Goal: Transaction & Acquisition: Purchase product/service

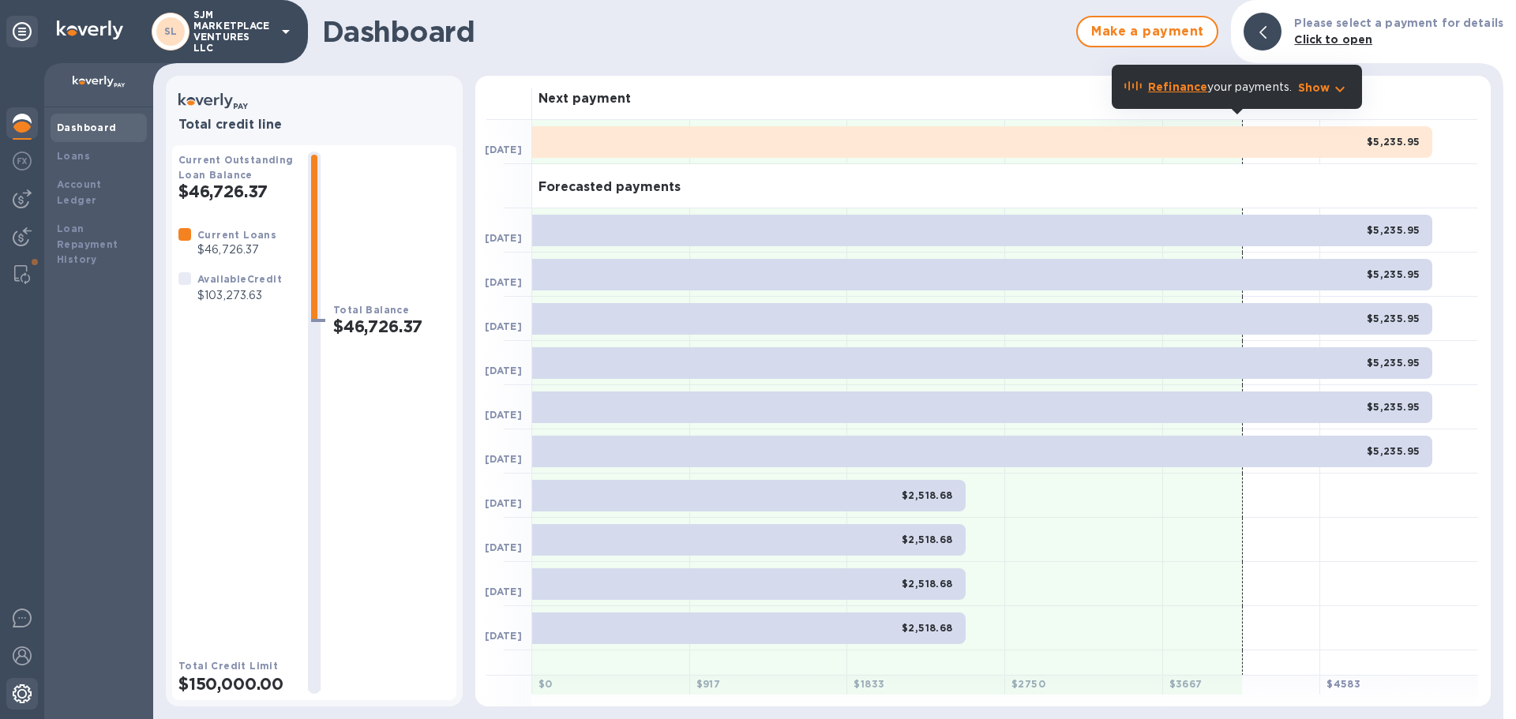
click at [22, 688] on img at bounding box center [22, 693] width 19 height 19
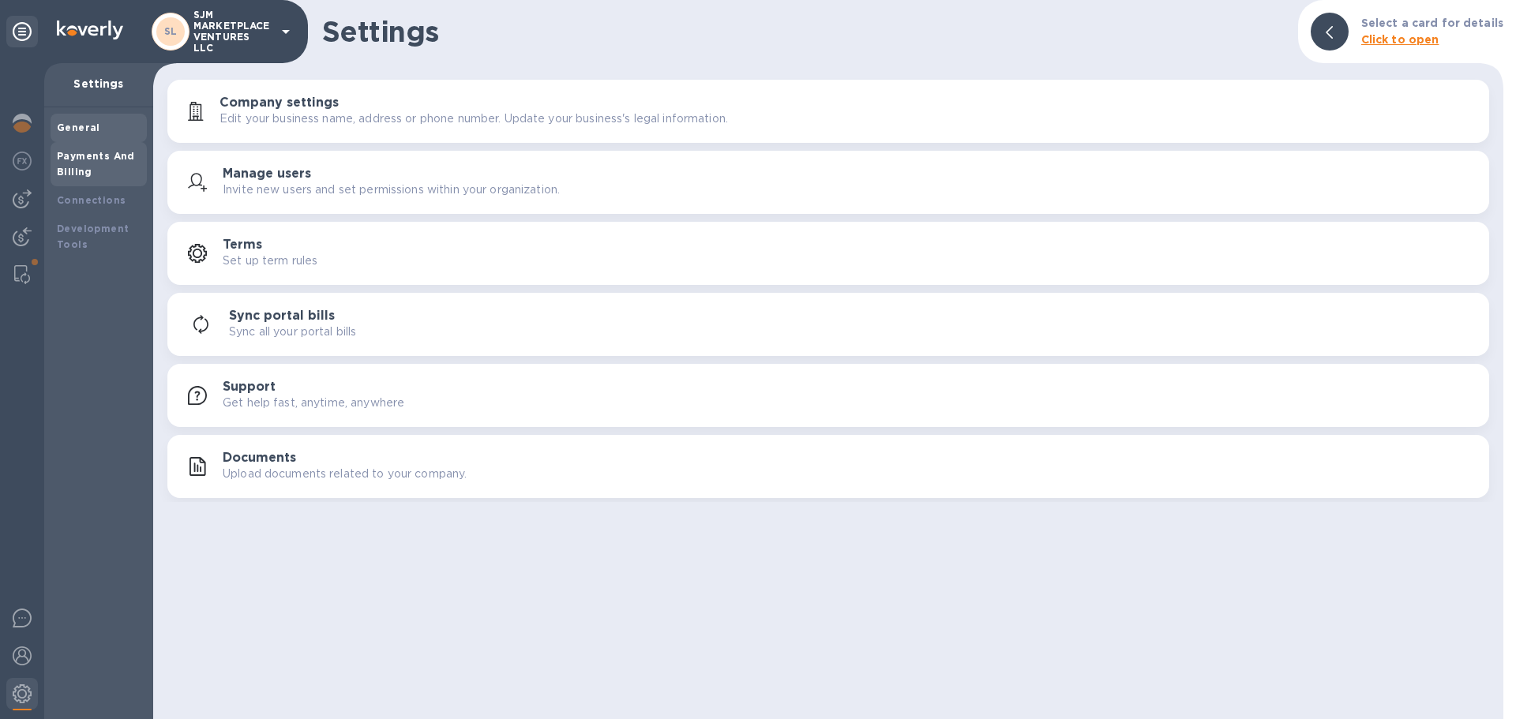
click at [107, 154] on b "Payments And Billing" at bounding box center [96, 164] width 78 height 28
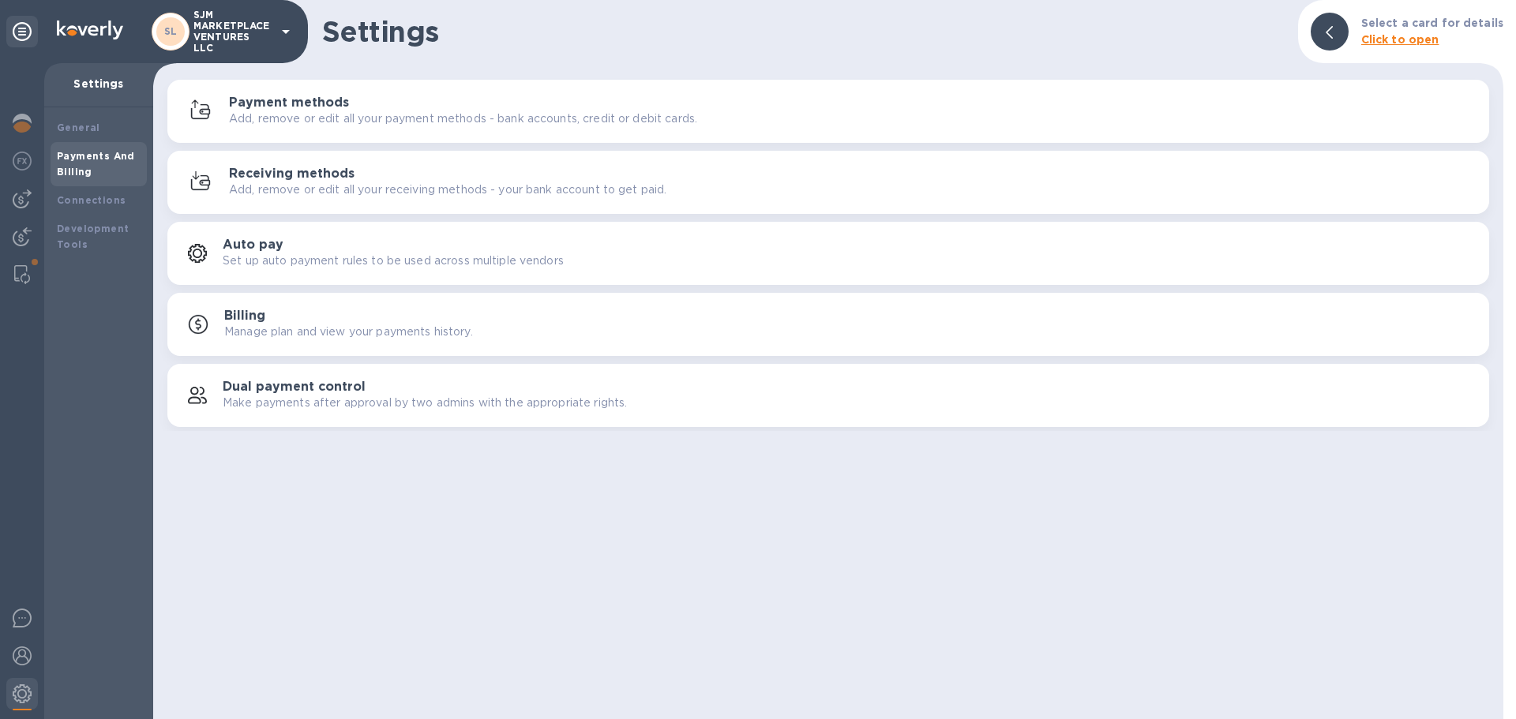
click at [251, 312] on h3 "Billing" at bounding box center [244, 316] width 41 height 15
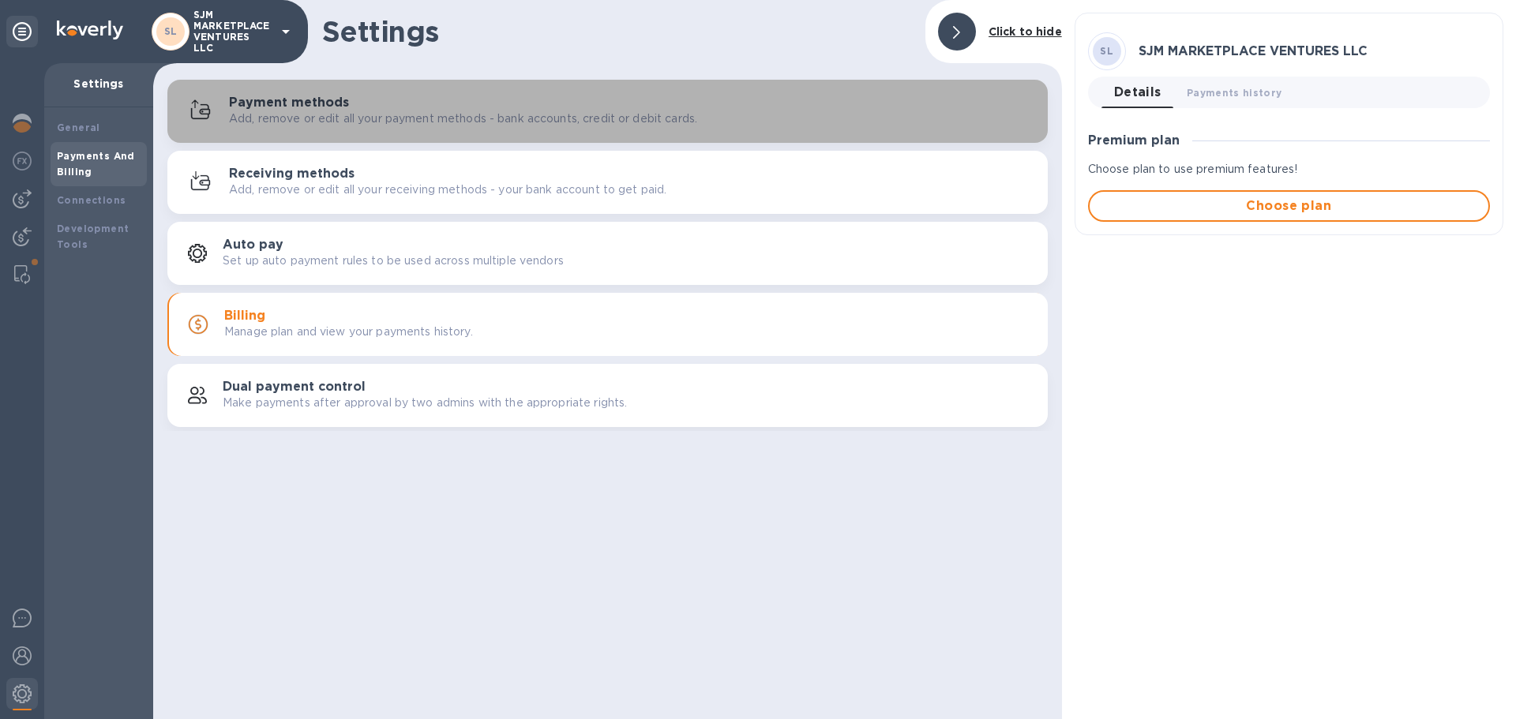
click at [331, 112] on p "Add, remove or edit all your payment methods - bank accounts, credit or debit c…" at bounding box center [463, 119] width 468 height 17
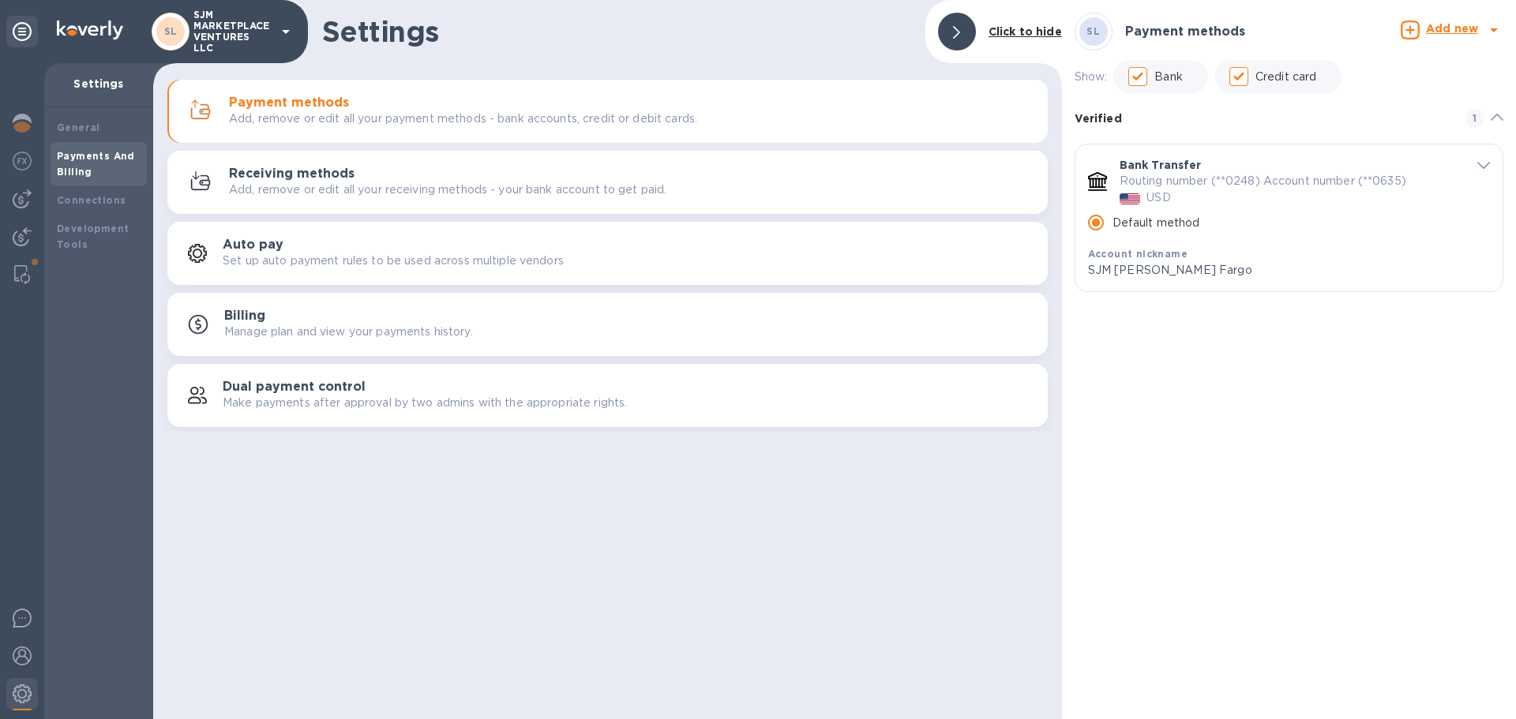
click at [107, 81] on p "Settings" at bounding box center [99, 84] width 84 height 16
click at [27, 196] on img at bounding box center [22, 198] width 19 height 19
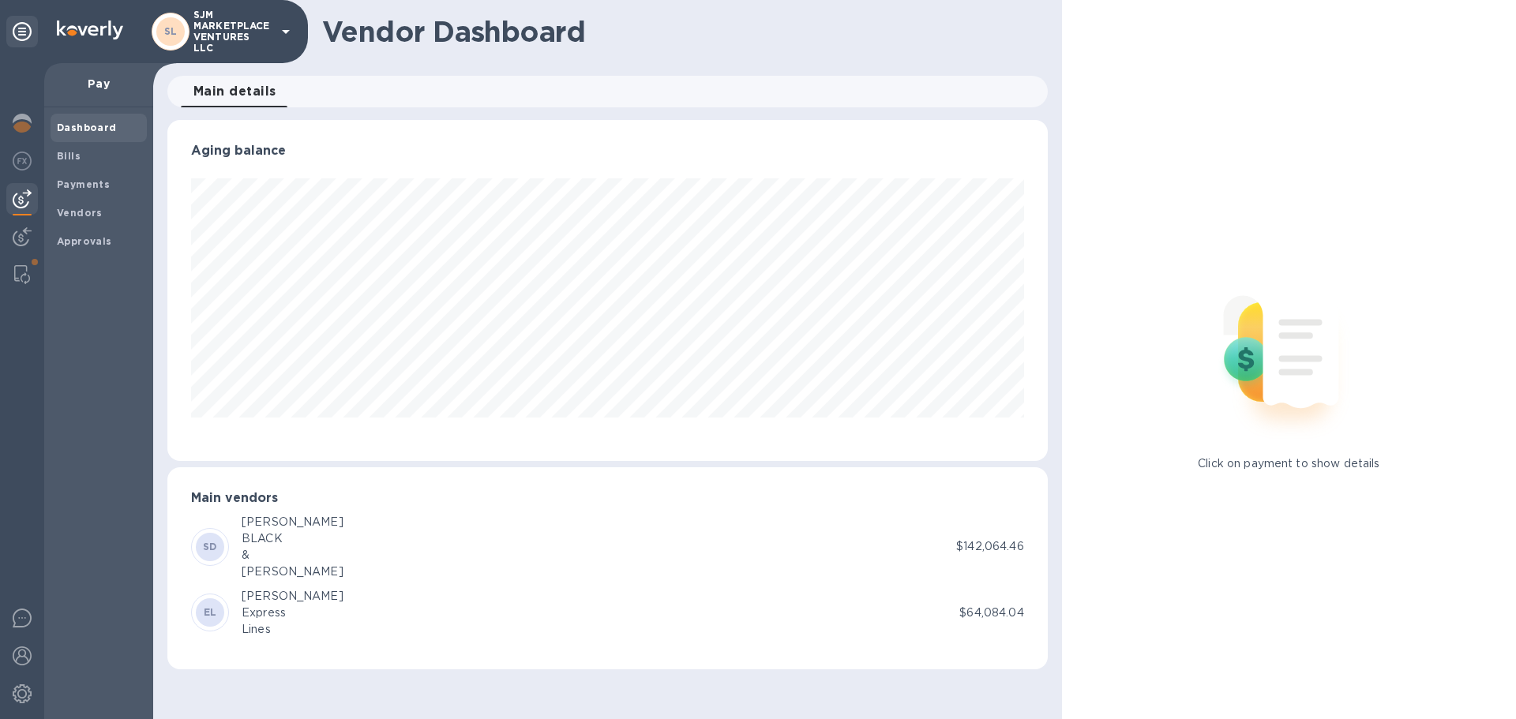
scroll to position [341, 879]
click at [92, 210] on b "Vendors" at bounding box center [80, 213] width 46 height 12
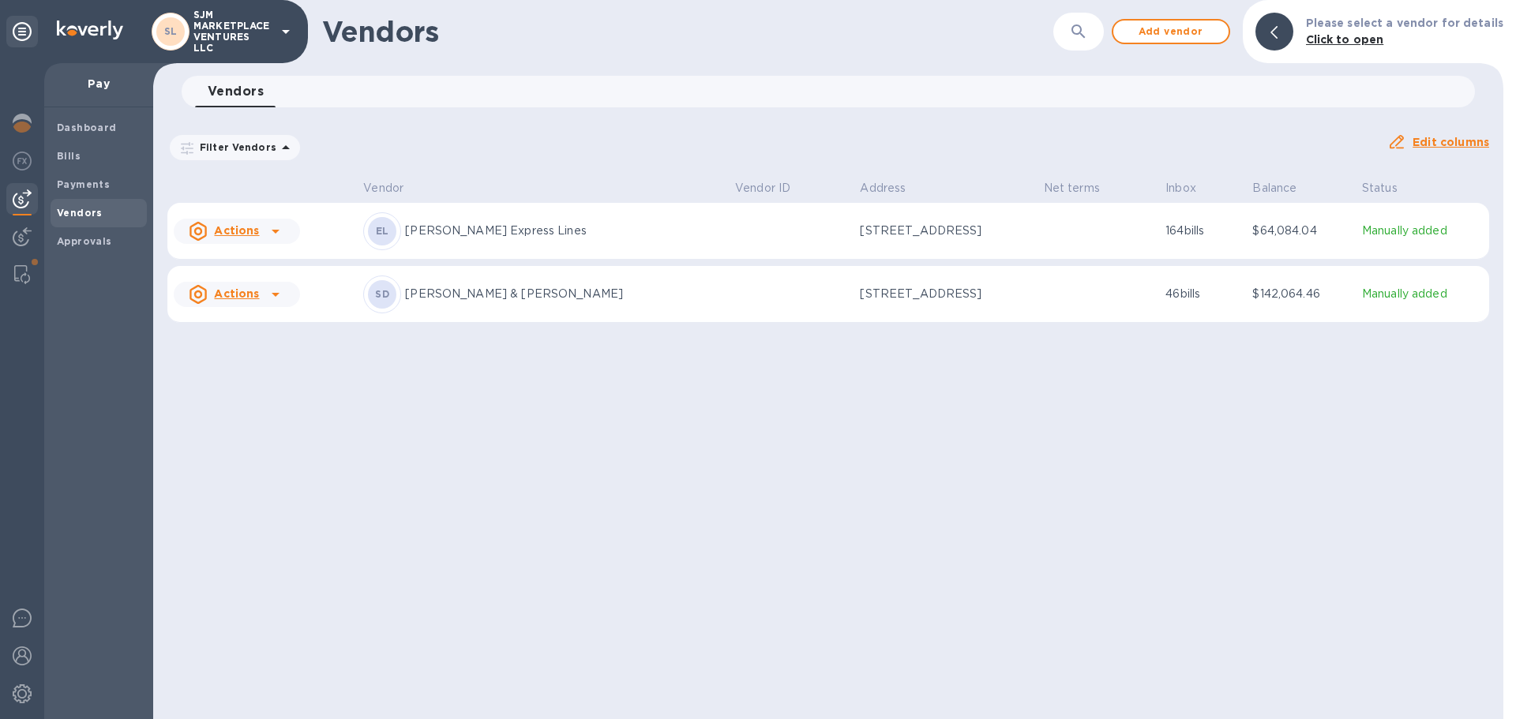
click at [582, 380] on div "Vendors ​ Add vendor Please select a vendor for details Click to open Vendors 0…" at bounding box center [828, 359] width 1350 height 719
click at [396, 386] on div "Vendors ​ Add vendor Please select a vendor for details Click to open Vendors 0…" at bounding box center [828, 359] width 1350 height 719
click at [1175, 30] on span "Add vendor" at bounding box center [1171, 31] width 90 height 19
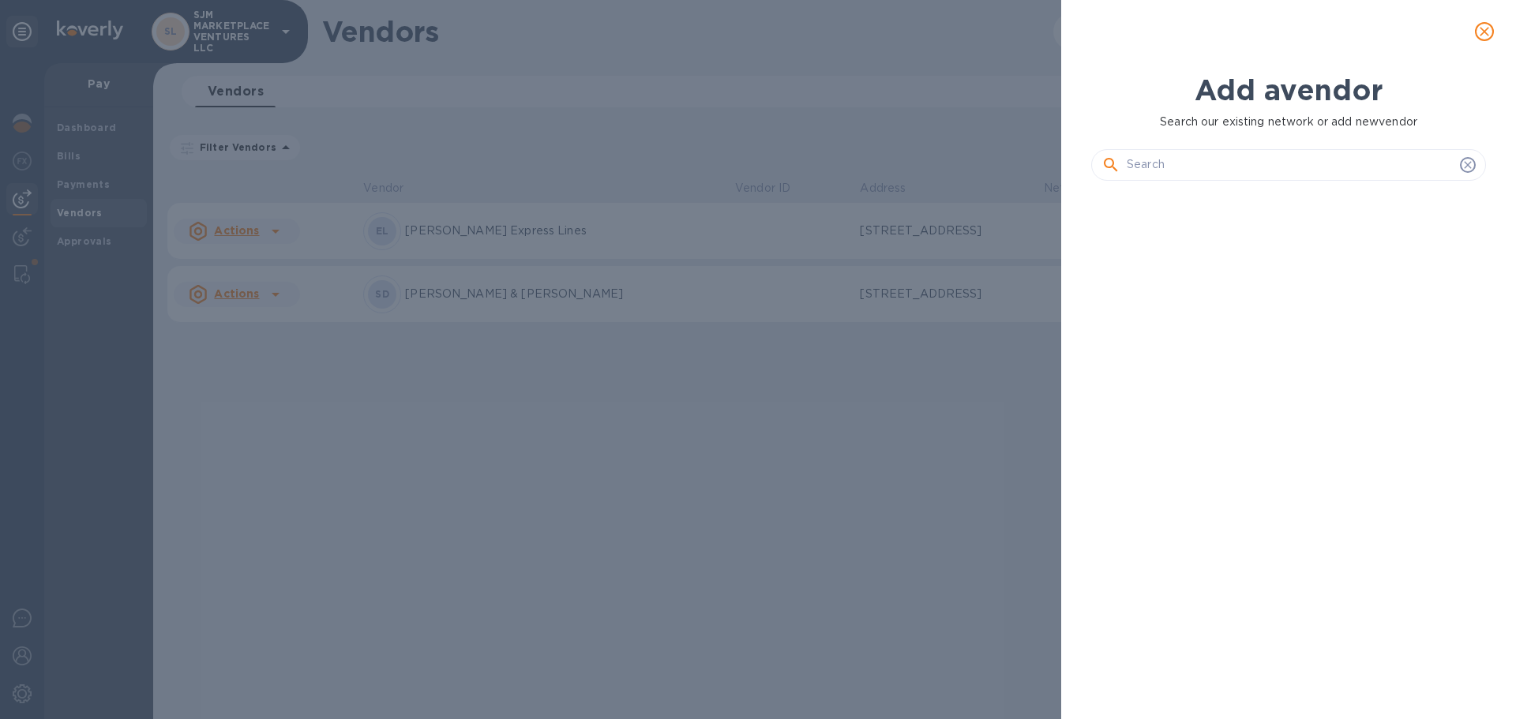
scroll to position [472, 401]
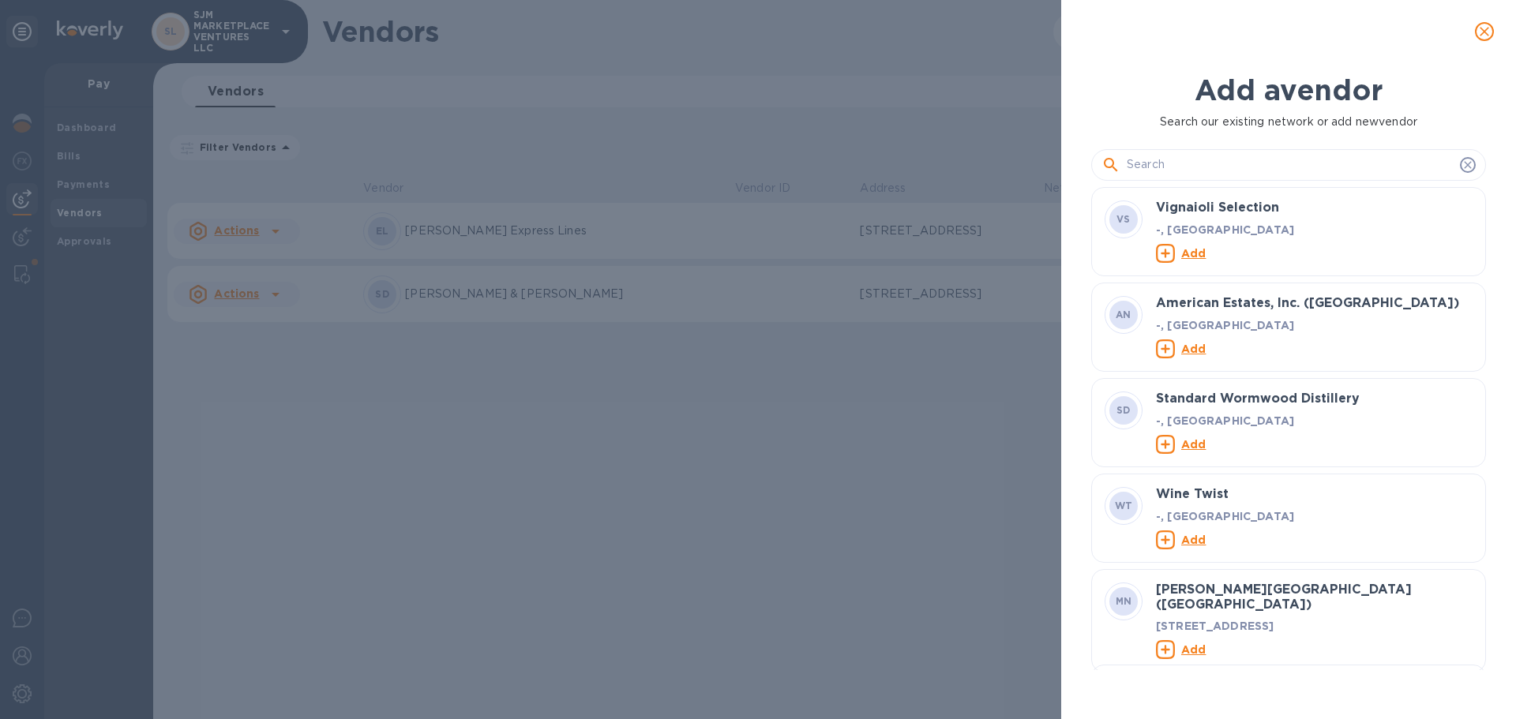
click at [1133, 156] on input "text" at bounding box center [1290, 165] width 327 height 24
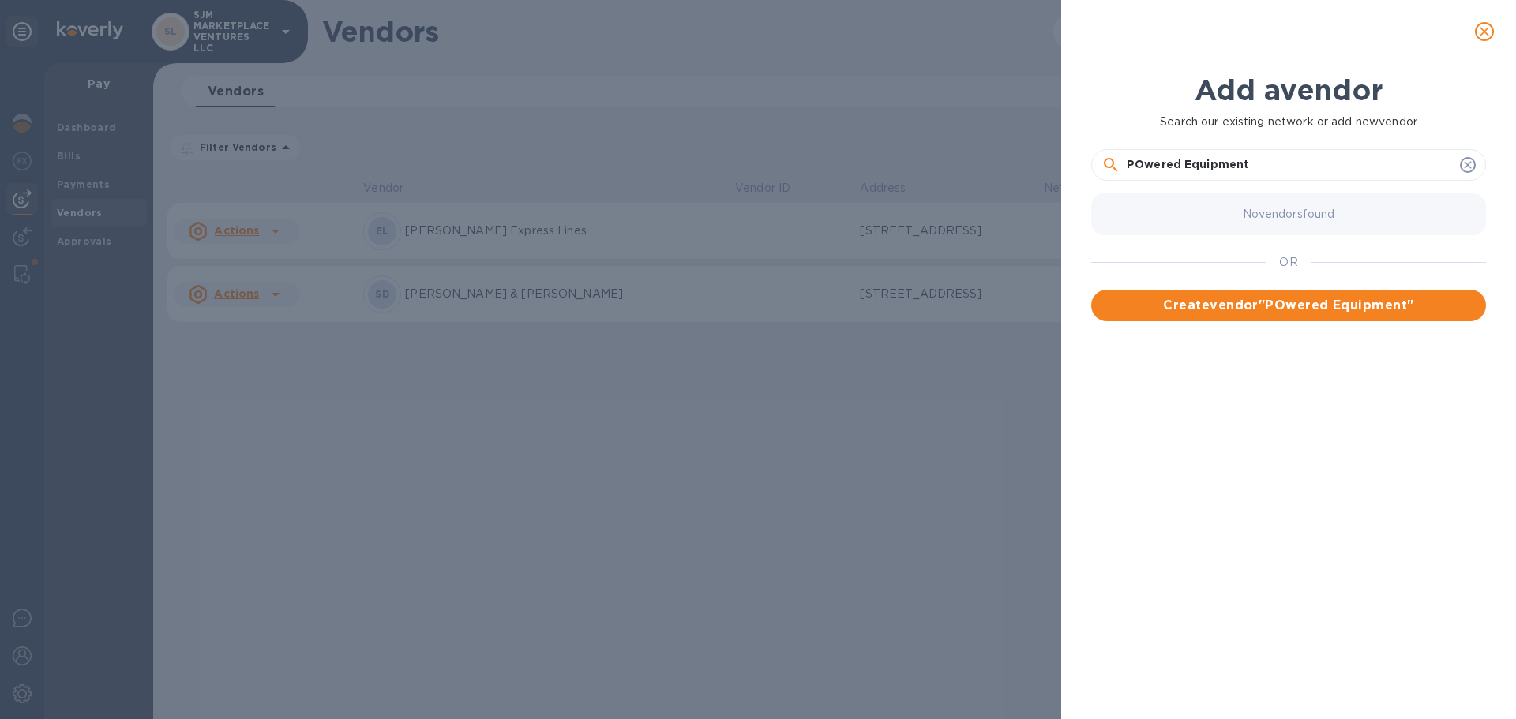
click at [1140, 163] on input "POwered Equipment" at bounding box center [1290, 165] width 327 height 24
click at [1266, 167] on input "Powered Equipment" at bounding box center [1290, 165] width 327 height 24
type input "Powered Equipment LLC"
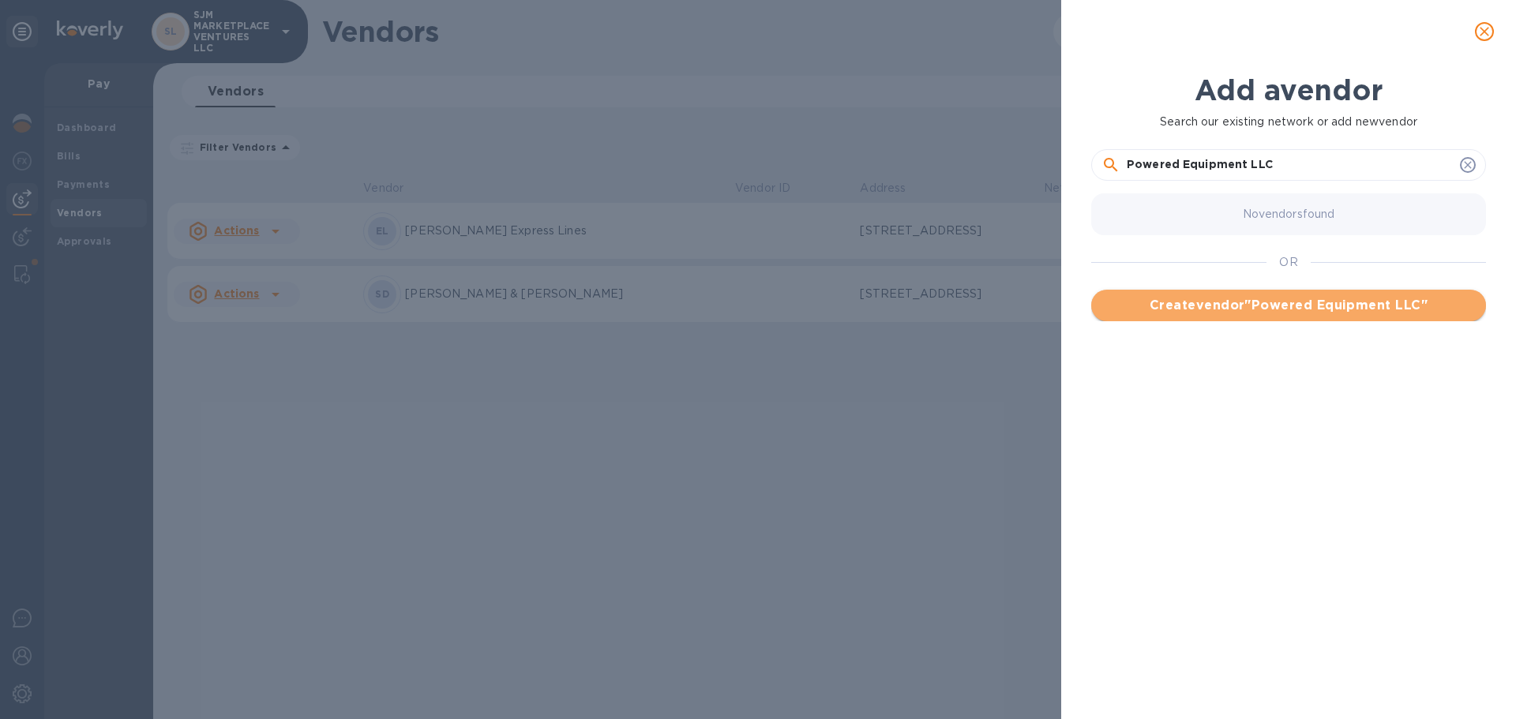
click at [1275, 306] on span "Create vendor " Powered Equipment LLC "" at bounding box center [1288, 305] width 369 height 19
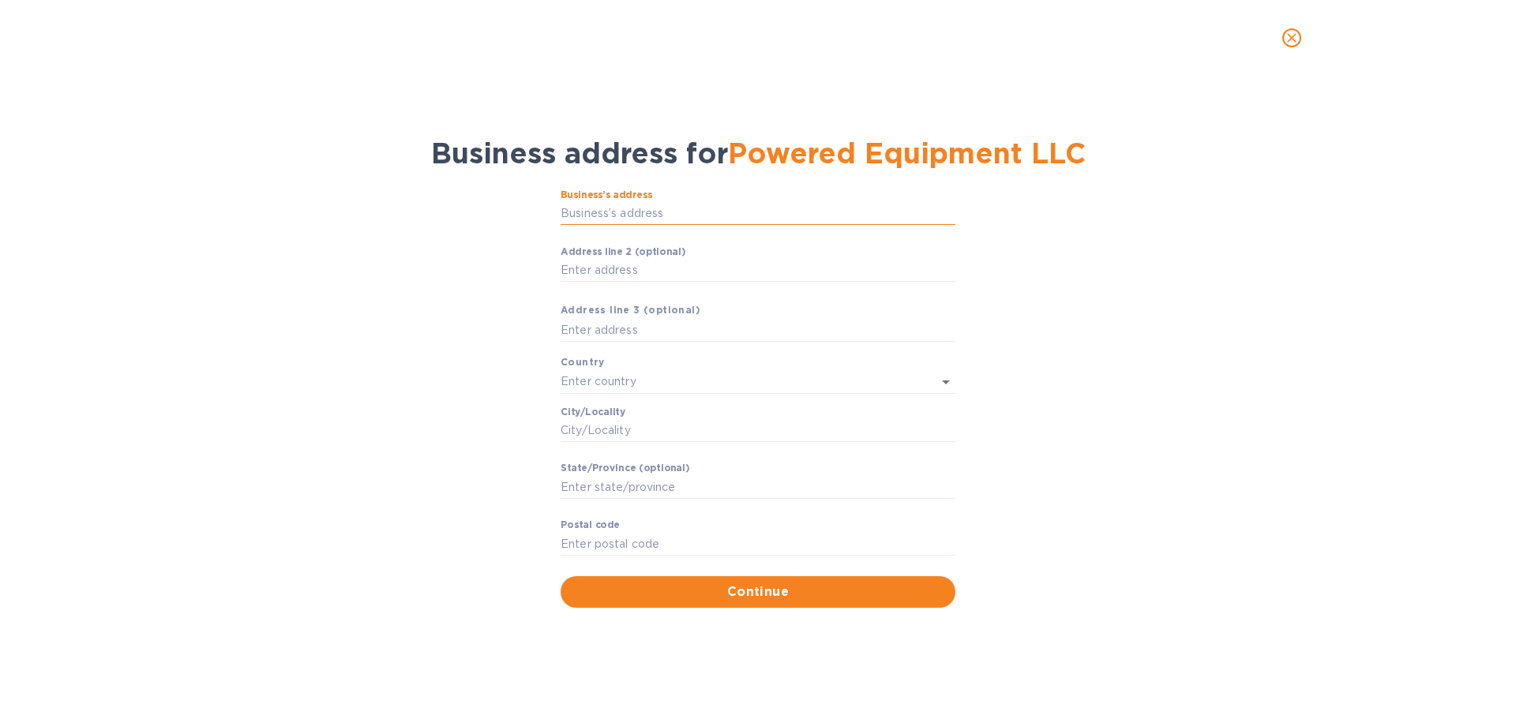
click at [714, 217] on input "Business’s аddress" at bounding box center [758, 214] width 395 height 24
click at [636, 209] on input "Business’s аddress" at bounding box center [758, 214] width 395 height 24
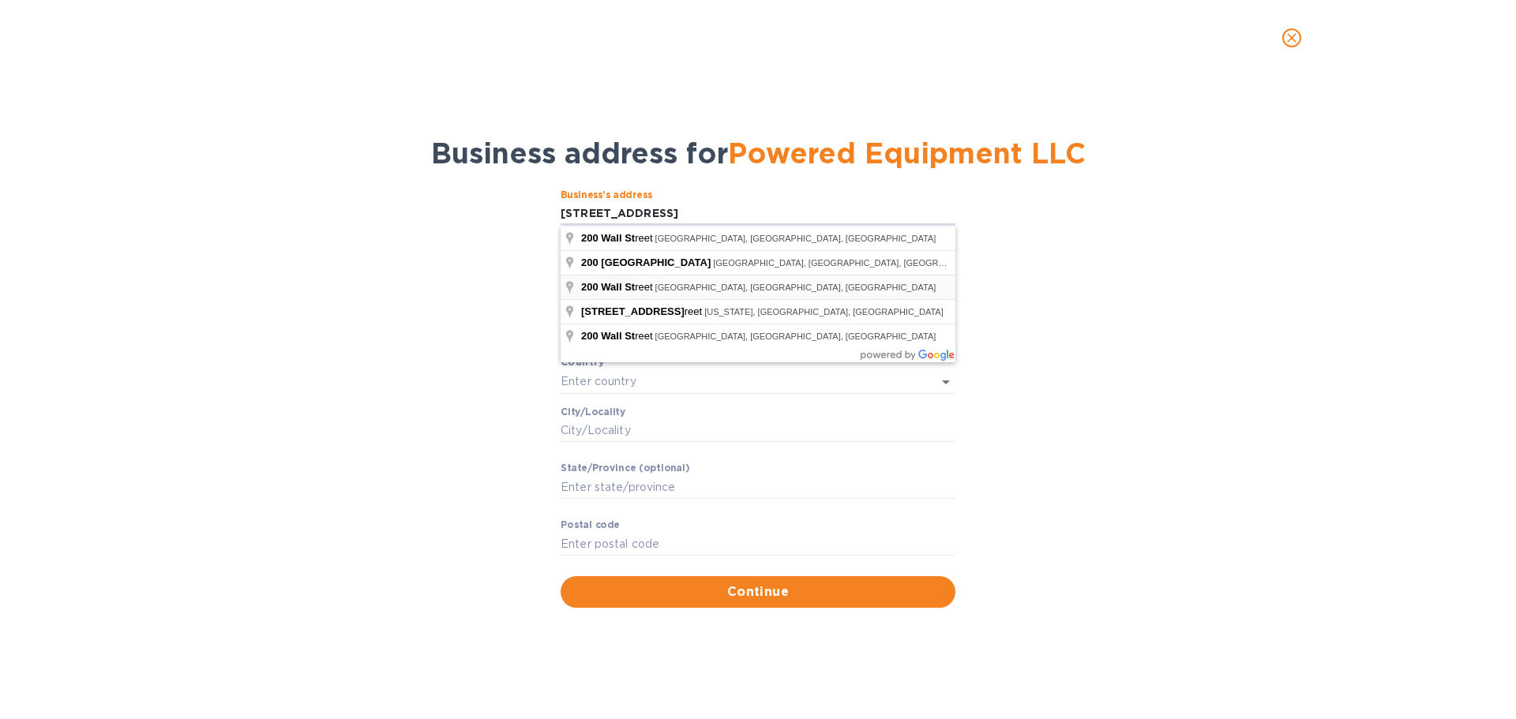
type input "[STREET_ADDRESS]"
type input "[GEOGRAPHIC_DATA]"
type input "NJ"
type input "07764"
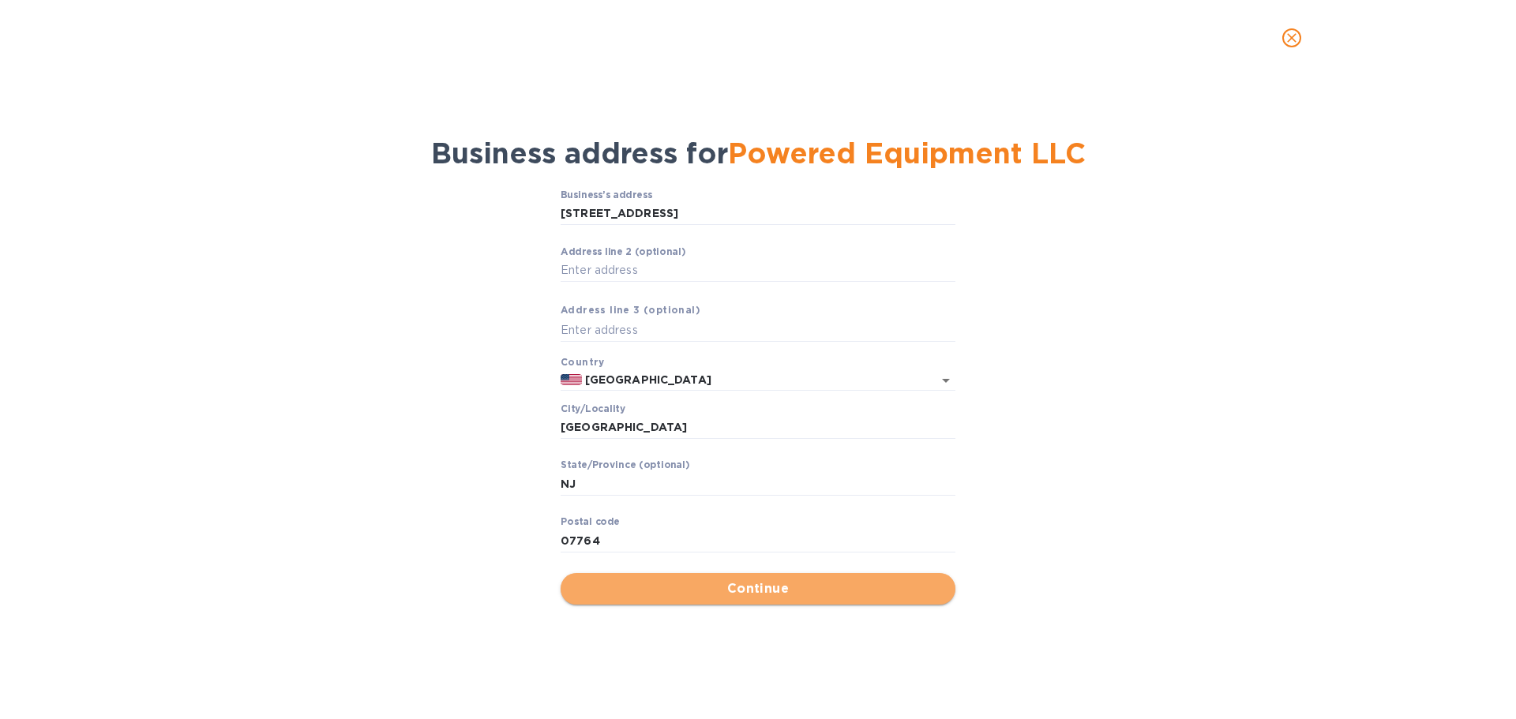
click at [714, 591] on span "Continue" at bounding box center [757, 588] width 369 height 19
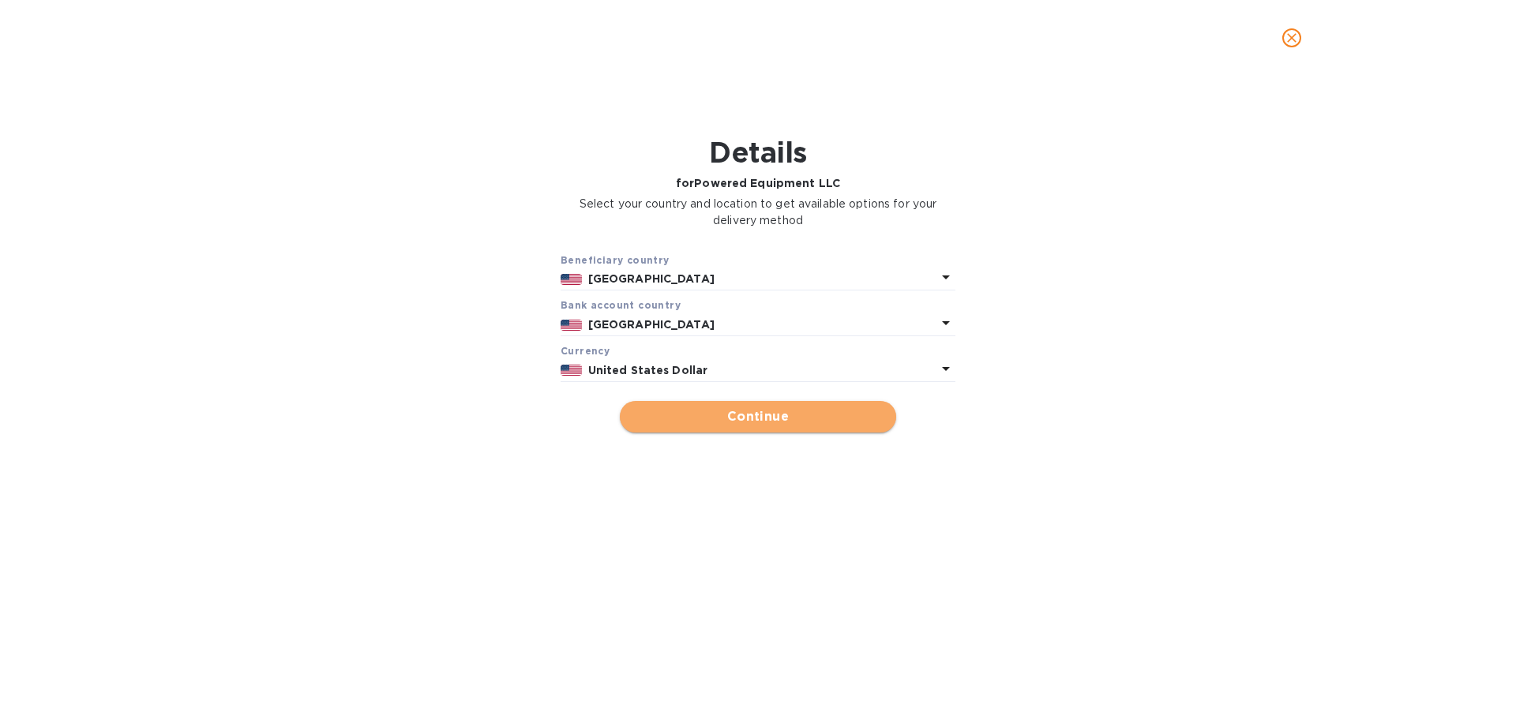
click at [806, 419] on span "Continue" at bounding box center [757, 416] width 251 height 19
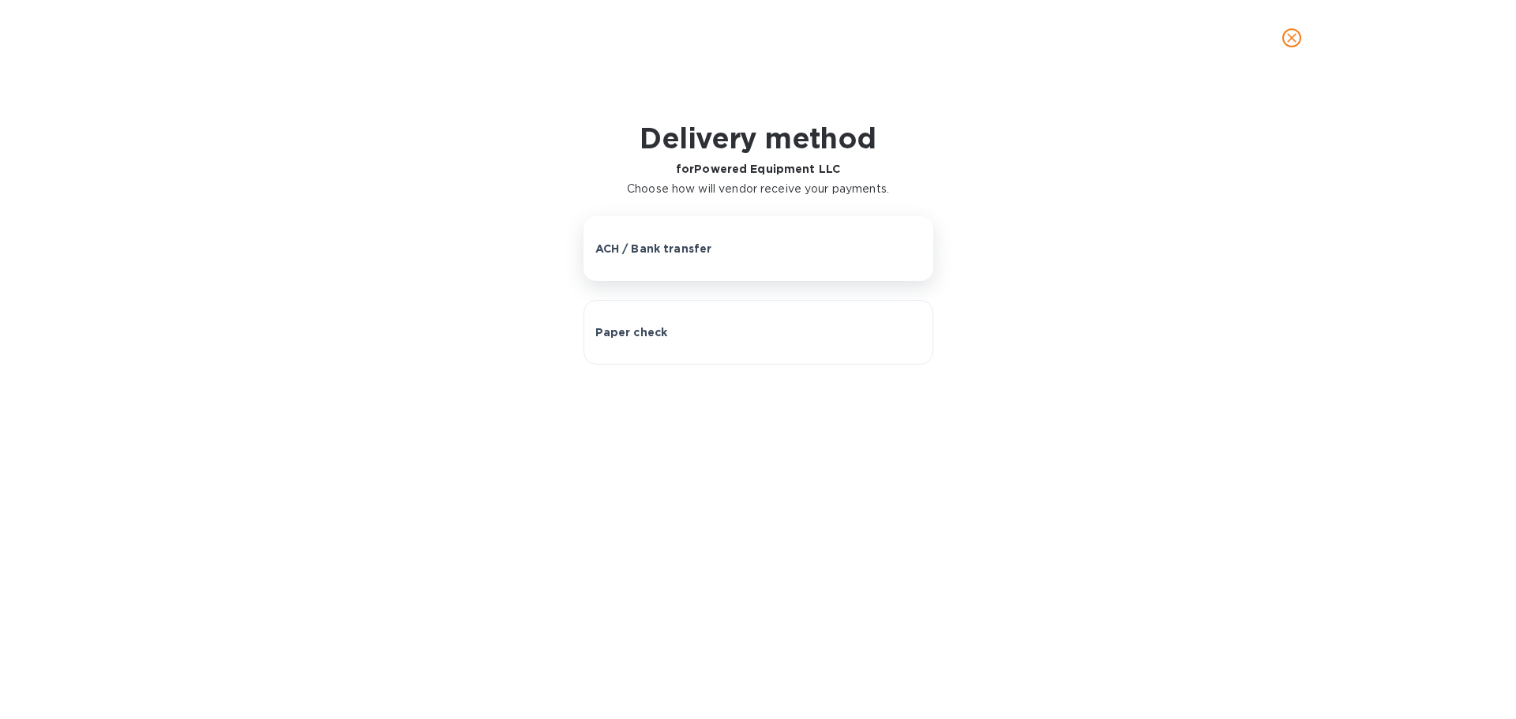
click at [639, 247] on p "ACH / Bank transfer" at bounding box center [653, 249] width 117 height 16
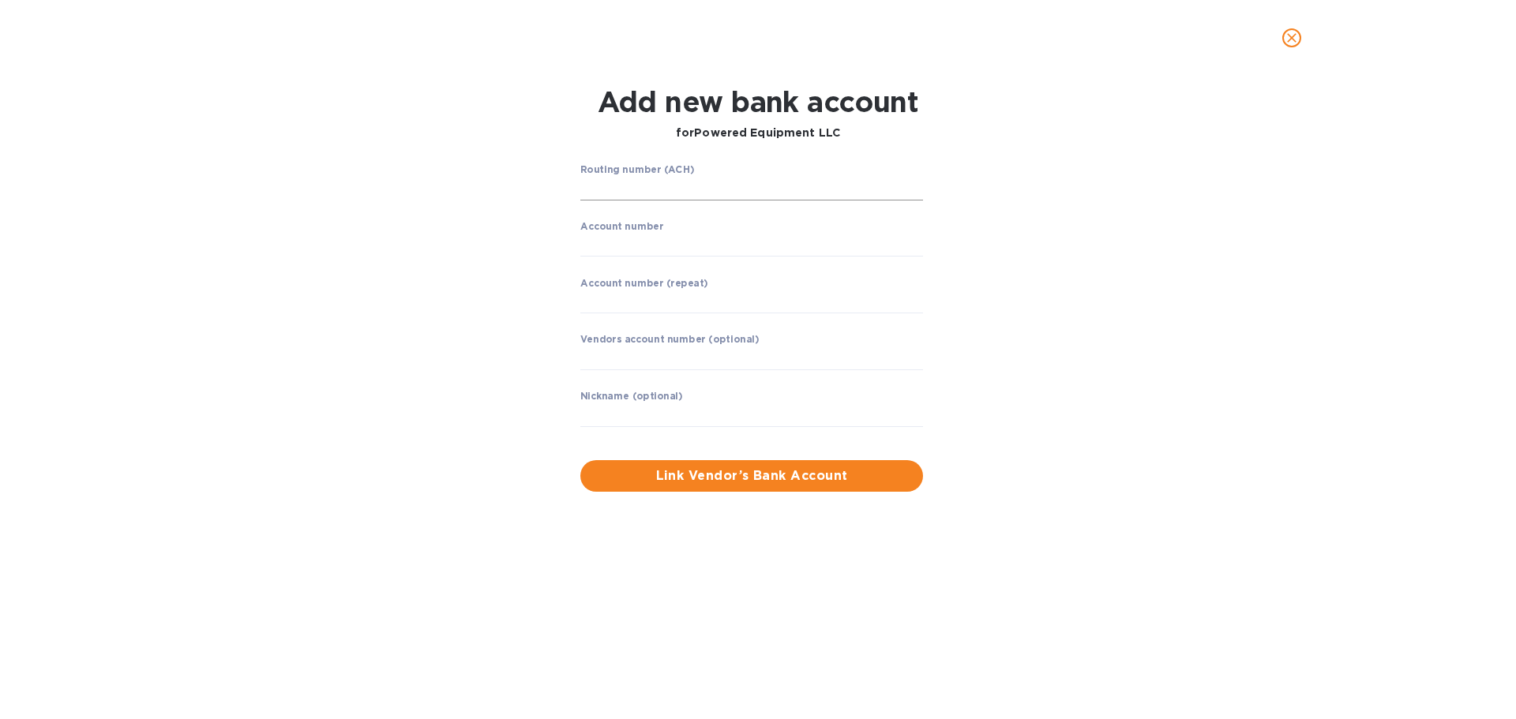
click at [654, 178] on input "string" at bounding box center [751, 189] width 343 height 24
click at [624, 183] on input "string" at bounding box center [751, 189] width 343 height 24
paste input "026013673"
type input "026013673"
click at [621, 247] on input "string" at bounding box center [751, 245] width 343 height 24
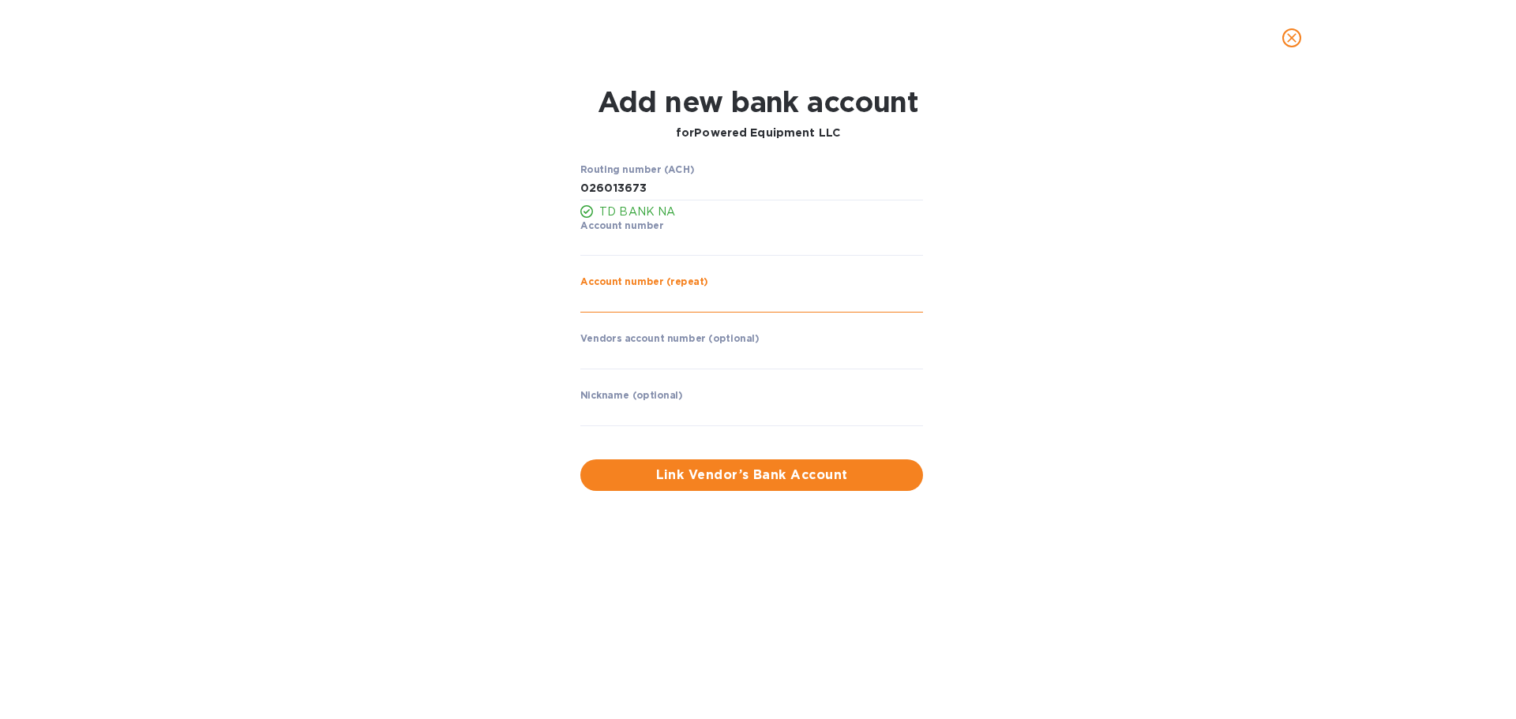
click at [686, 297] on input "string" at bounding box center [751, 301] width 343 height 24
click at [648, 242] on input "string" at bounding box center [751, 245] width 343 height 24
paste input "4413328702"
type input "4413328702"
click at [607, 303] on input "string" at bounding box center [751, 301] width 343 height 24
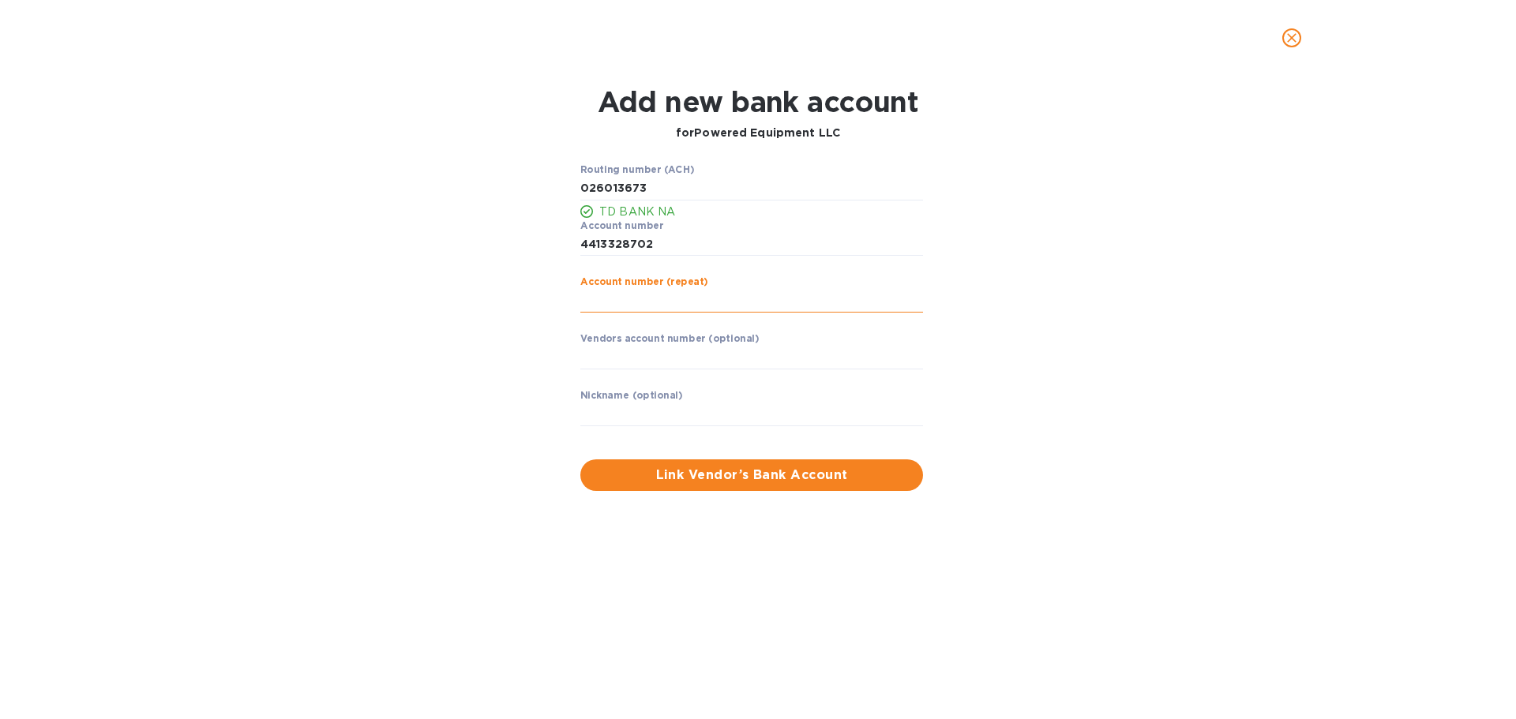
paste input "4413328702"
type input "4413328702"
click at [790, 351] on input "text" at bounding box center [751, 358] width 343 height 24
click at [1082, 399] on div "Routing number (ACH) TD BANK NA Account number ​ Account number (repeat) ​ Vend…" at bounding box center [757, 328] width 983 height 346
click at [677, 409] on input "text" at bounding box center [751, 415] width 343 height 24
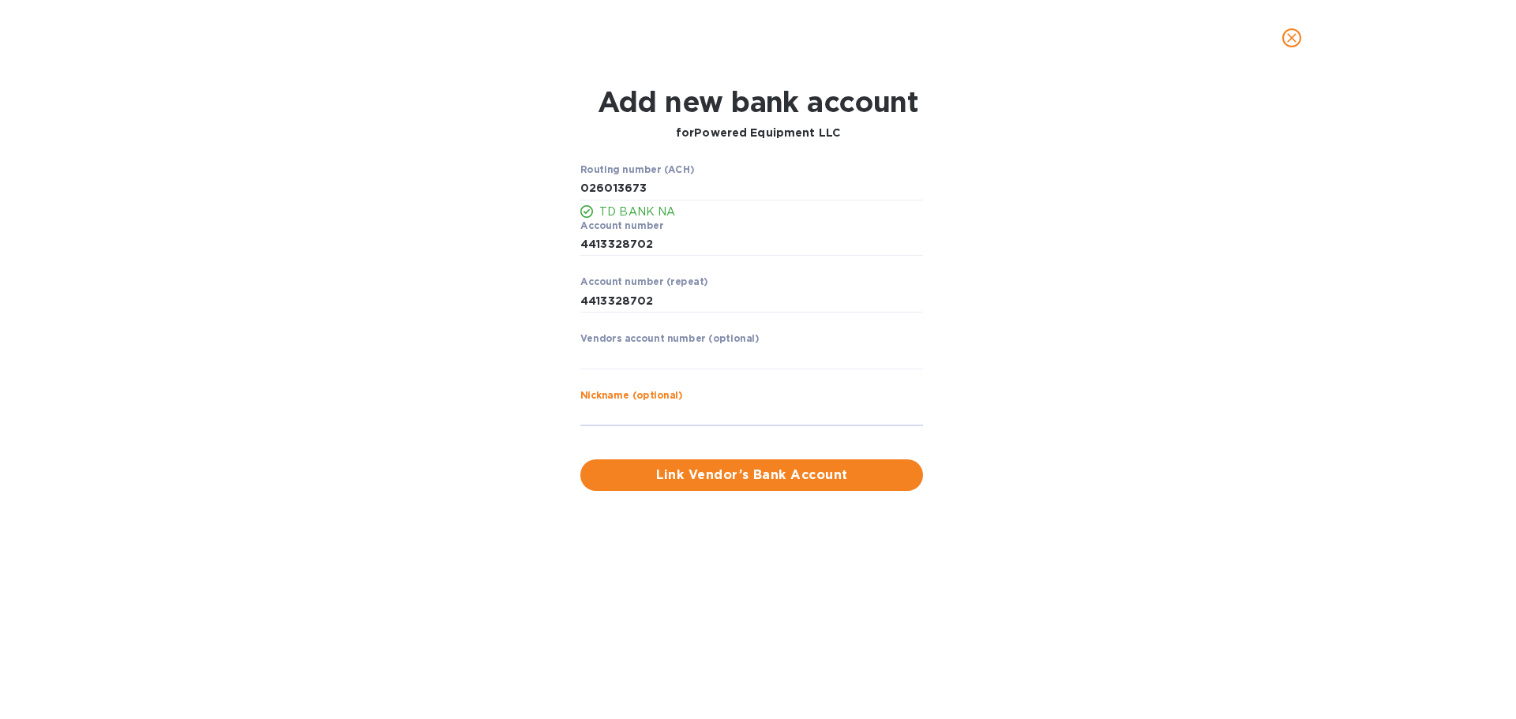
click at [1133, 378] on div "Routing number (ACH) TD BANK NA Account number ​ Account number (repeat) ​ Vend…" at bounding box center [757, 328] width 983 height 346
click at [769, 302] on input "string" at bounding box center [751, 301] width 343 height 24
click at [1138, 485] on div "Routing number (ACH) TD BANK NA Account number ​ Account number (repeat) ​ Vend…" at bounding box center [757, 328] width 983 height 346
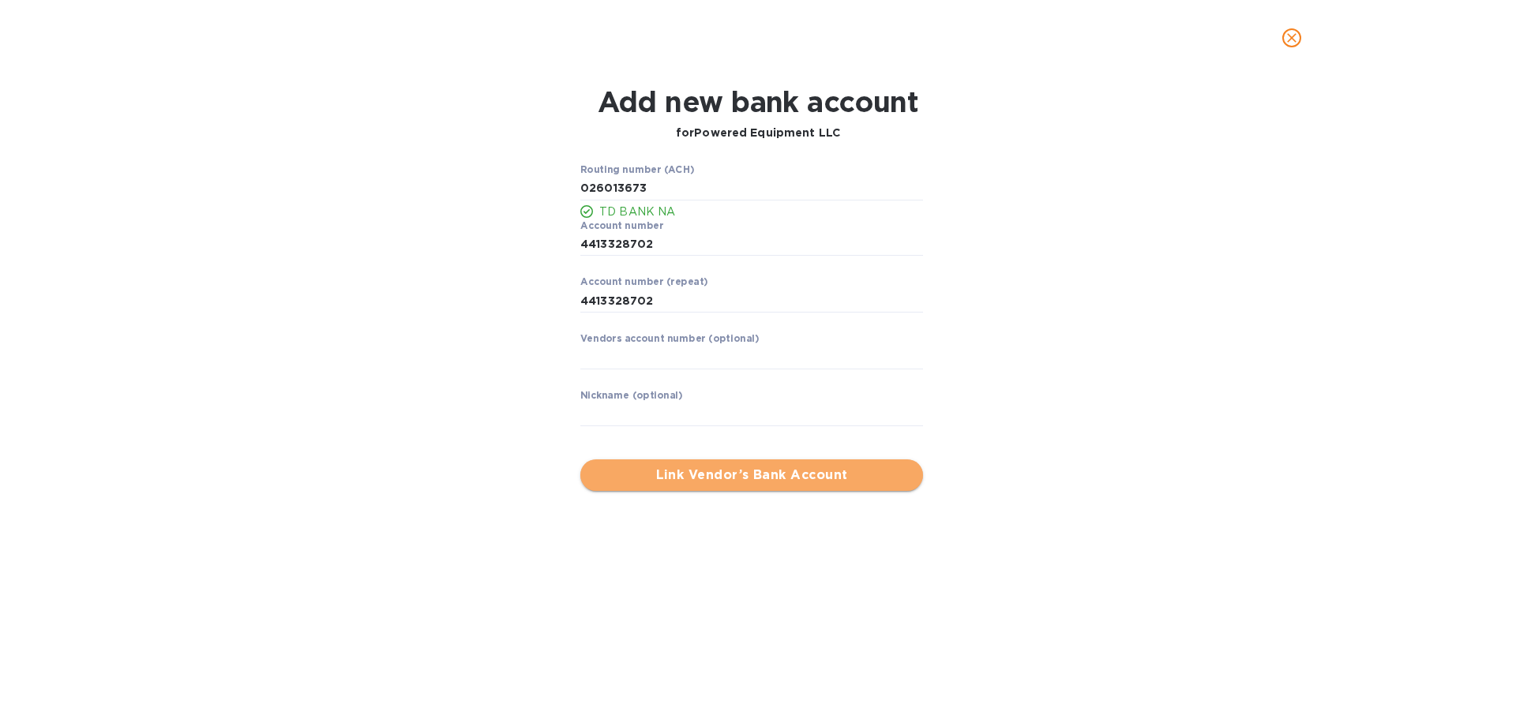
click at [813, 477] on span "Link Vendor’s Bank Account" at bounding box center [751, 475] width 317 height 19
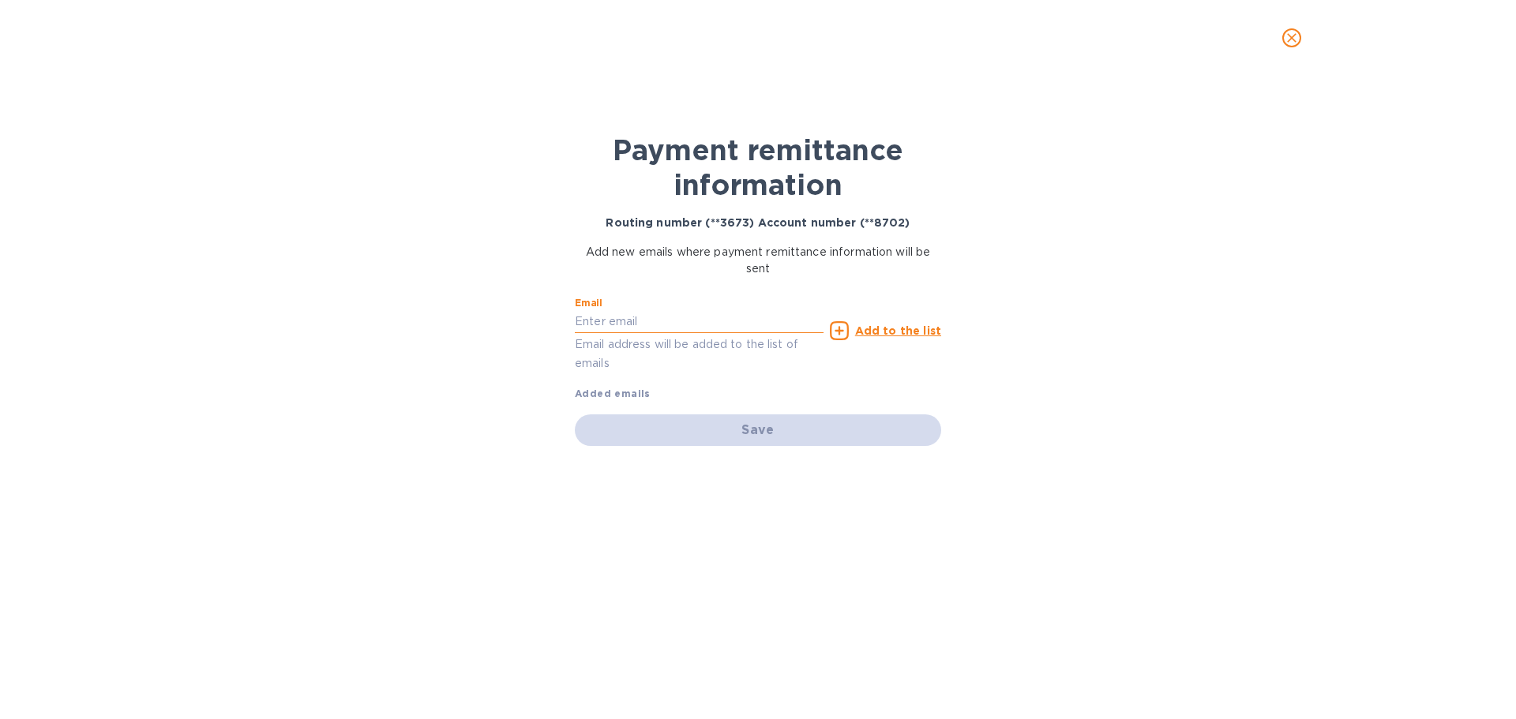
click at [633, 321] on input "text" at bounding box center [699, 322] width 249 height 24
drag, startPoint x: 1210, startPoint y: 415, endPoint x: 865, endPoint y: 411, distance: 345.0
click at [1204, 413] on div "Payment remittance information Routing number (**3673) Account number (**8702) …" at bounding box center [758, 397] width 1516 height 643
drag, startPoint x: 1114, startPoint y: 406, endPoint x: 1053, endPoint y: 433, distance: 66.4
click at [1112, 411] on div "Payment remittance information Routing number (**3673) Account number (**8702) …" at bounding box center [758, 397] width 1516 height 643
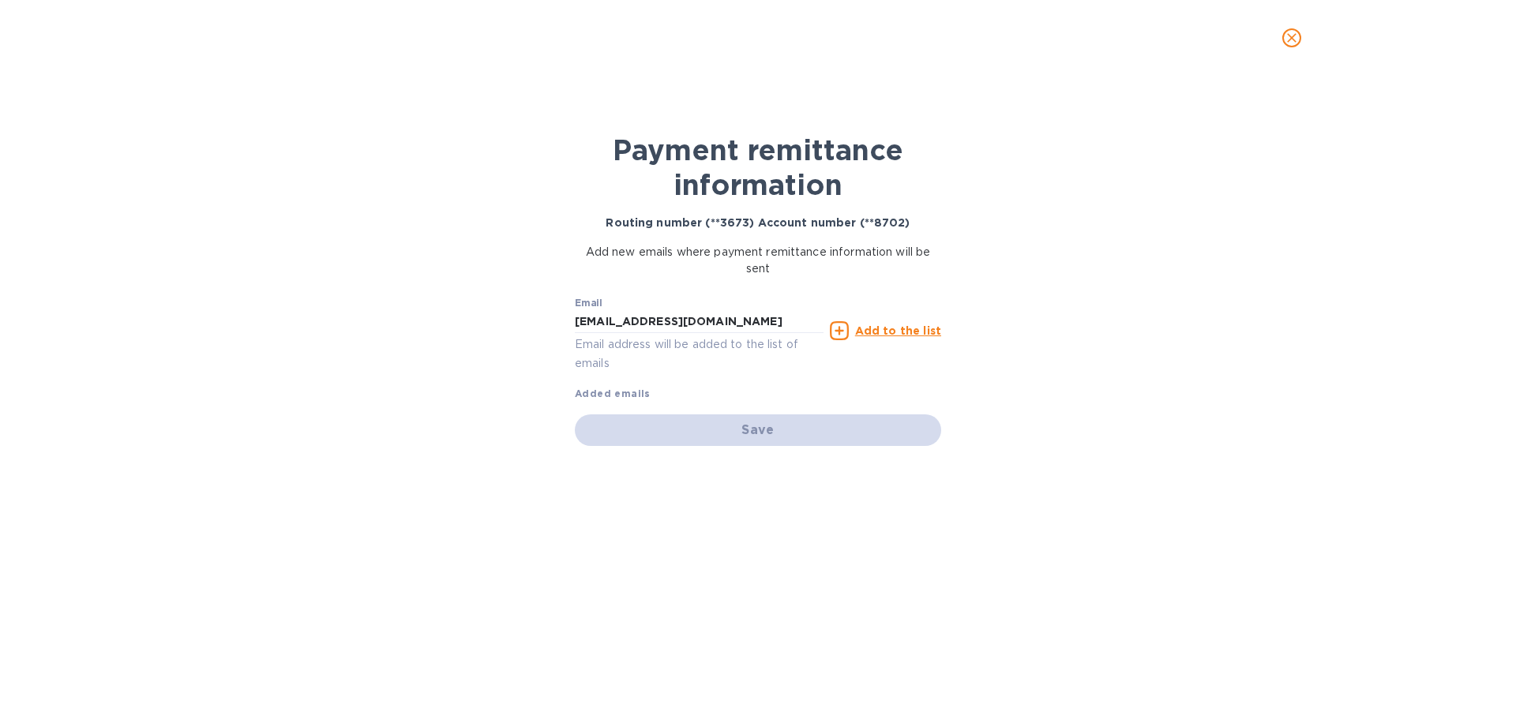
click at [739, 524] on div "Payment remittance information Routing number (**3673) Account number (**8702) …" at bounding box center [758, 385] width 395 height 590
click at [598, 392] on b "Added emails" at bounding box center [613, 394] width 76 height 12
click at [763, 319] on input "[EMAIL_ADDRESS][DOMAIN_NAME]" at bounding box center [699, 322] width 249 height 24
drag, startPoint x: 1158, startPoint y: 314, endPoint x: 1144, endPoint y: 315, distance: 14.2
click at [1158, 314] on div "Payment remittance information Routing number (**3673) Account number (**8702) …" at bounding box center [758, 397] width 1516 height 643
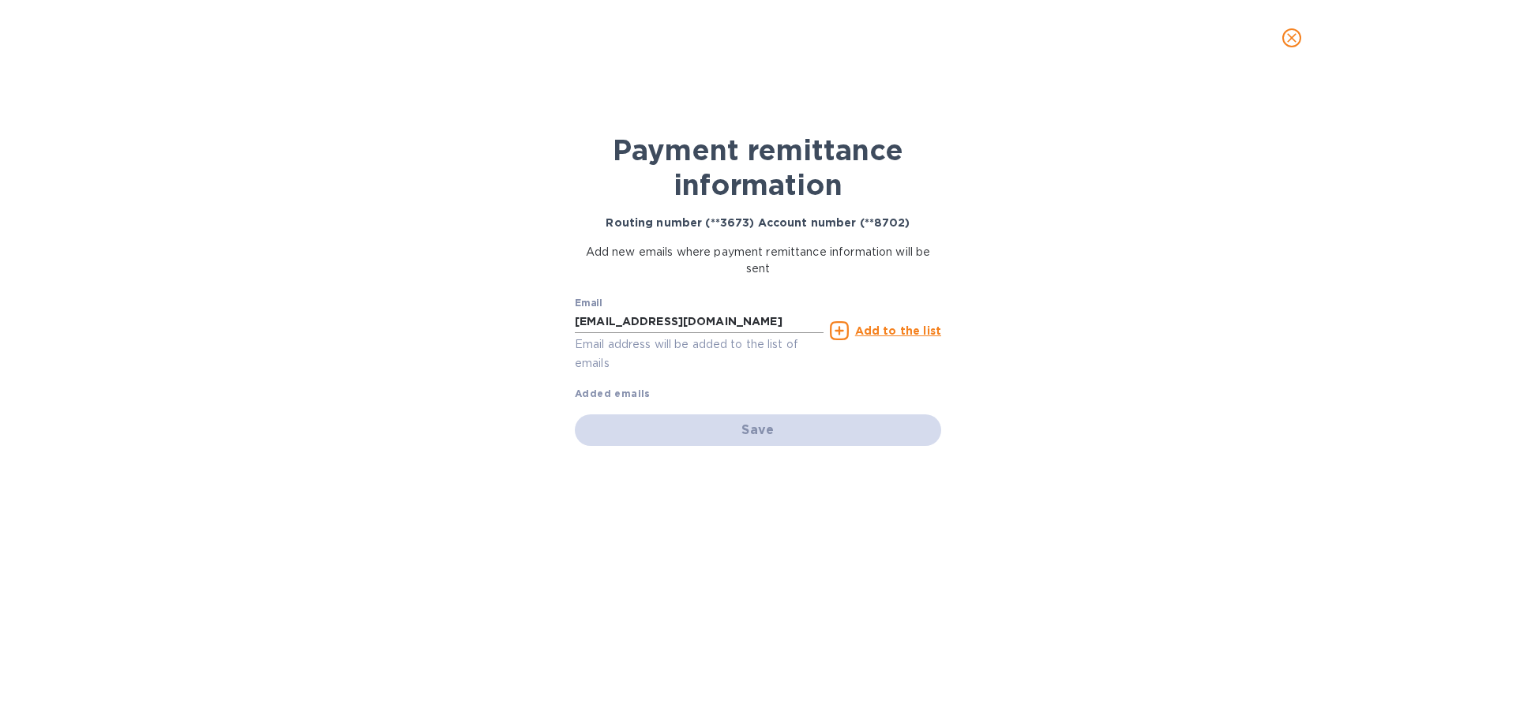
click at [789, 319] on input "[EMAIL_ADDRESS][DOMAIN_NAME]" at bounding box center [699, 322] width 249 height 24
type input "[PERSON_NAME][EMAIL_ADDRESS][DOMAIN_NAME]"
drag, startPoint x: 1097, startPoint y: 465, endPoint x: 1082, endPoint y: 434, distance: 34.6
click at [1097, 463] on div "Payment remittance information Routing number (**3673) Account number (**8702) …" at bounding box center [758, 397] width 1516 height 643
click at [883, 328] on u "Add to the list" at bounding box center [898, 330] width 86 height 13
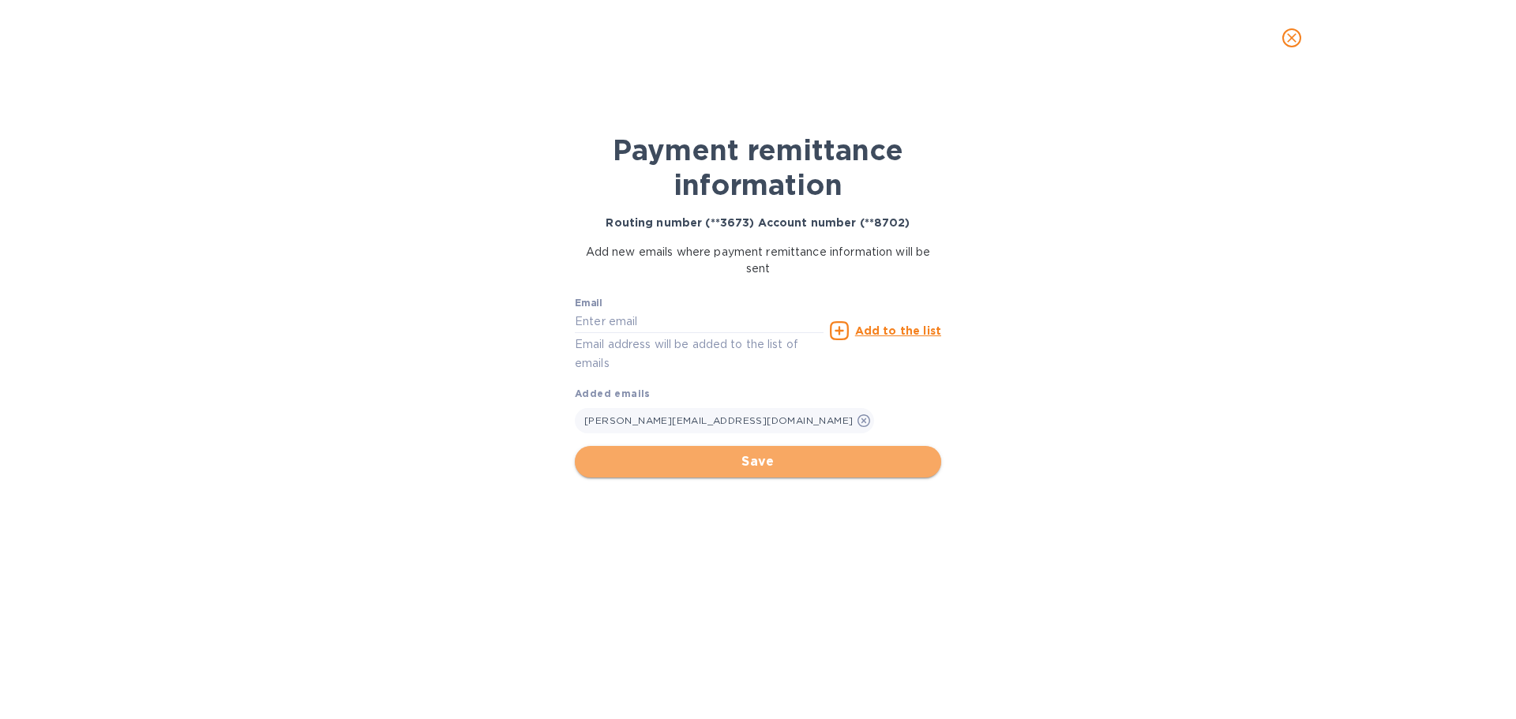
click at [673, 457] on span "Save" at bounding box center [757, 461] width 341 height 19
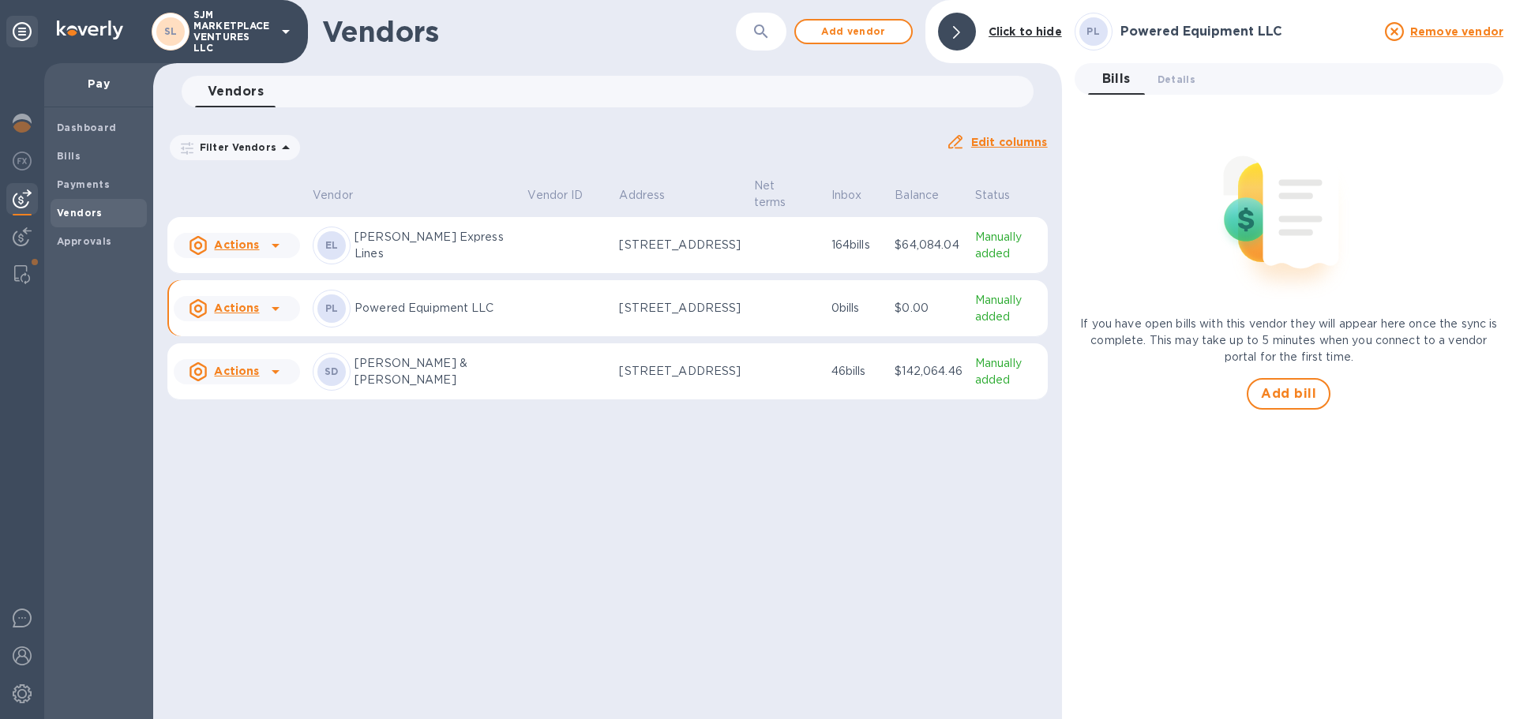
click at [413, 306] on p "Powered Equipment LLC" at bounding box center [434, 308] width 160 height 17
click at [268, 314] on icon at bounding box center [275, 308] width 19 height 19
click at [400, 324] on div at bounding box center [758, 359] width 1516 height 719
click at [1286, 394] on span "Add bill" at bounding box center [1288, 393] width 55 height 19
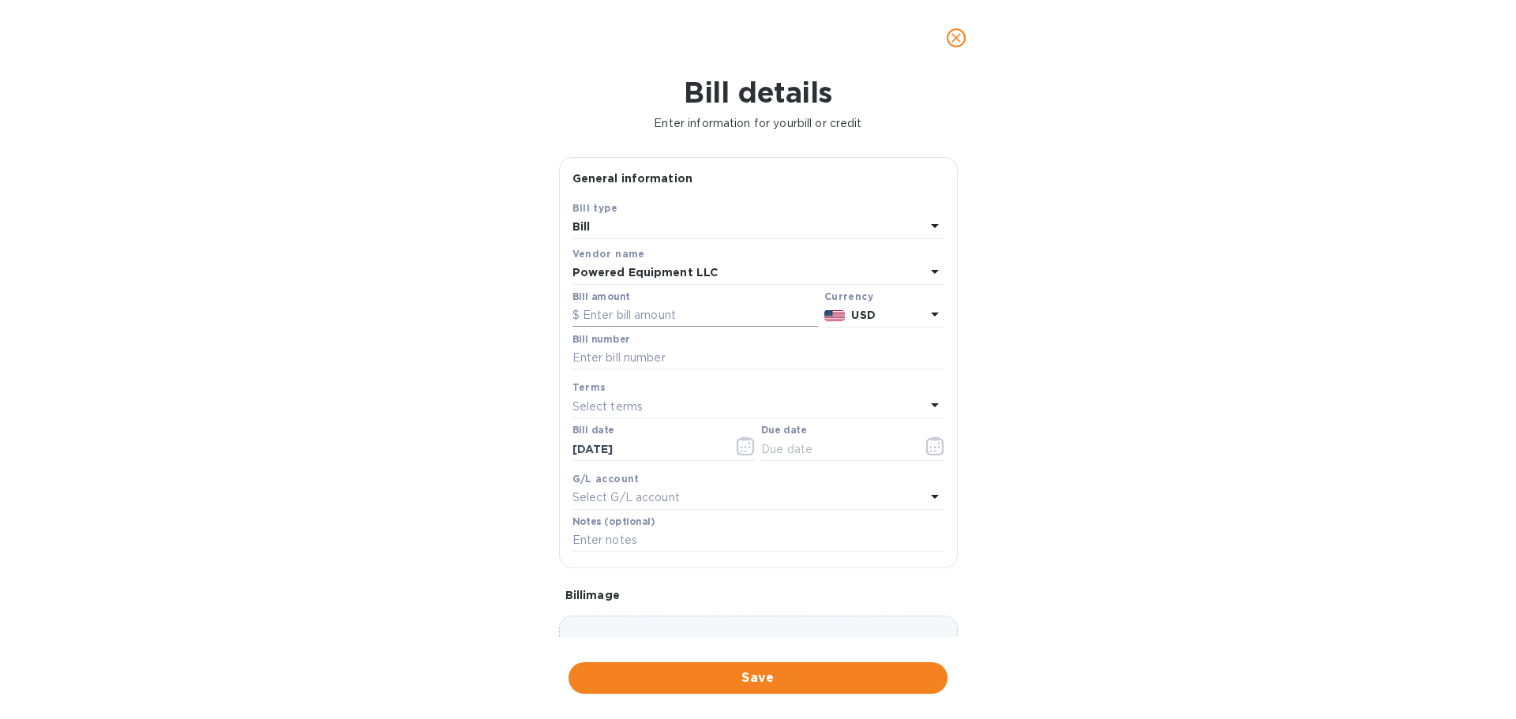
click at [628, 311] on input "text" at bounding box center [695, 316] width 246 height 24
type input "15,000"
click at [1123, 425] on div "Bill details Enter information for your bill or credit General information Save…" at bounding box center [758, 397] width 1516 height 643
click at [757, 348] on input "text" at bounding box center [758, 359] width 372 height 24
type input "0"
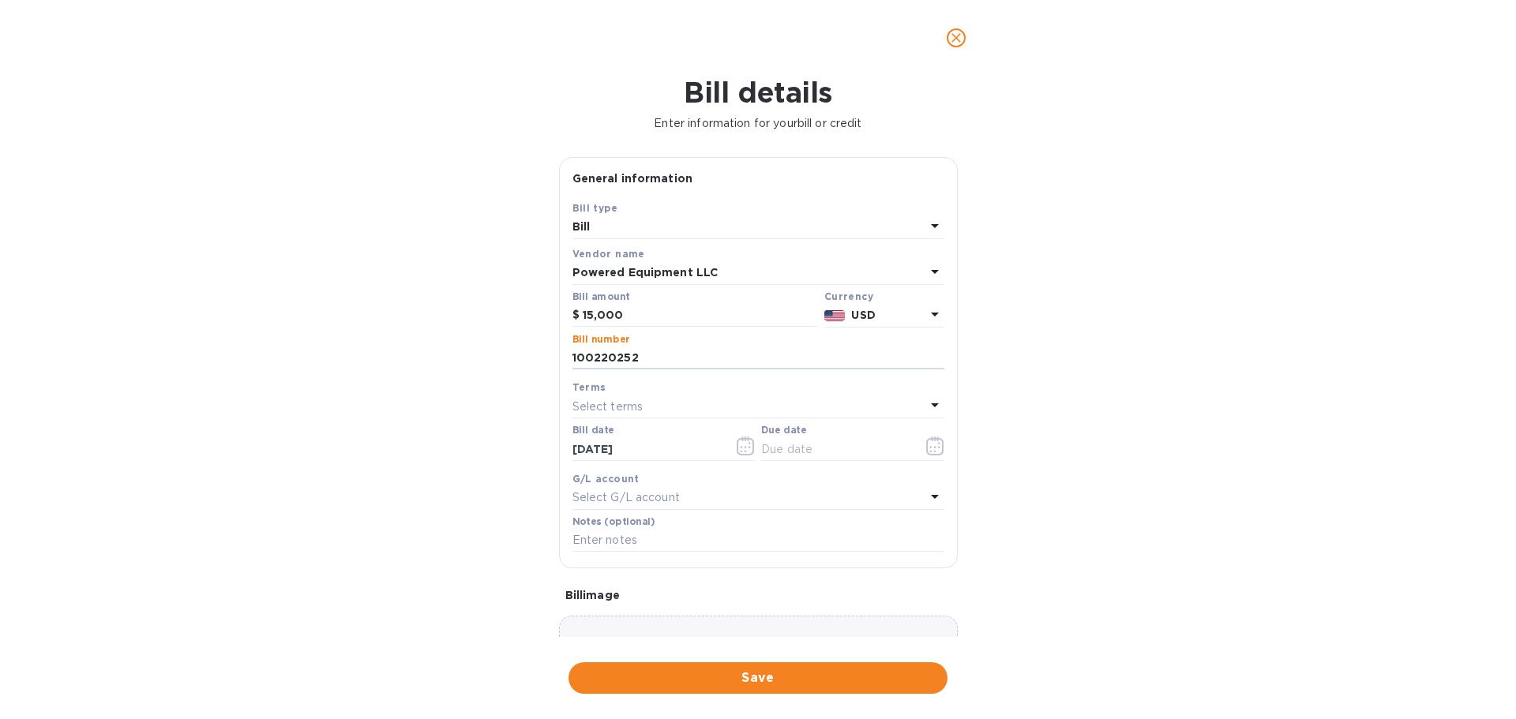
type input "100220252"
click at [659, 403] on div "Select terms" at bounding box center [748, 407] width 353 height 22
click at [602, 489] on p "NET 30" at bounding box center [752, 497] width 334 height 17
type input "[DATE]"
click at [1096, 444] on div "Bill details Enter information for your bill or credit General information Save…" at bounding box center [758, 397] width 1516 height 643
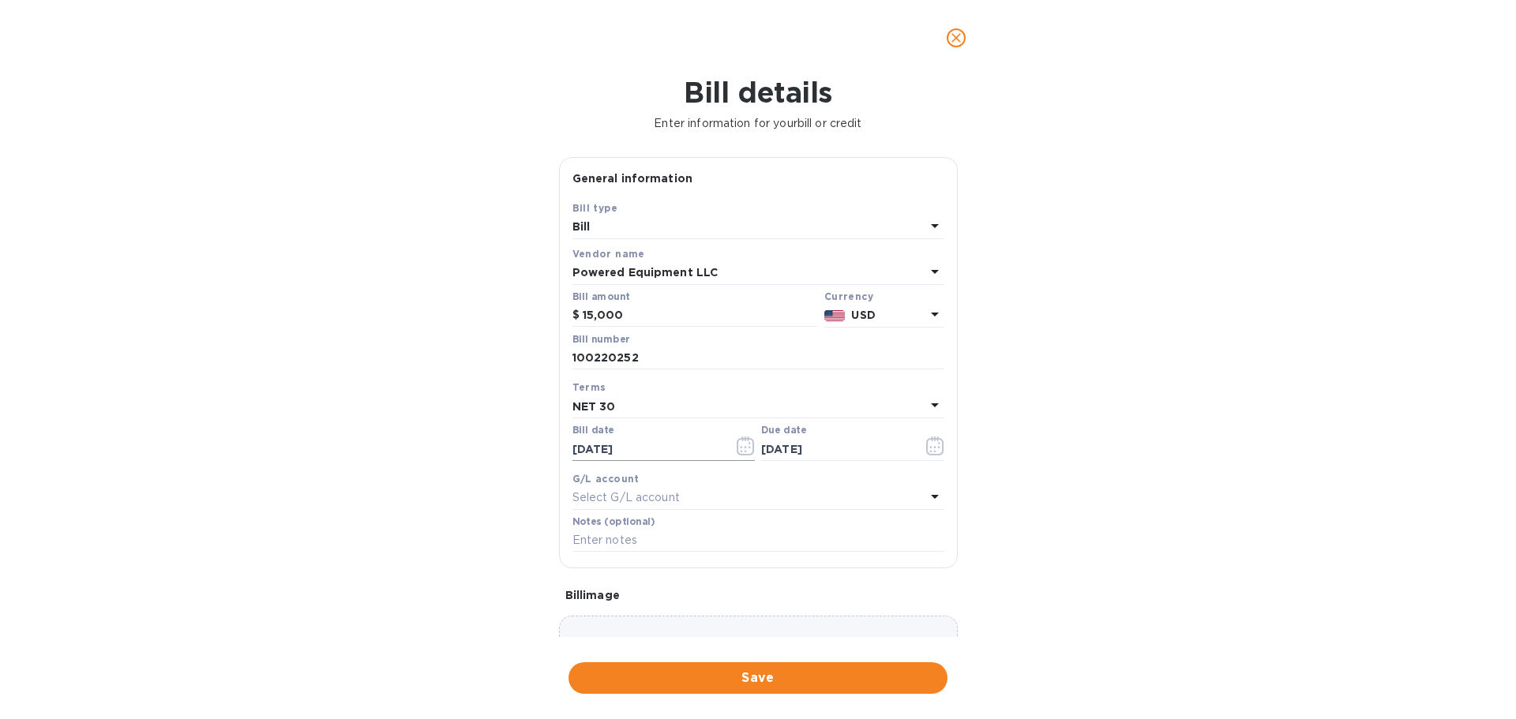
click at [688, 450] on input "[DATE]" at bounding box center [646, 449] width 149 height 24
click at [1070, 475] on div "Bill details Enter information for your bill or credit General information Save…" at bounding box center [758, 397] width 1516 height 643
click at [771, 496] on div "Select G/L account" at bounding box center [748, 498] width 353 height 22
click at [702, 546] on input "text" at bounding box center [760, 543] width 279 height 24
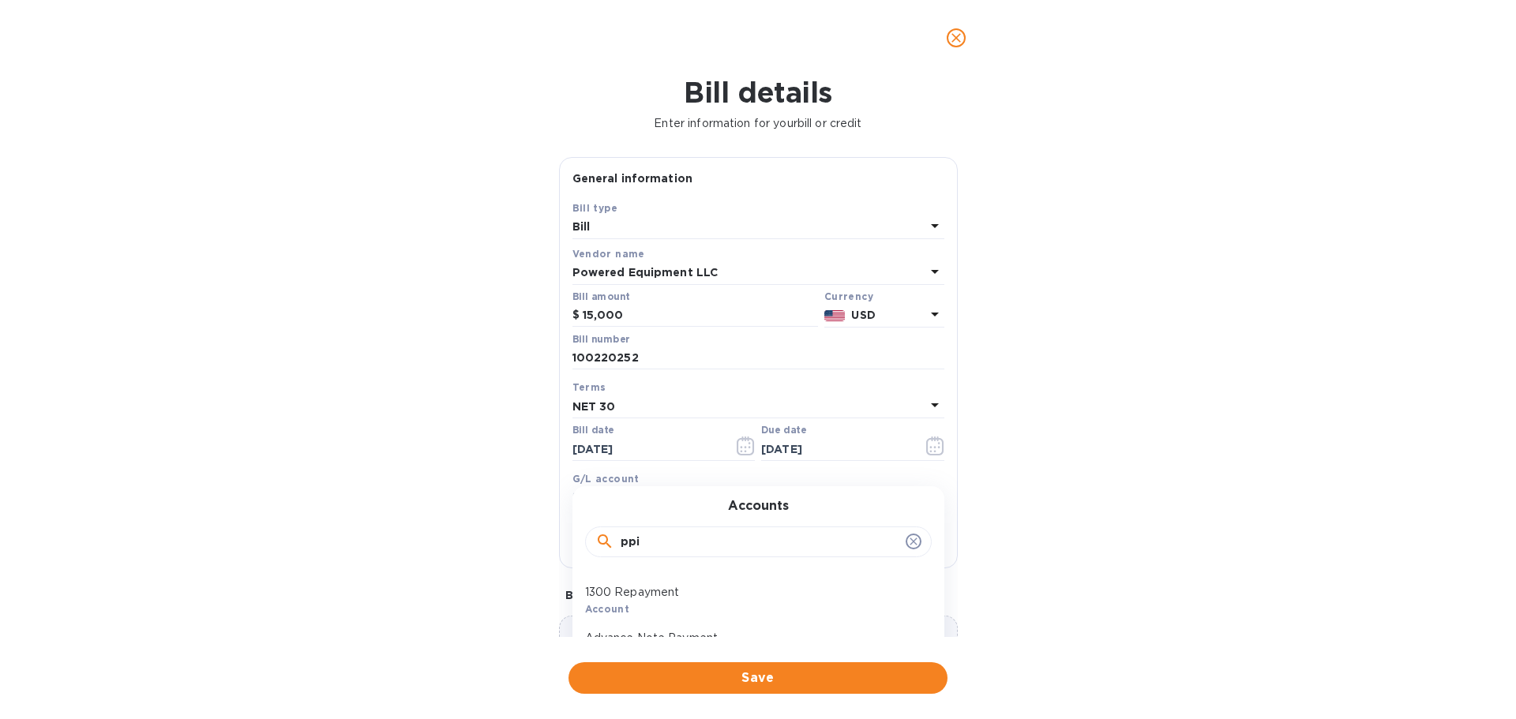
drag, startPoint x: 641, startPoint y: 542, endPoint x: 586, endPoint y: 535, distance: 55.6
click at [587, 535] on div "ppi" at bounding box center [758, 543] width 347 height 32
type input "1200"
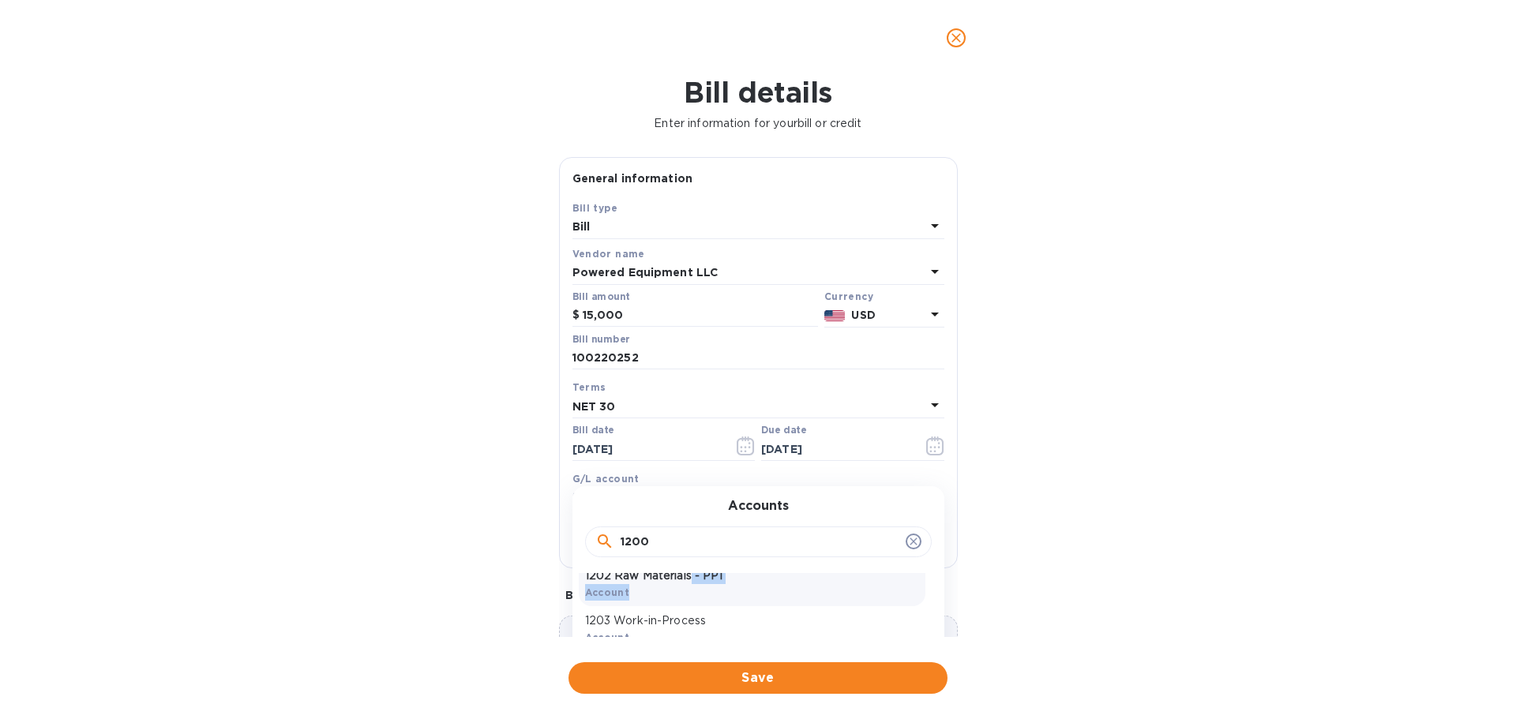
scroll to position [745, 0]
click at [603, 622] on p "1202 Raw Materials - PPI" at bounding box center [752, 620] width 334 height 17
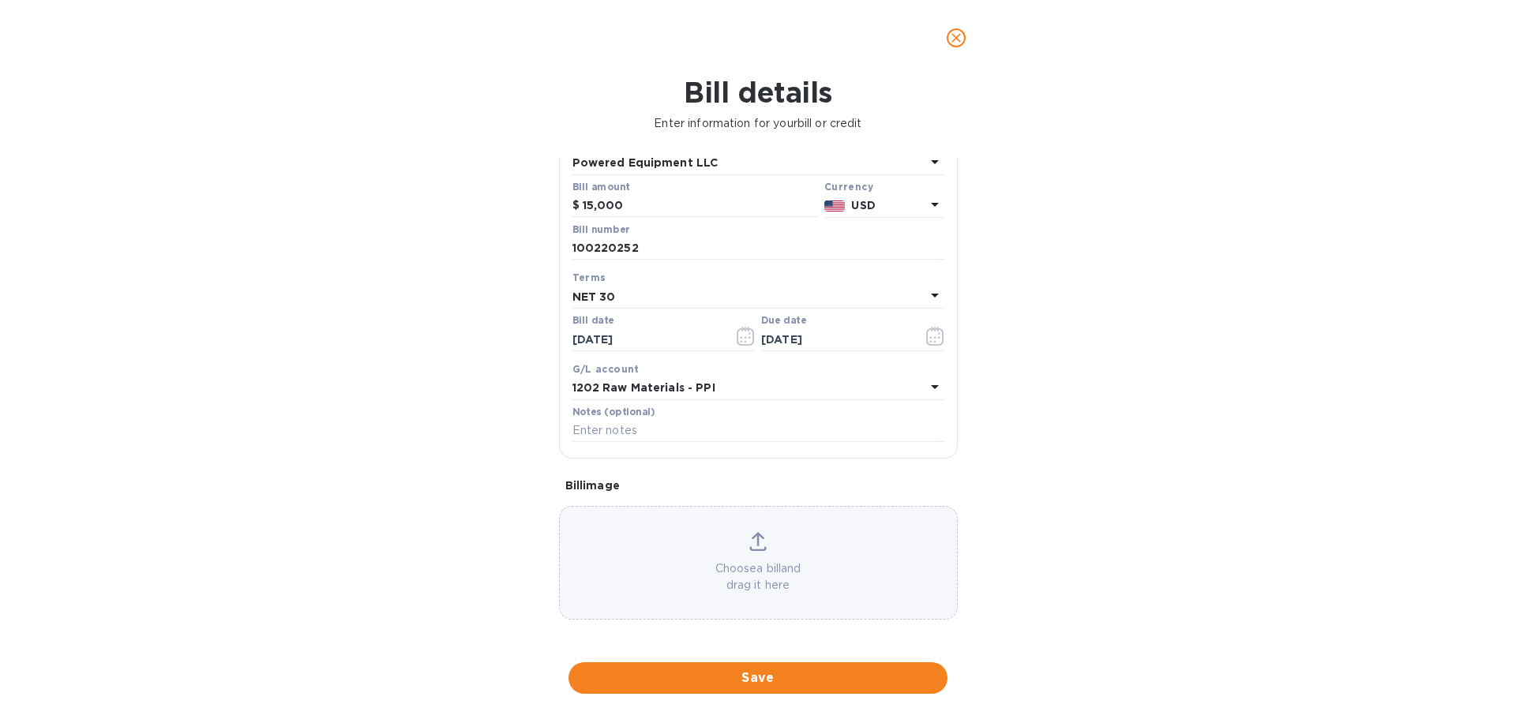
scroll to position [111, 0]
click at [744, 336] on icon "button" at bounding box center [746, 334] width 18 height 19
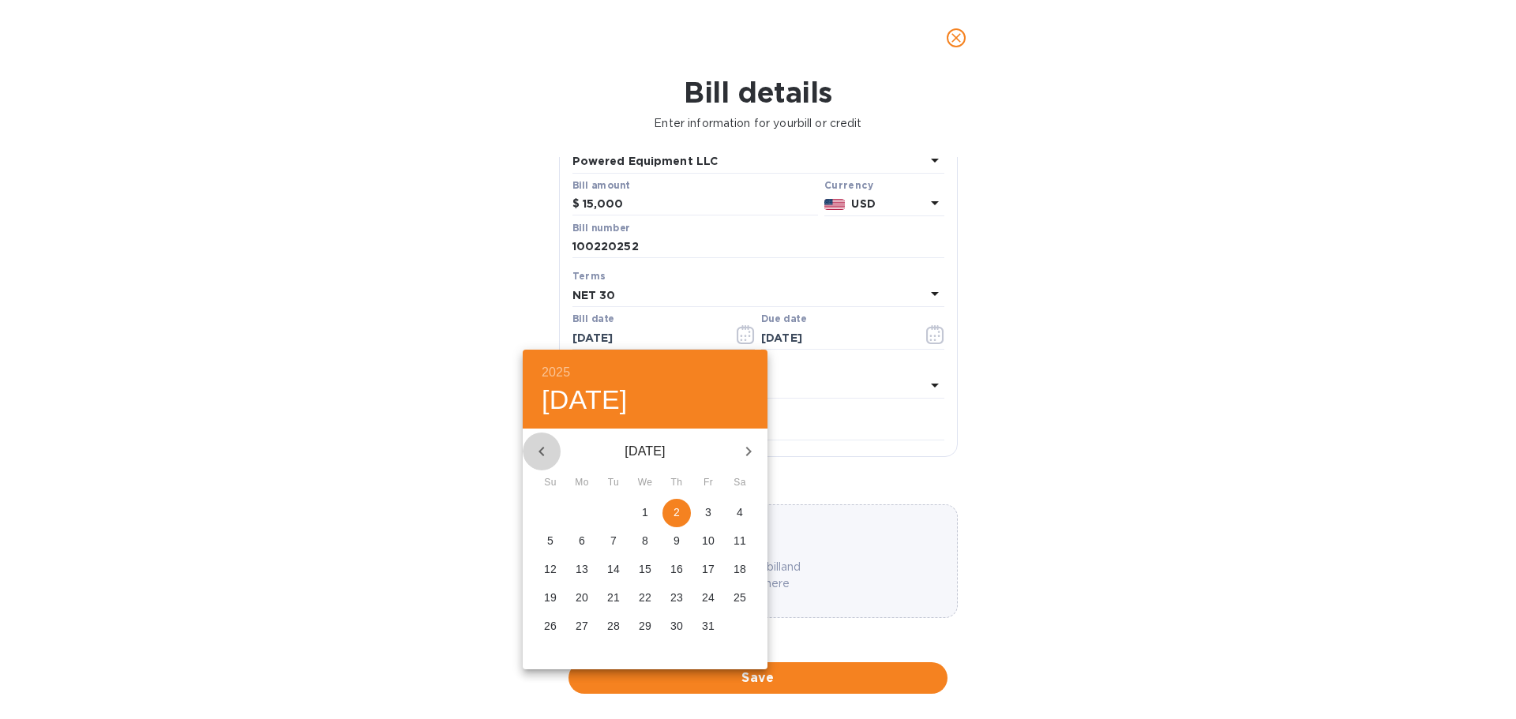
click at [545, 450] on icon "button" at bounding box center [541, 451] width 19 height 19
click at [613, 620] on p "30" at bounding box center [613, 626] width 13 height 16
type input "[DATE]"
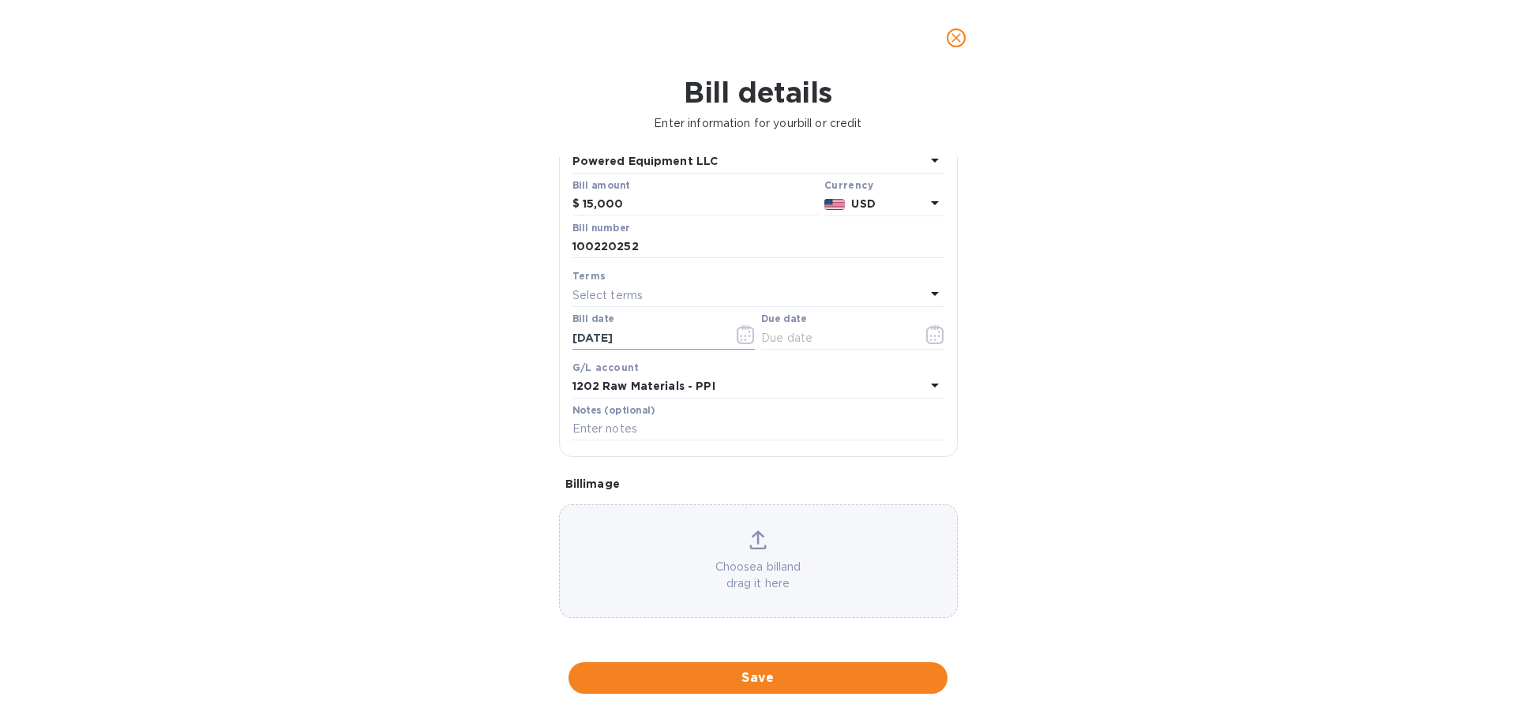
click at [695, 338] on input "[DATE]" at bounding box center [646, 338] width 149 height 24
click at [738, 335] on icon "button" at bounding box center [746, 334] width 18 height 19
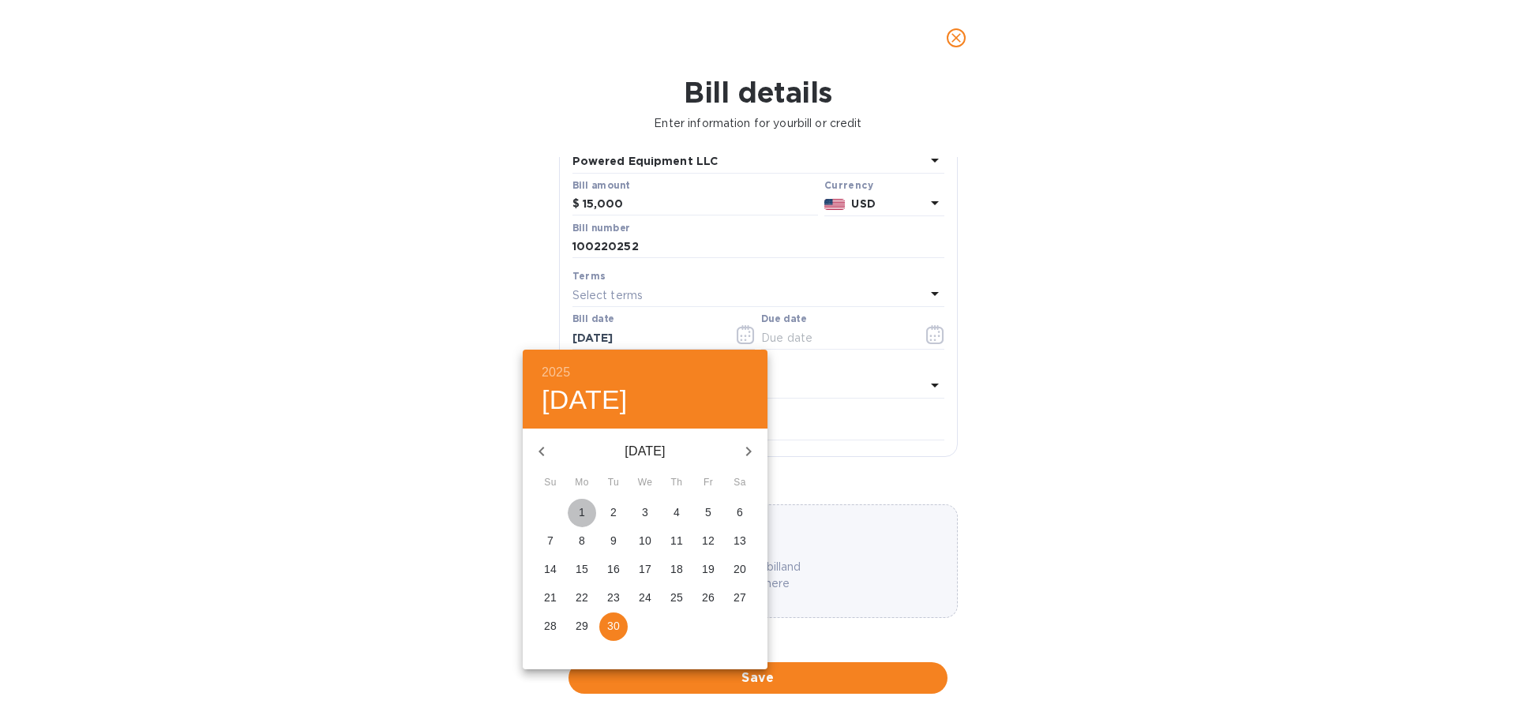
click at [586, 508] on span "1" at bounding box center [582, 512] width 28 height 16
type input "[DATE]"
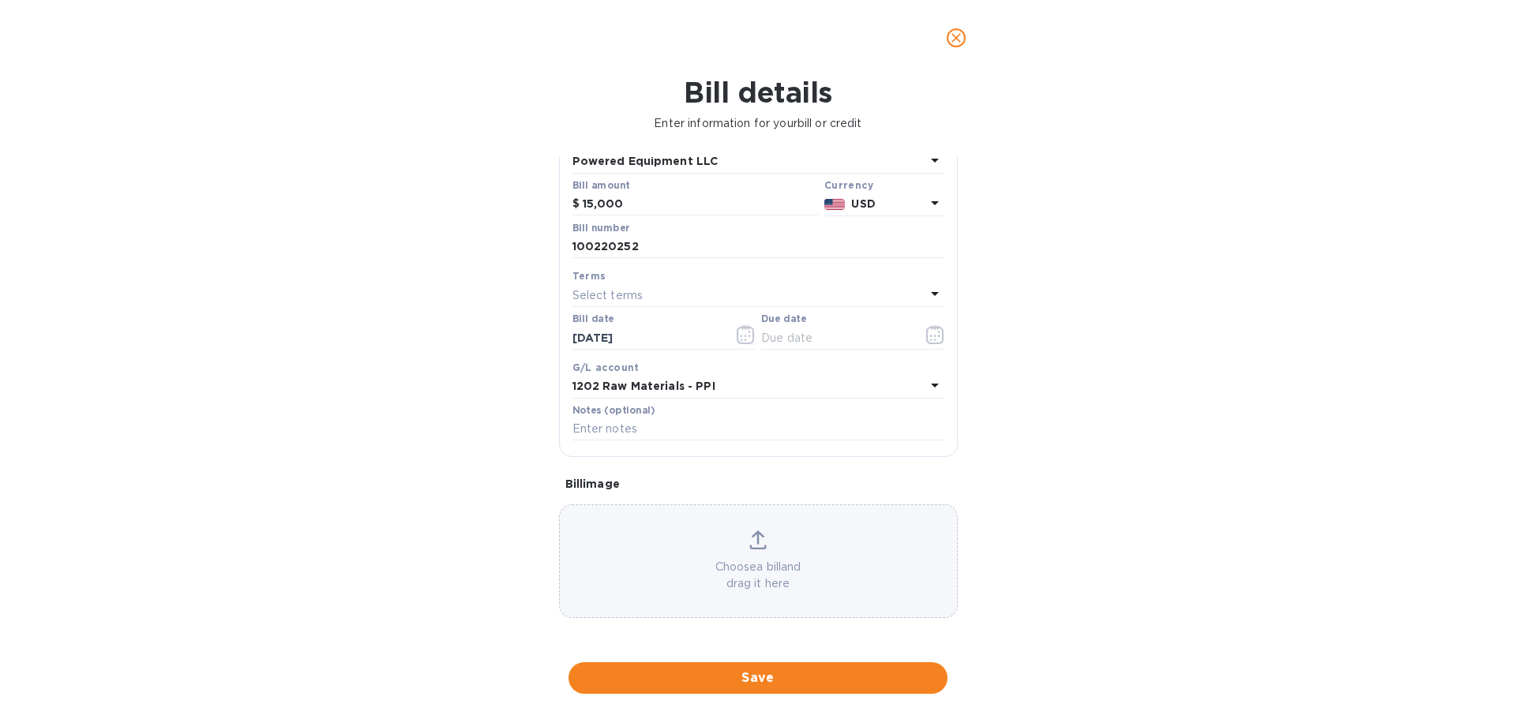
click at [1025, 481] on div "Bill details Enter information for your bill or credit General information Save…" at bounding box center [758, 397] width 1516 height 643
click at [669, 281] on div "Terms" at bounding box center [758, 276] width 372 height 17
click at [649, 339] on input "[DATE]" at bounding box center [646, 338] width 149 height 24
click at [931, 292] on icon at bounding box center [934, 293] width 19 height 19
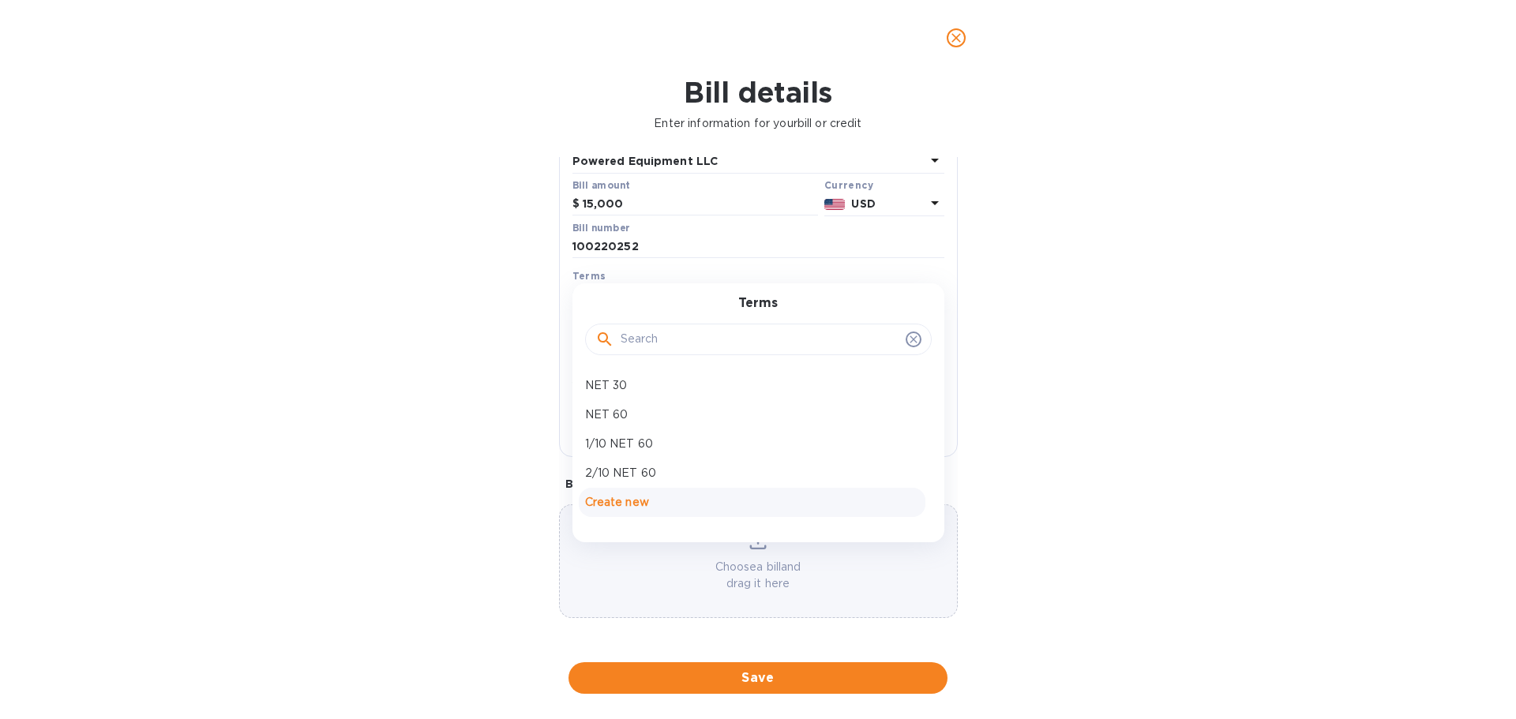
click at [635, 497] on p "Create new" at bounding box center [752, 502] width 334 height 17
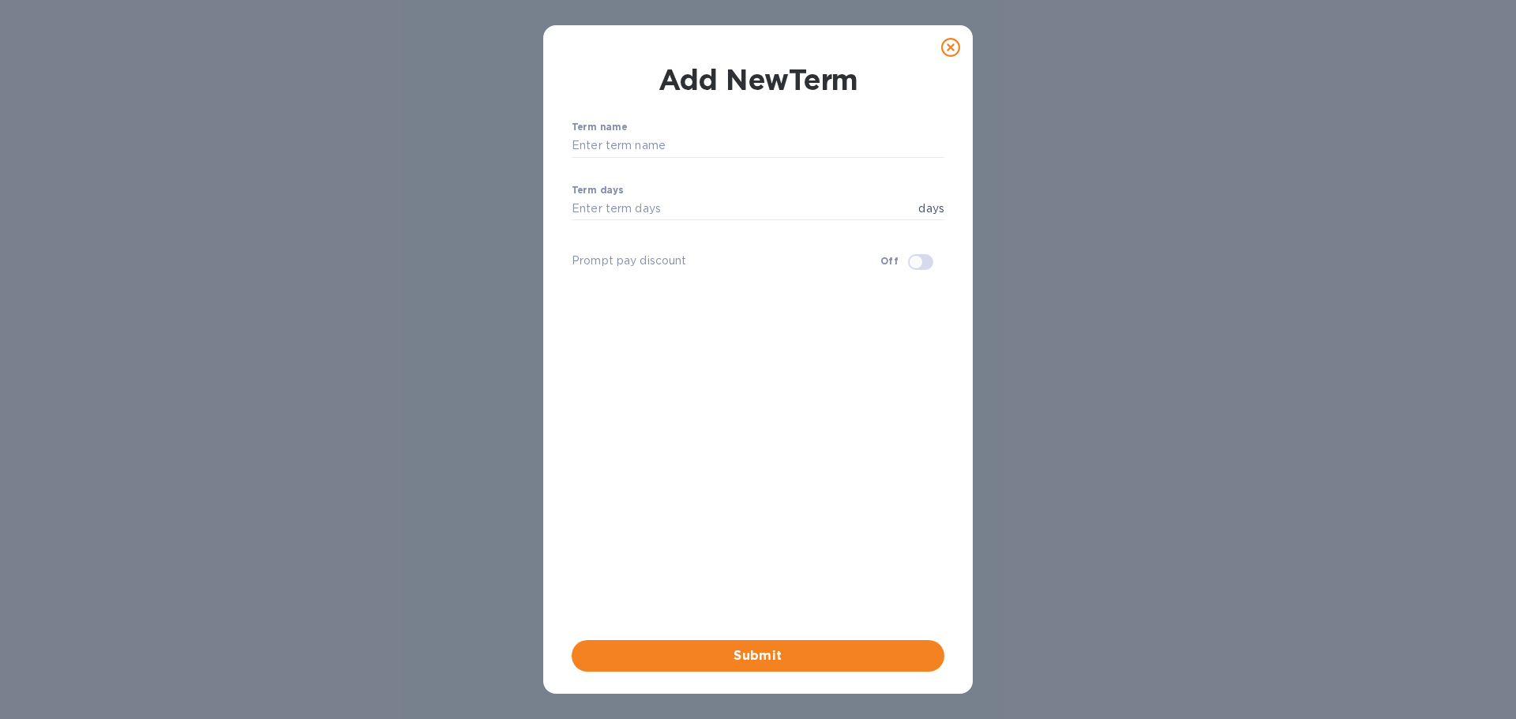
click at [954, 44] on icon at bounding box center [950, 47] width 19 height 19
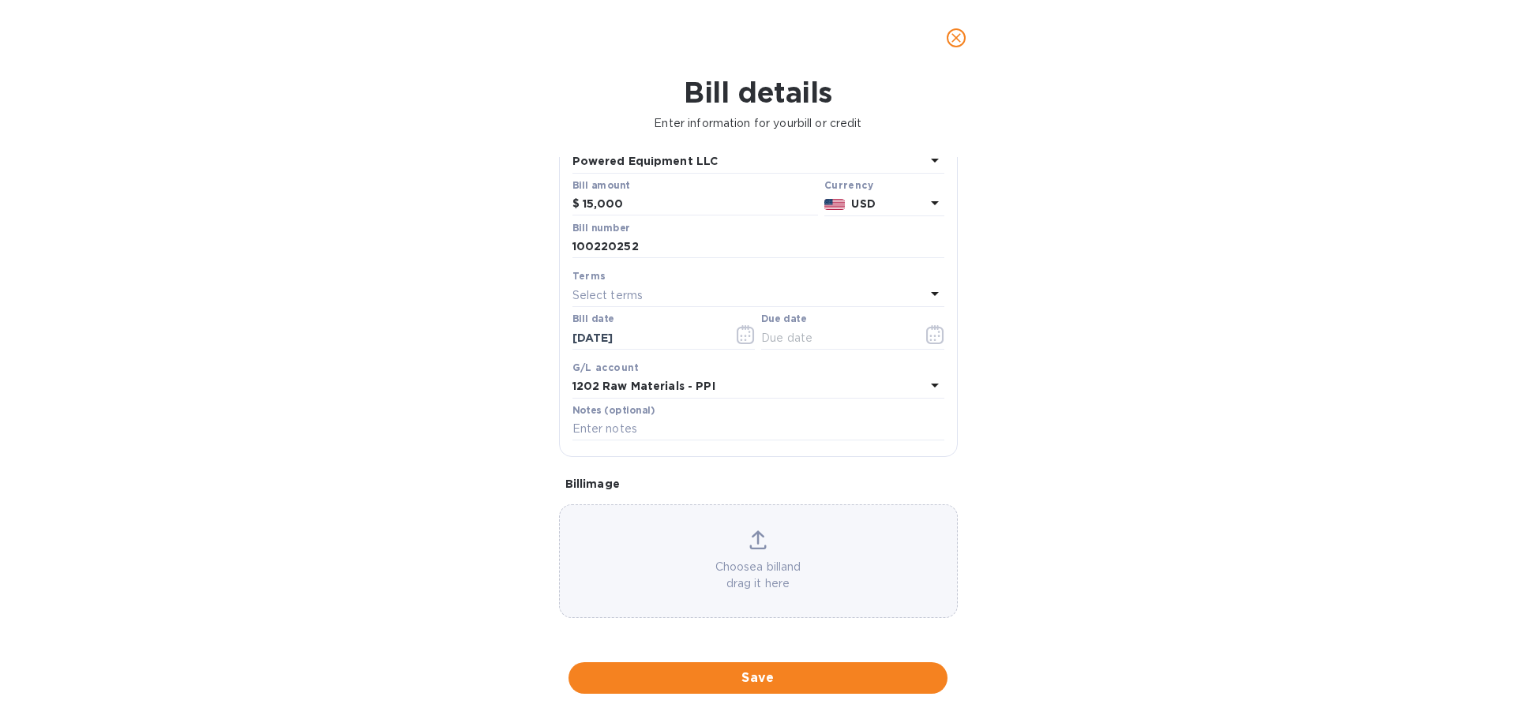
click at [639, 288] on p "Select terms" at bounding box center [607, 295] width 71 height 17
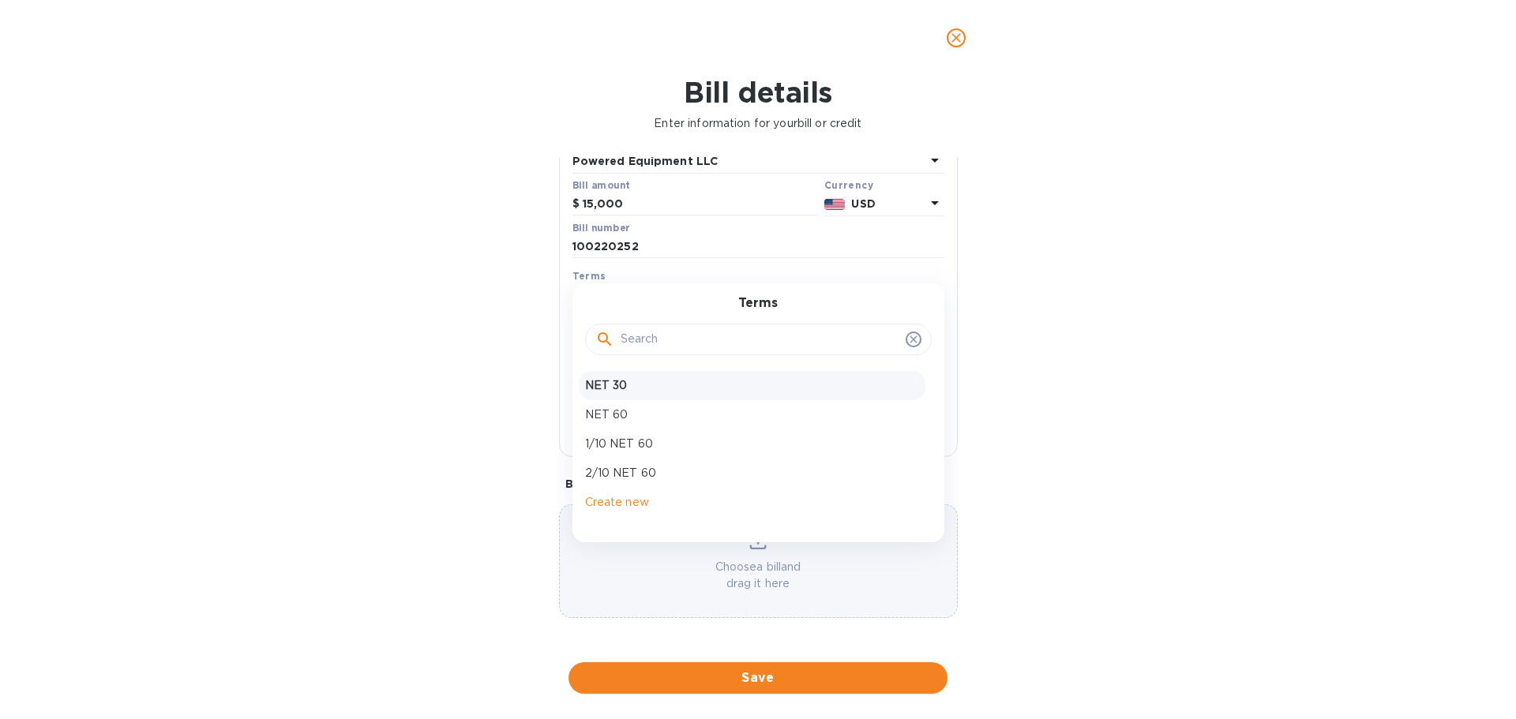
click at [614, 385] on p "NET 30" at bounding box center [752, 385] width 334 height 17
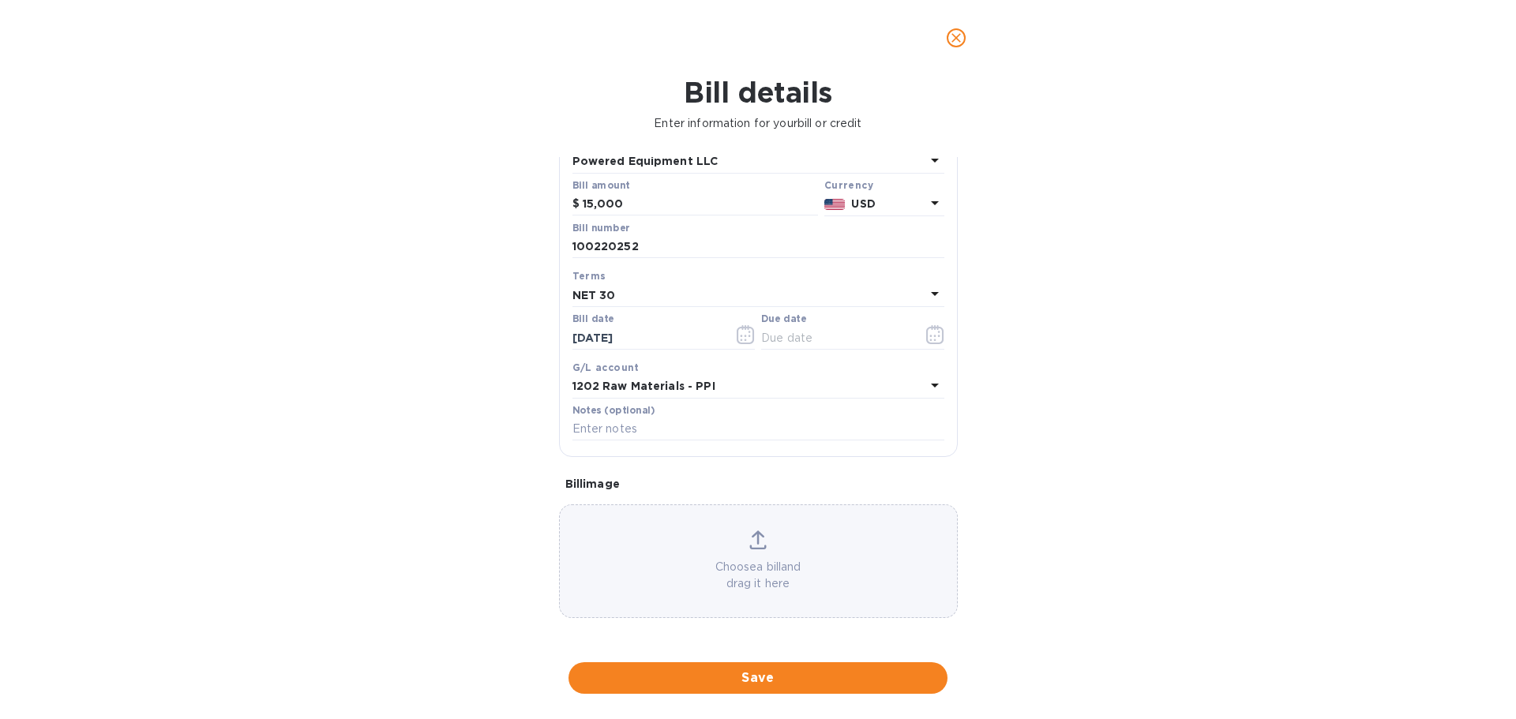
type input "[DATE]"
drag, startPoint x: 1085, startPoint y: 384, endPoint x: 1010, endPoint y: 384, distance: 75.0
click at [1082, 384] on div "Bill details Enter information for your bill or credit General information Save…" at bounding box center [758, 397] width 1516 height 643
click at [683, 682] on span "Save" at bounding box center [758, 678] width 354 height 19
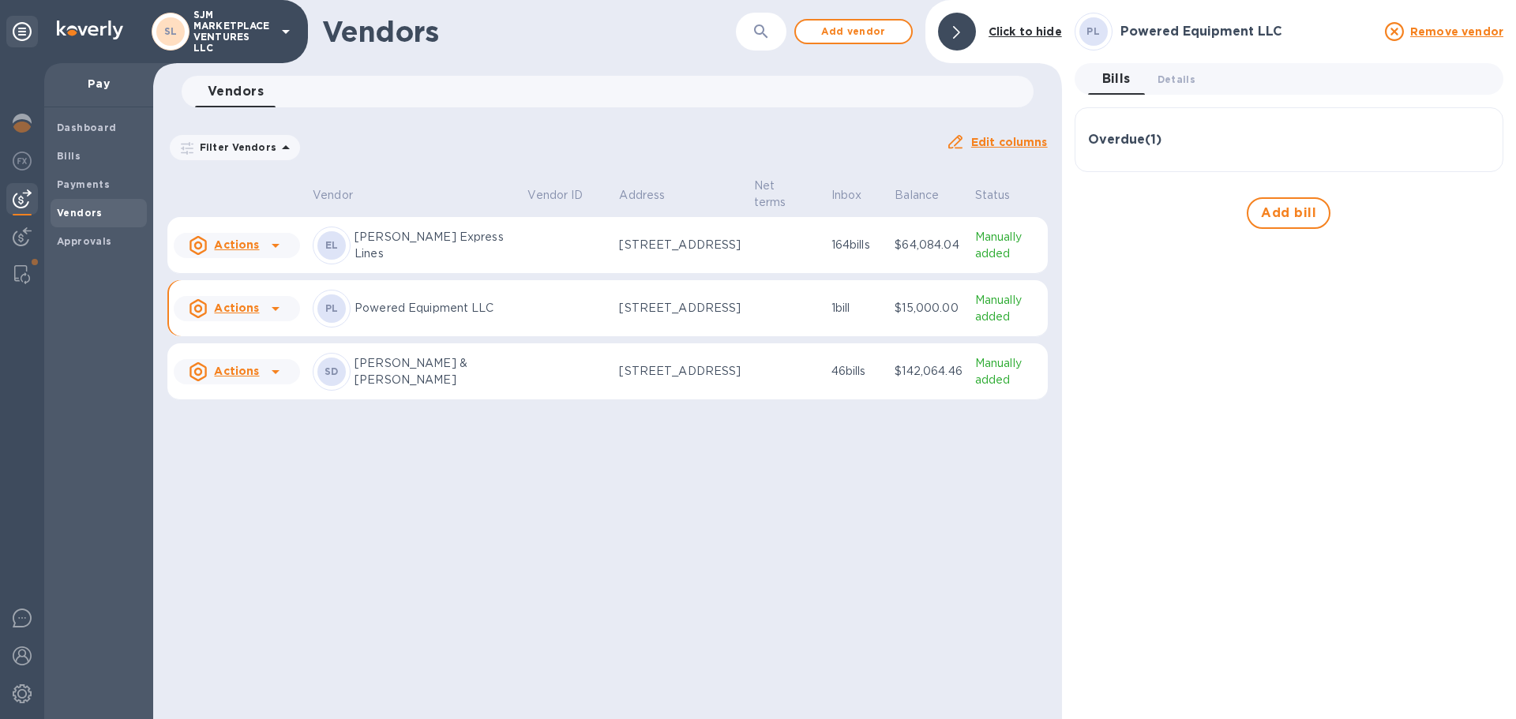
click at [469, 313] on p "Powered Equipment LLC" at bounding box center [434, 308] width 160 height 17
click at [1118, 135] on h3 "Overdue ( 1 )" at bounding box center [1124, 140] width 73 height 15
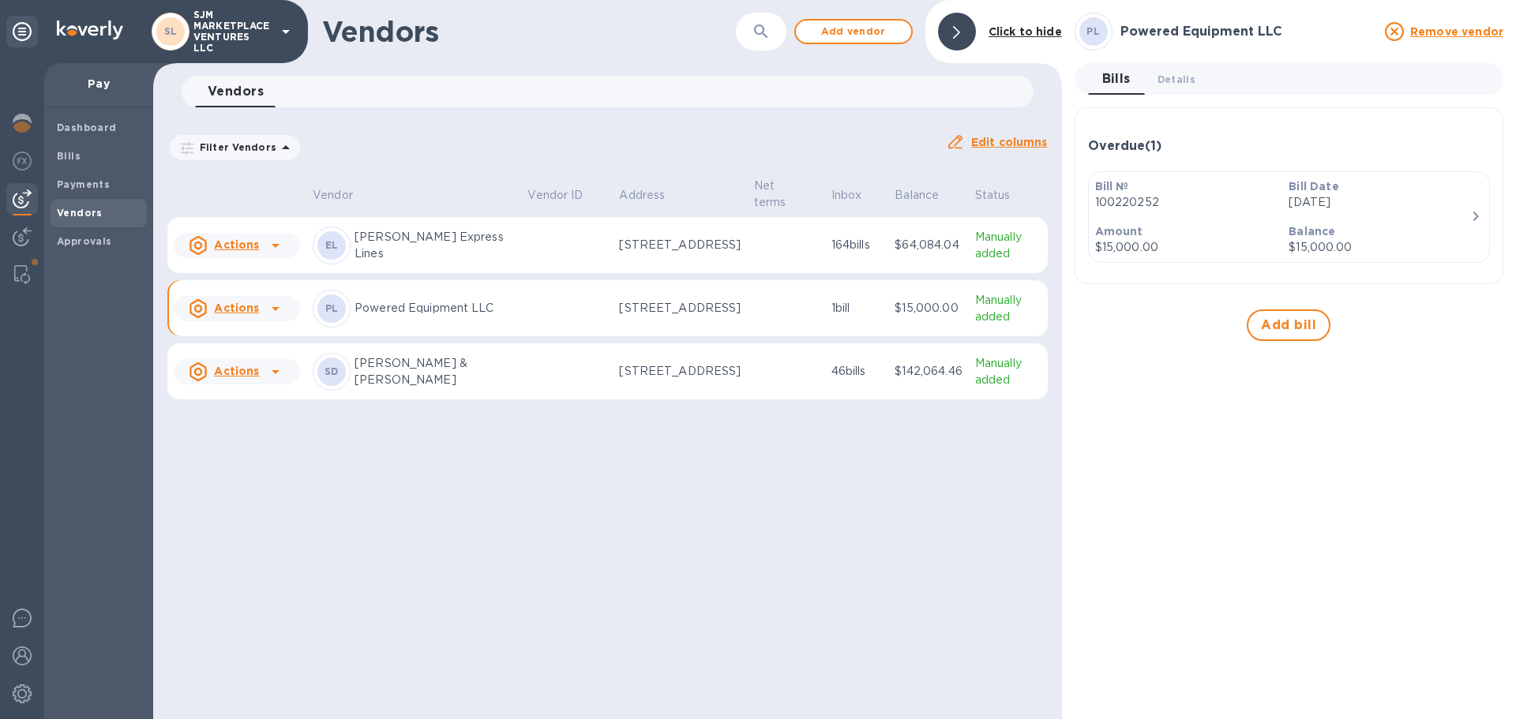
click at [1476, 216] on icon "button" at bounding box center [1476, 216] width 6 height 9
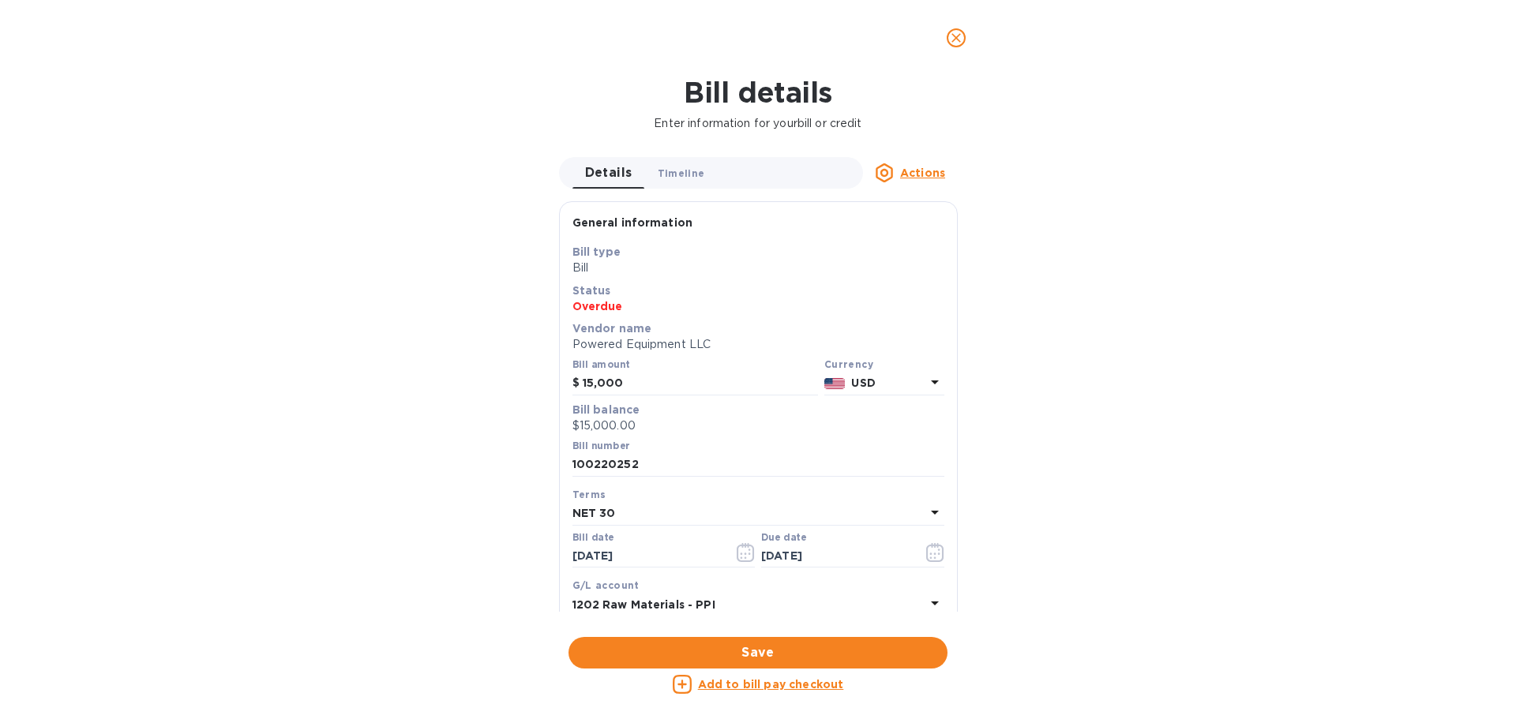
click at [688, 166] on span "Timeline 0" at bounding box center [681, 173] width 47 height 17
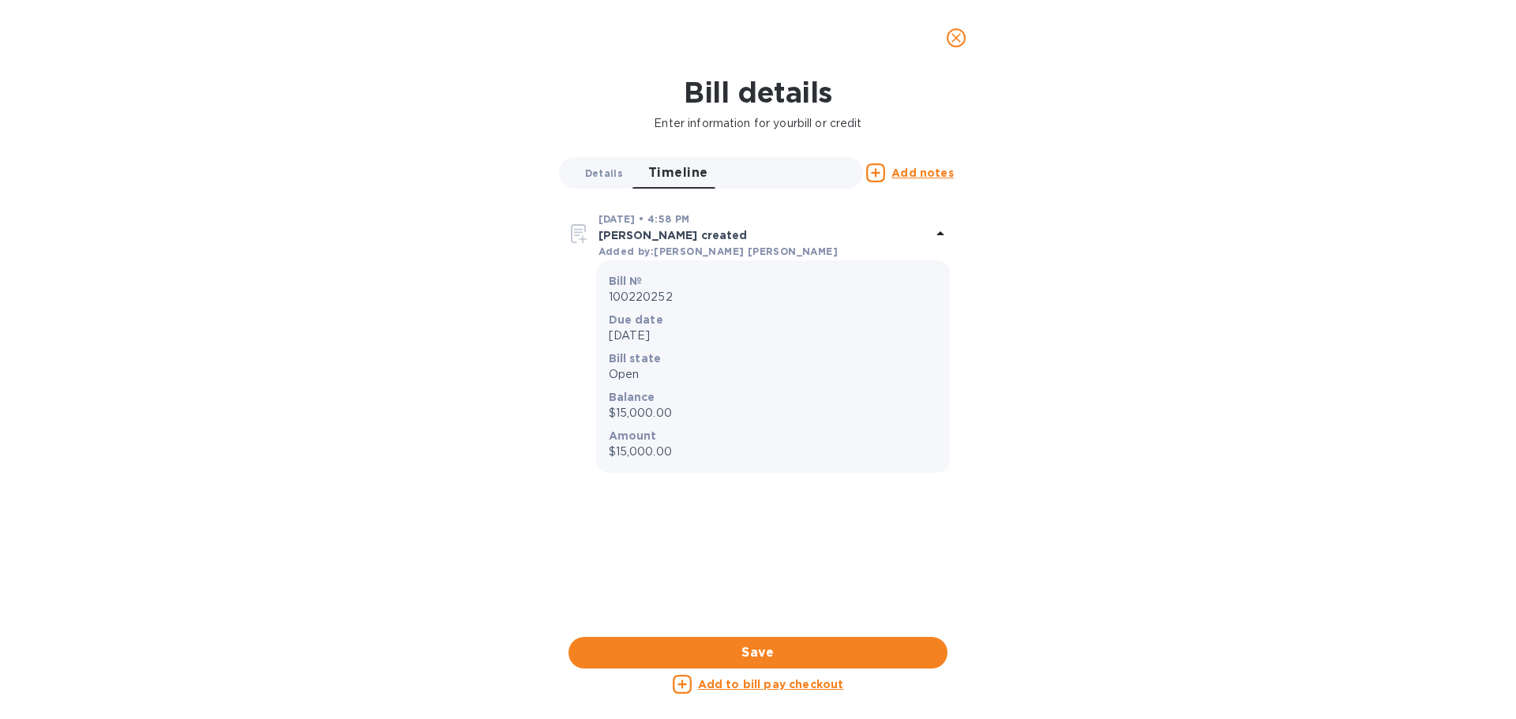
click at [608, 167] on span "Details 0" at bounding box center [604, 173] width 38 height 17
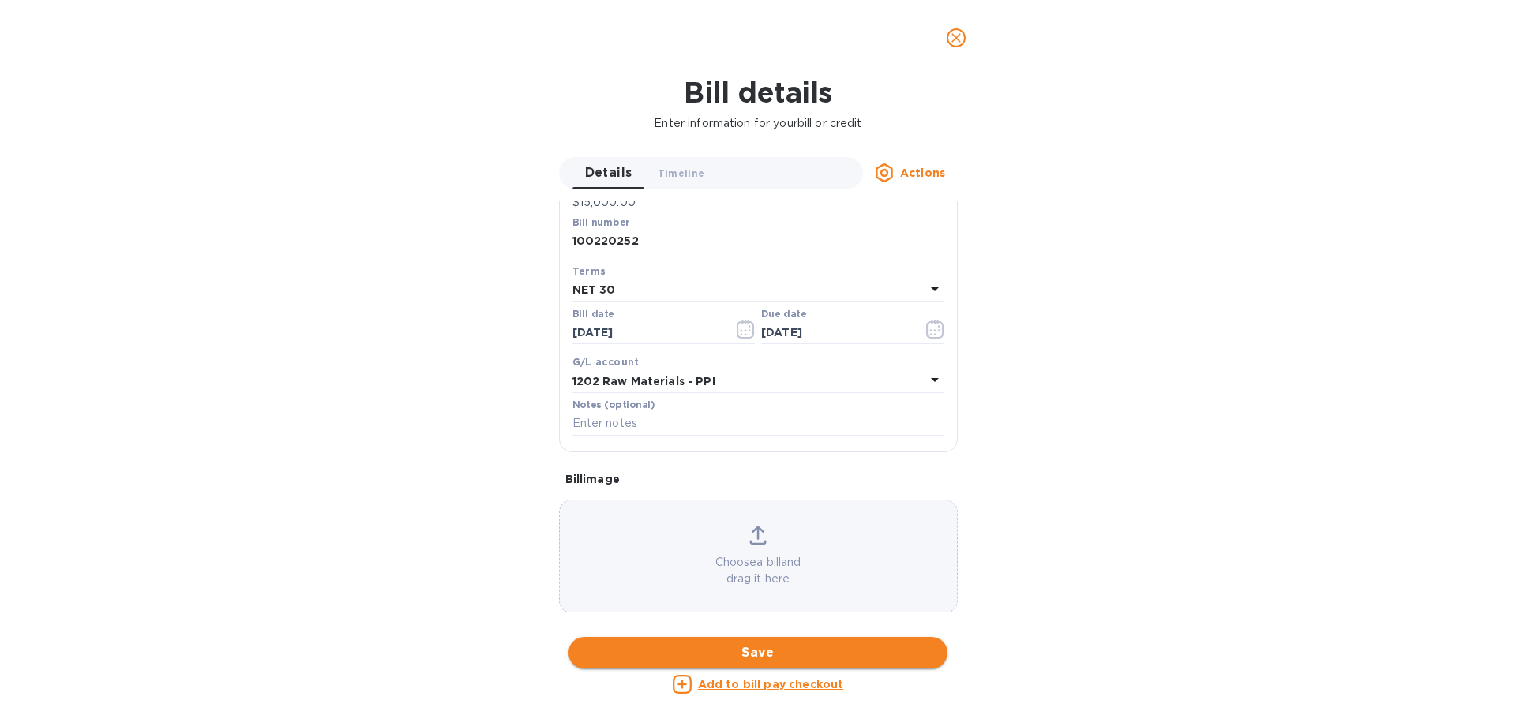
scroll to position [225, 0]
click at [953, 38] on icon "close" at bounding box center [956, 38] width 16 height 16
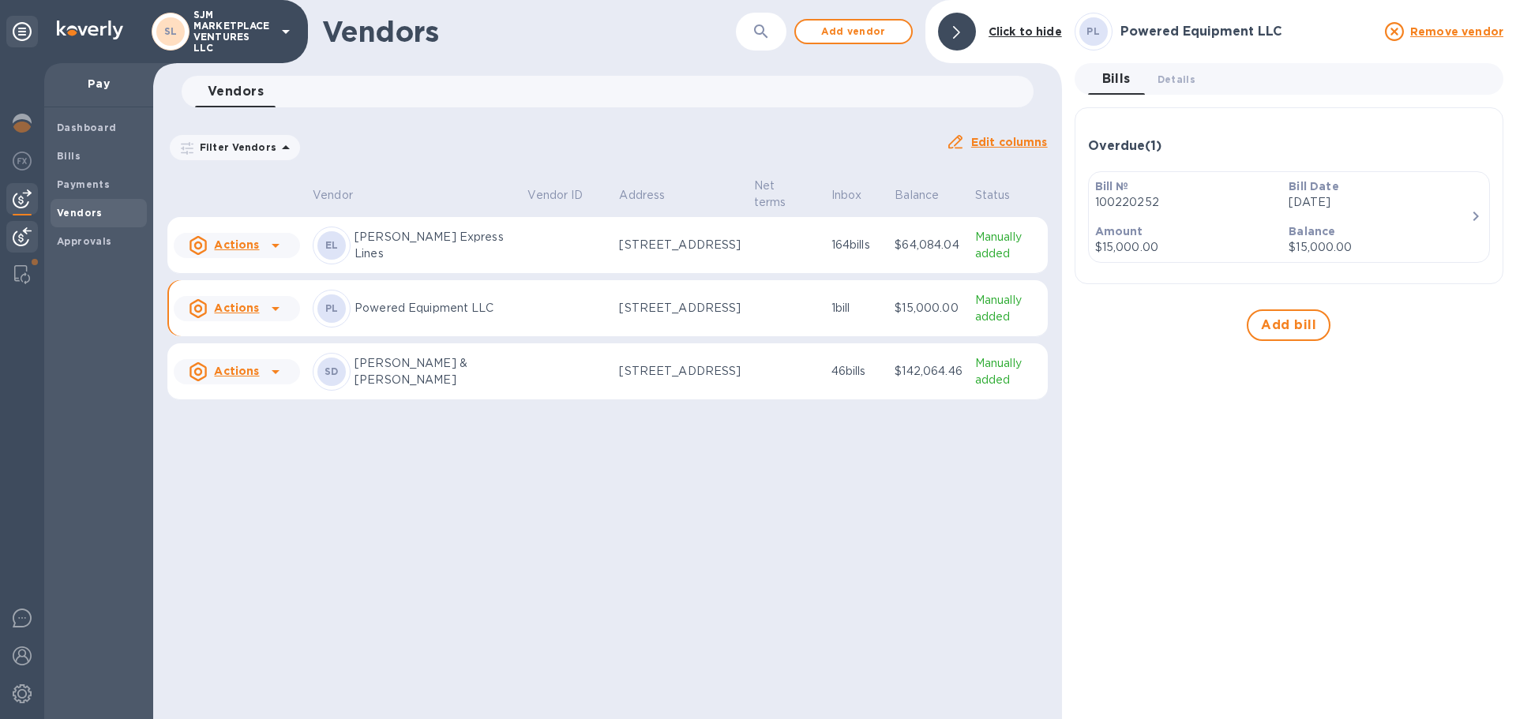
click at [27, 234] on img at bounding box center [22, 236] width 19 height 19
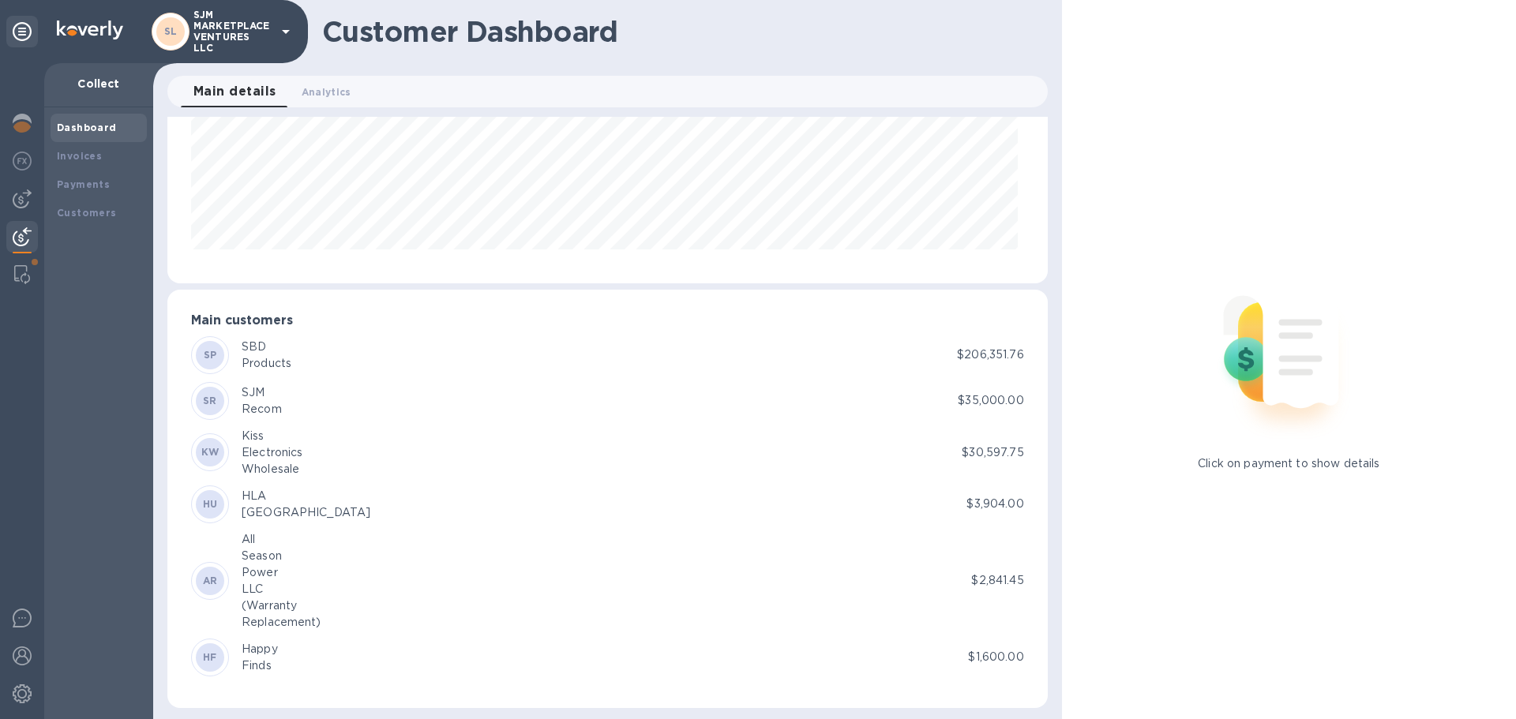
scroll to position [182, 0]
click at [32, 200] on div at bounding box center [22, 199] width 32 height 32
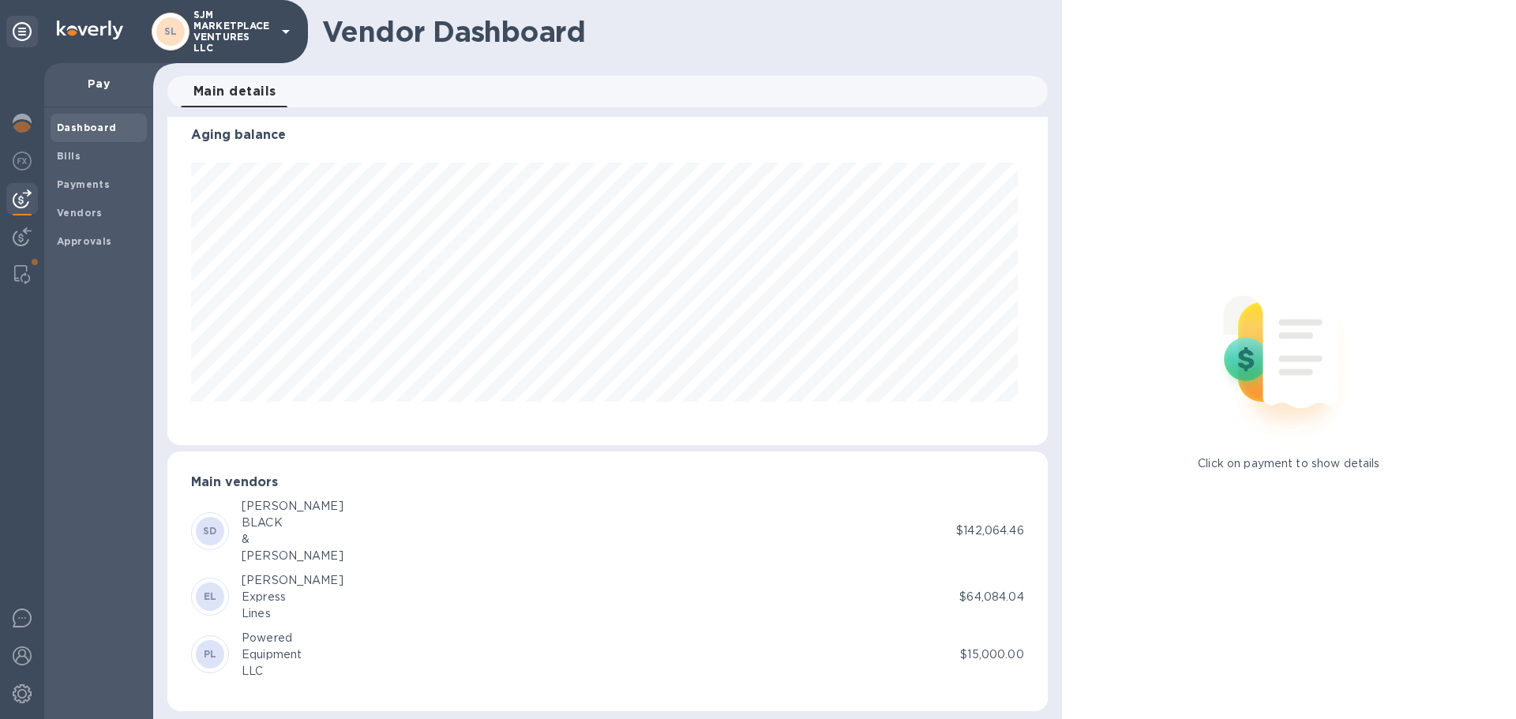
scroll to position [24, 0]
click at [259, 640] on div "Equipment" at bounding box center [272, 647] width 60 height 17
click at [217, 651] on div "PL" at bounding box center [210, 646] width 28 height 28
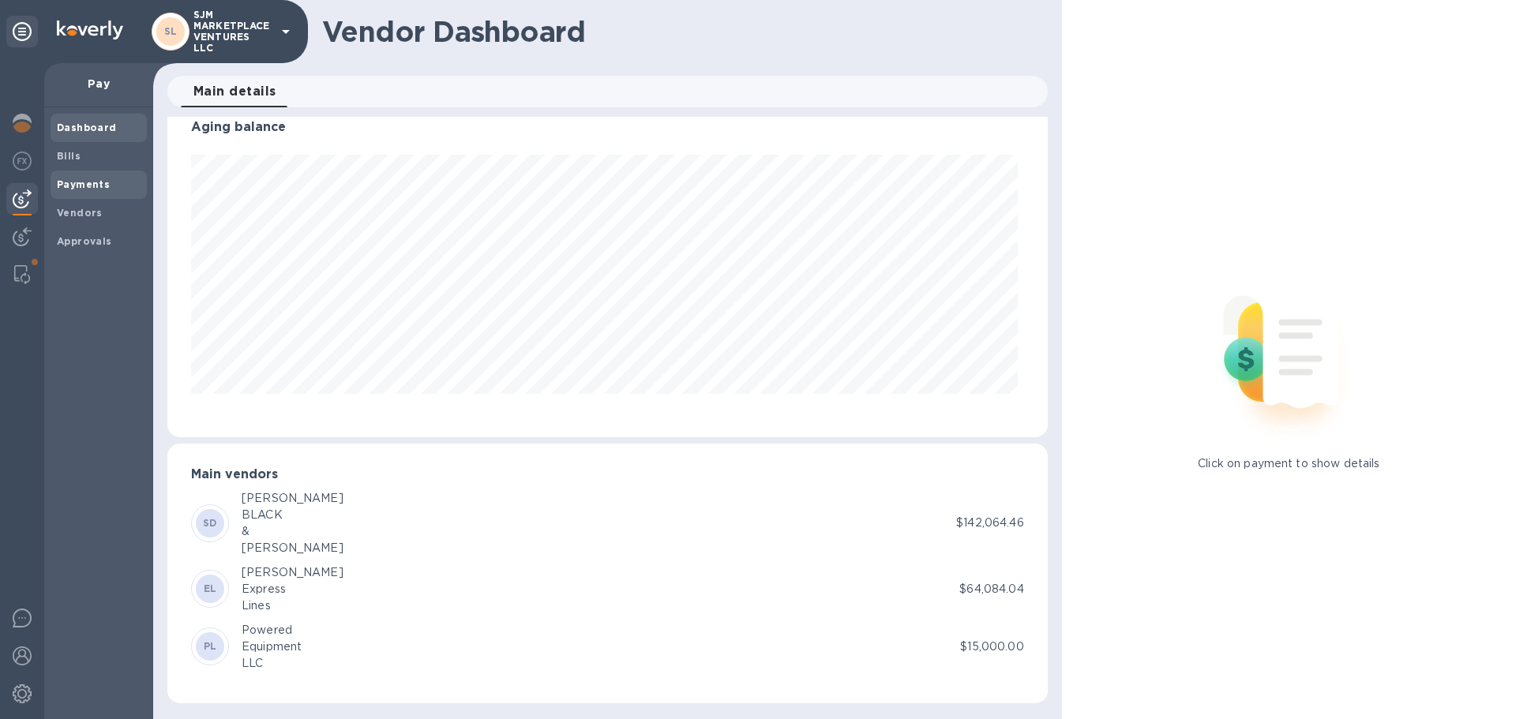
click at [75, 178] on b "Payments" at bounding box center [83, 184] width 53 height 12
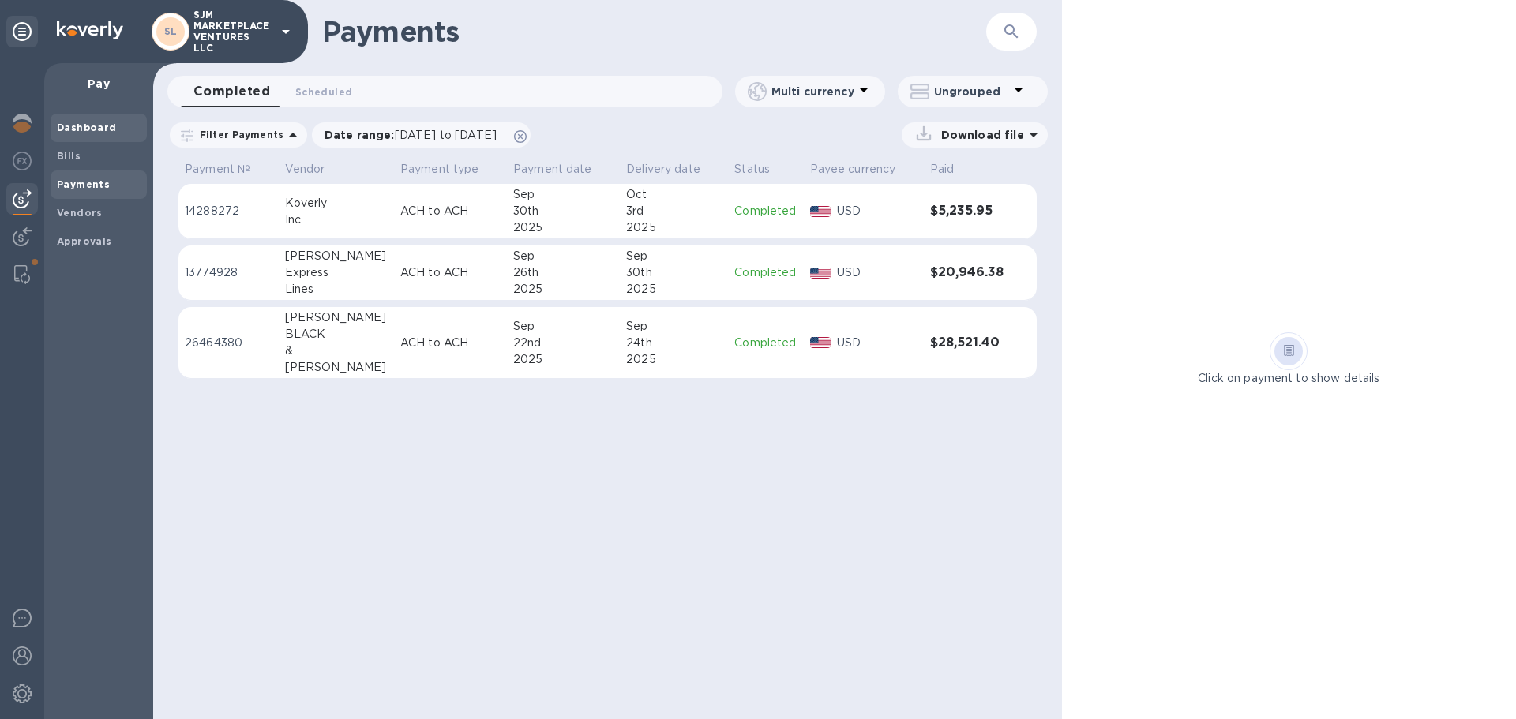
click at [74, 129] on b "Dashboard" at bounding box center [87, 128] width 60 height 12
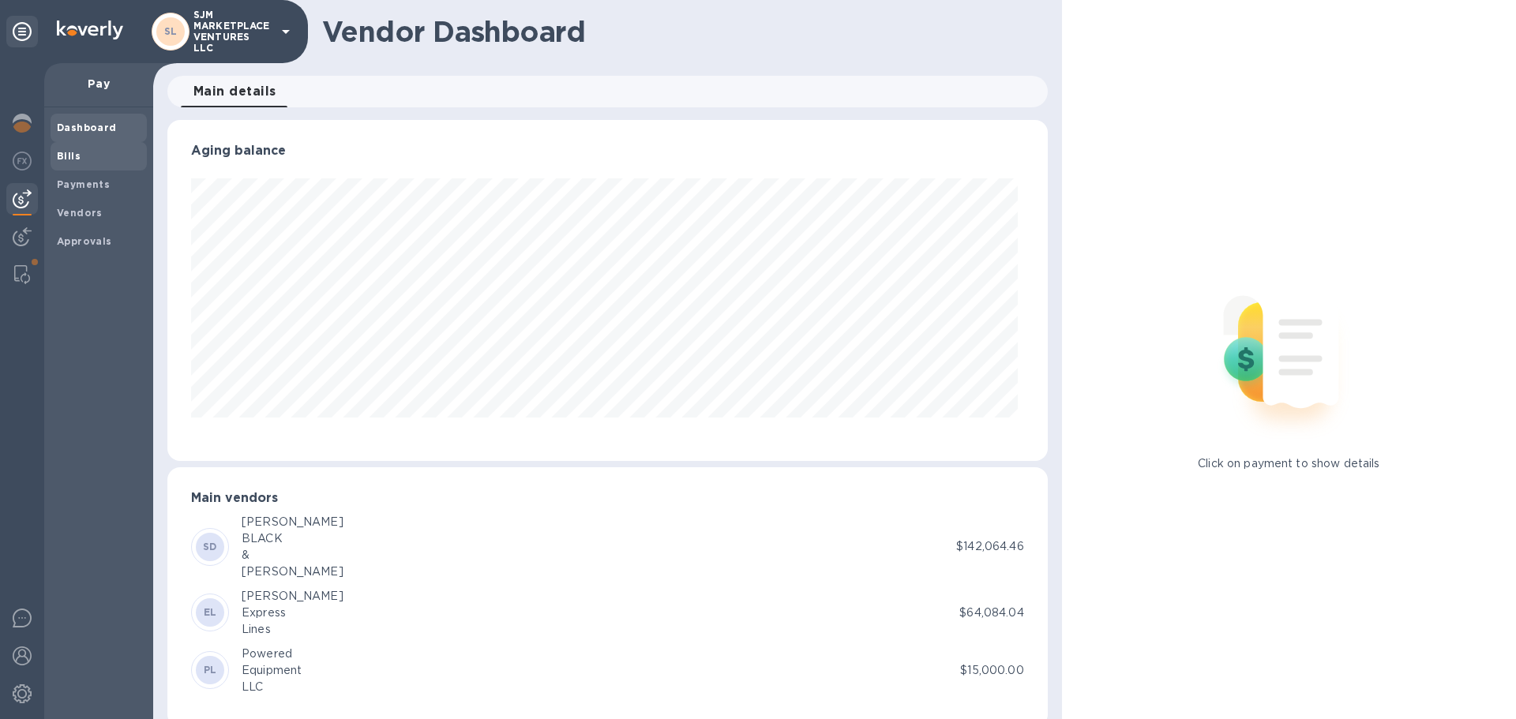
scroll to position [341, 873]
click at [66, 152] on b "Bills" at bounding box center [69, 156] width 24 height 12
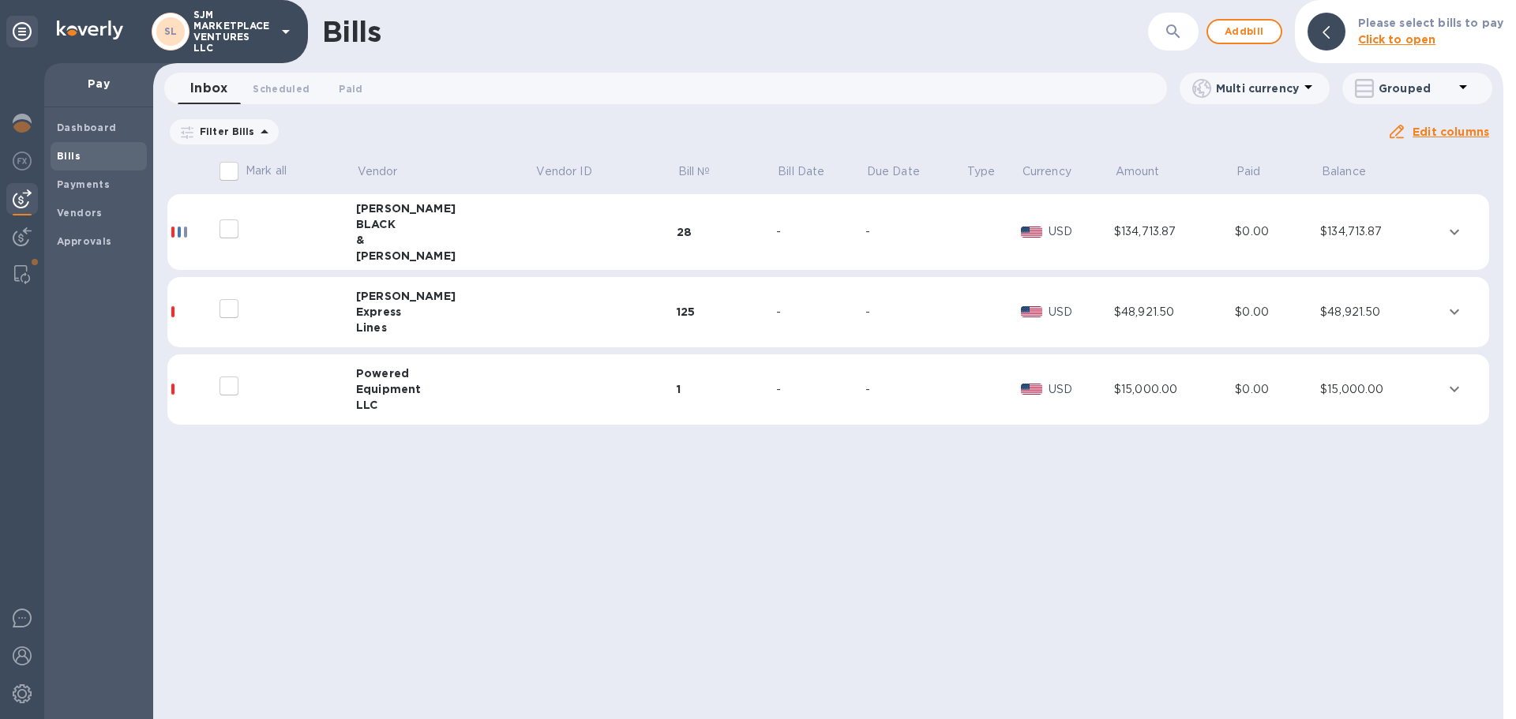
click at [238, 382] on input "decorative checkbox" at bounding box center [228, 385] width 33 height 33
click at [1445, 388] on icon "expand row" at bounding box center [1454, 389] width 19 height 19
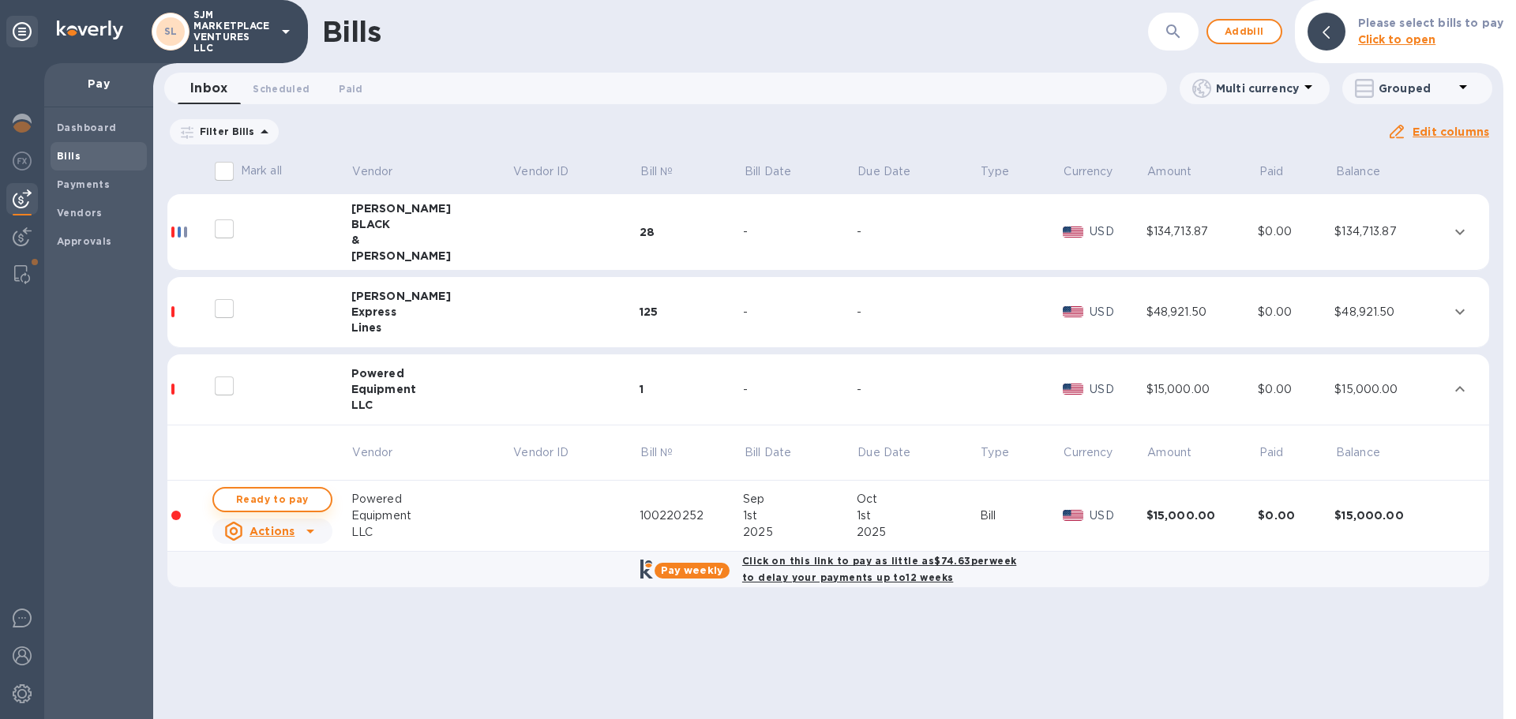
click at [293, 497] on span "Ready to pay" at bounding box center [273, 499] width 92 height 19
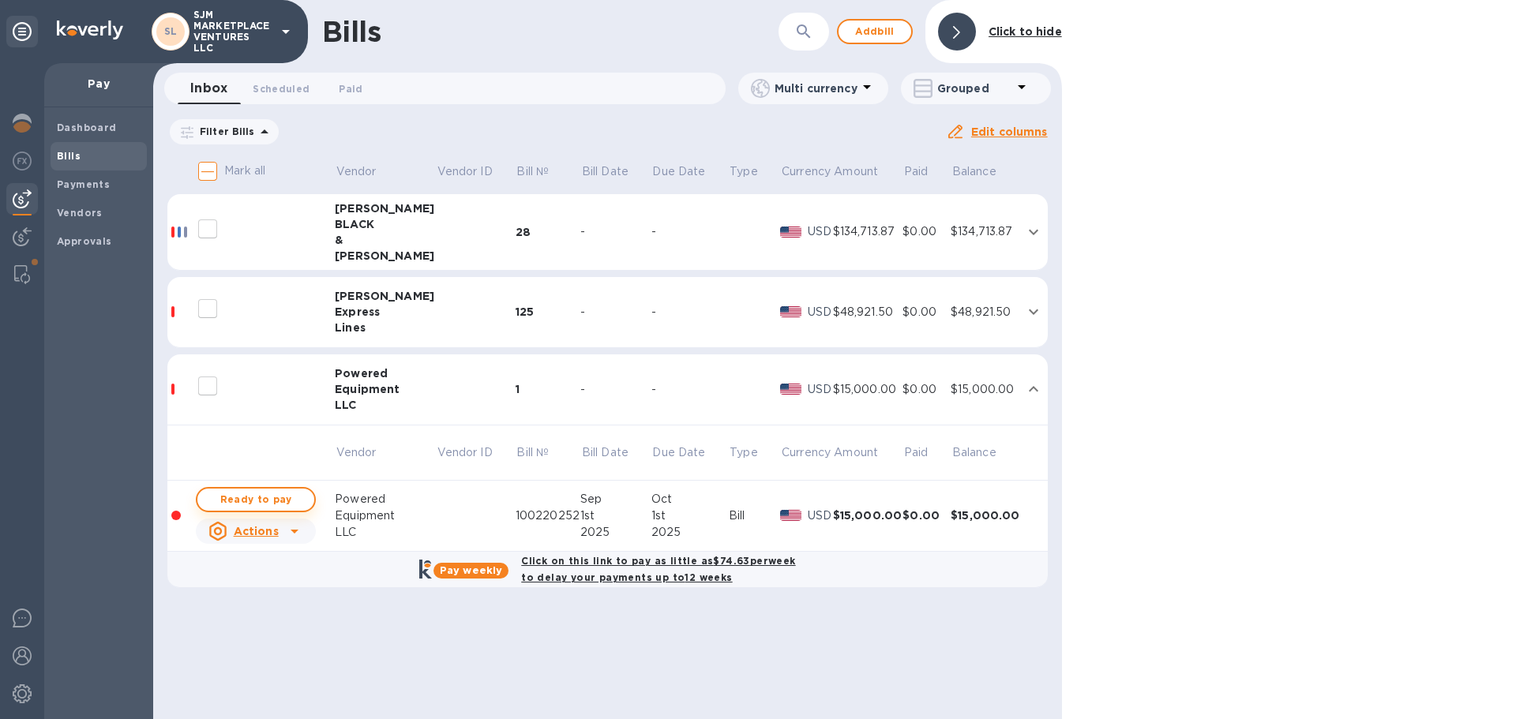
checkbox input "true"
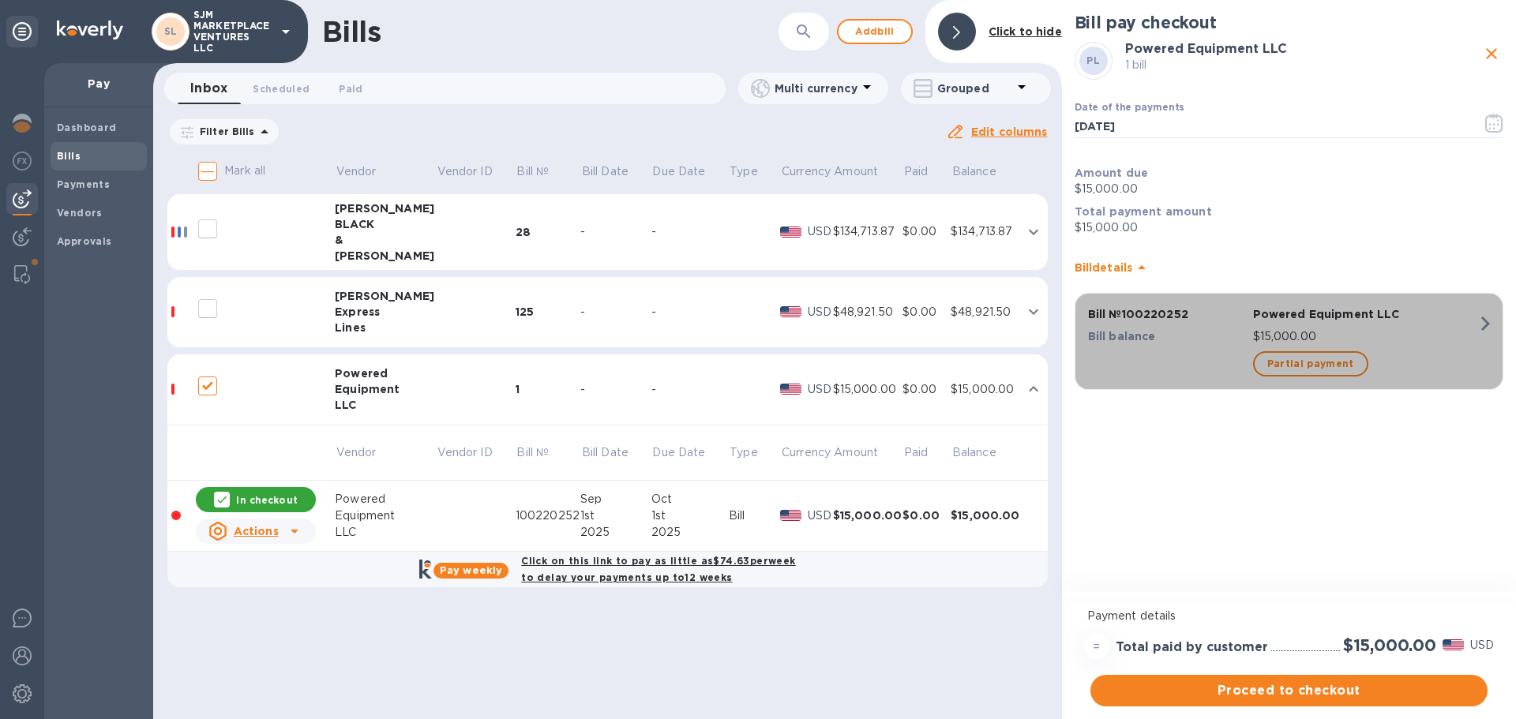
click at [1479, 324] on icon "button" at bounding box center [1485, 323] width 28 height 28
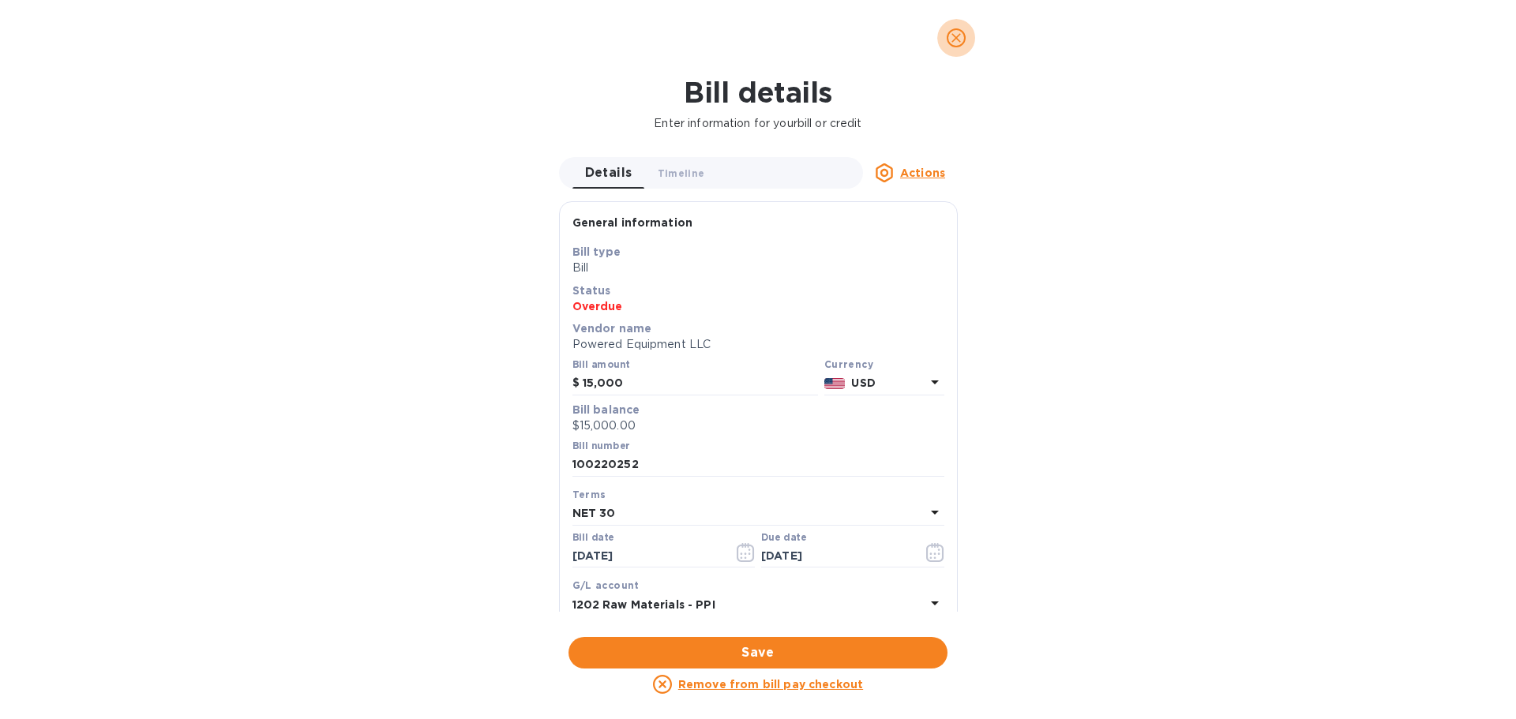
click at [961, 37] on icon "close" at bounding box center [956, 38] width 16 height 16
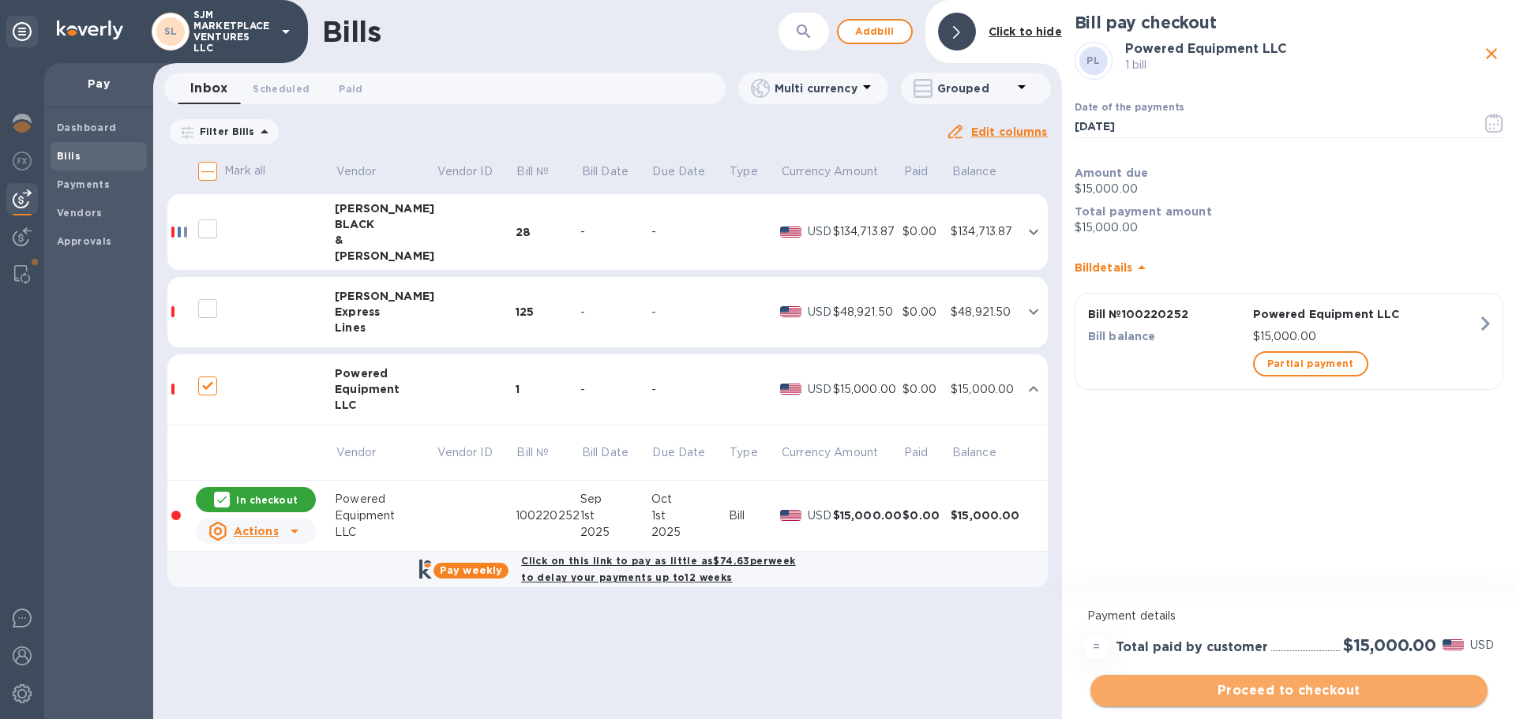
click at [1174, 692] on span "Proceed to checkout" at bounding box center [1289, 690] width 372 height 19
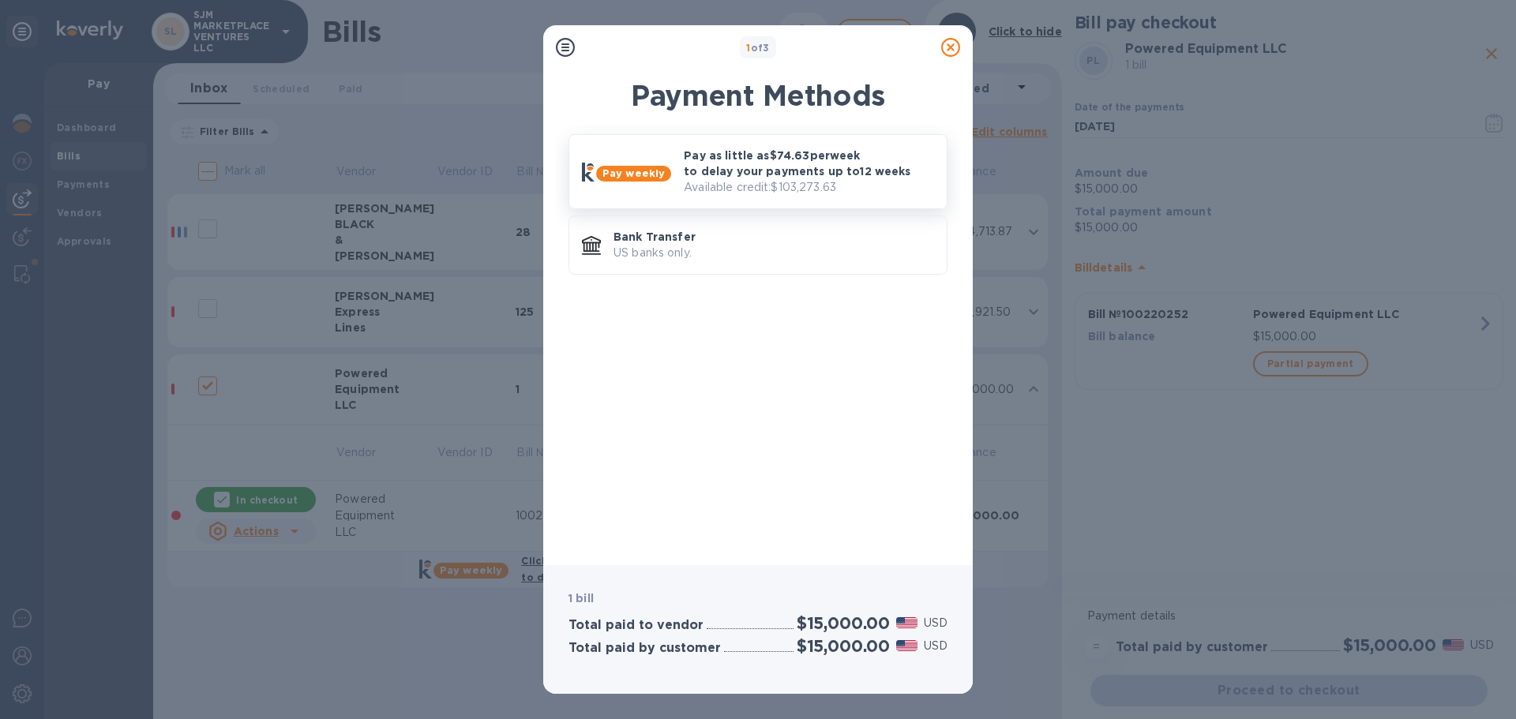
click at [762, 174] on p "Pay as little as $74.63 per week to delay your payments up to 12 weeks" at bounding box center [809, 164] width 250 height 32
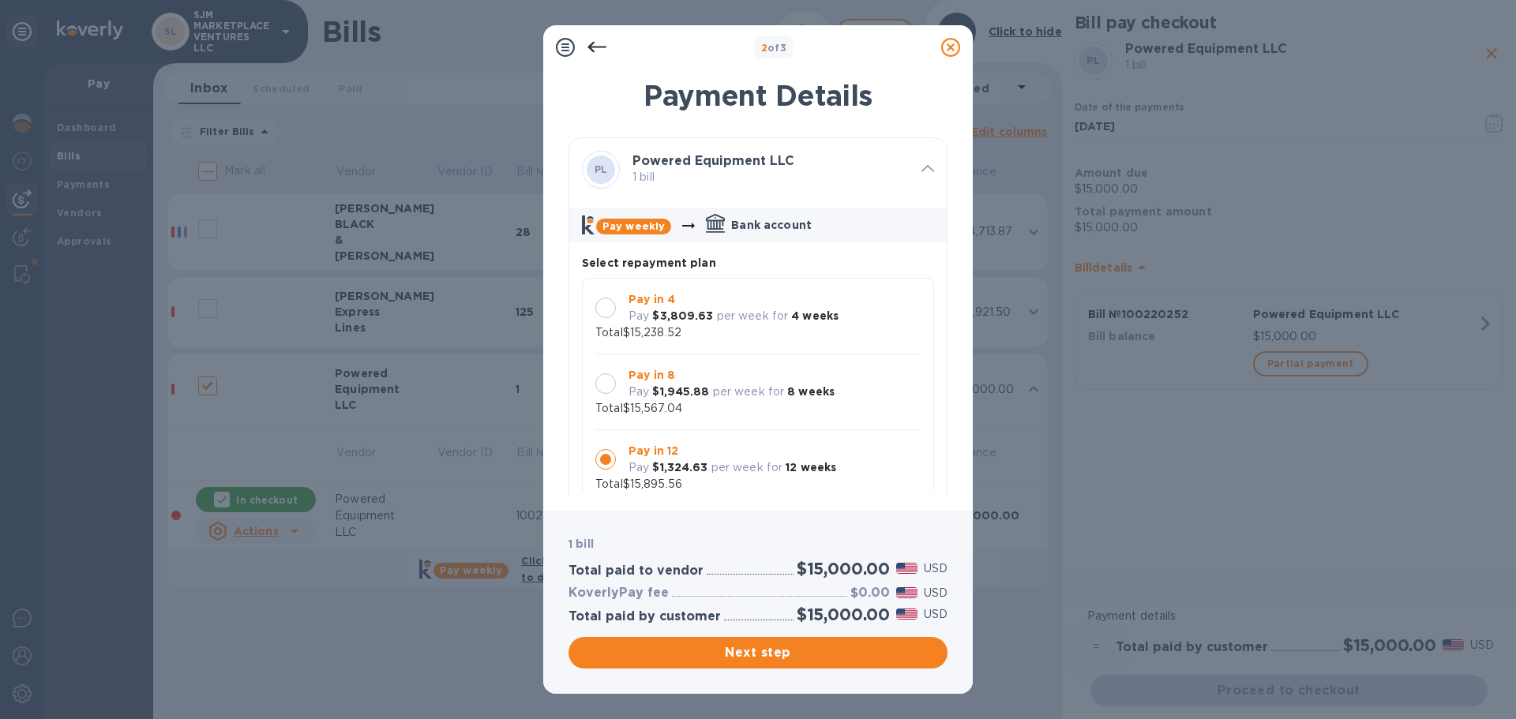
scroll to position [15, 0]
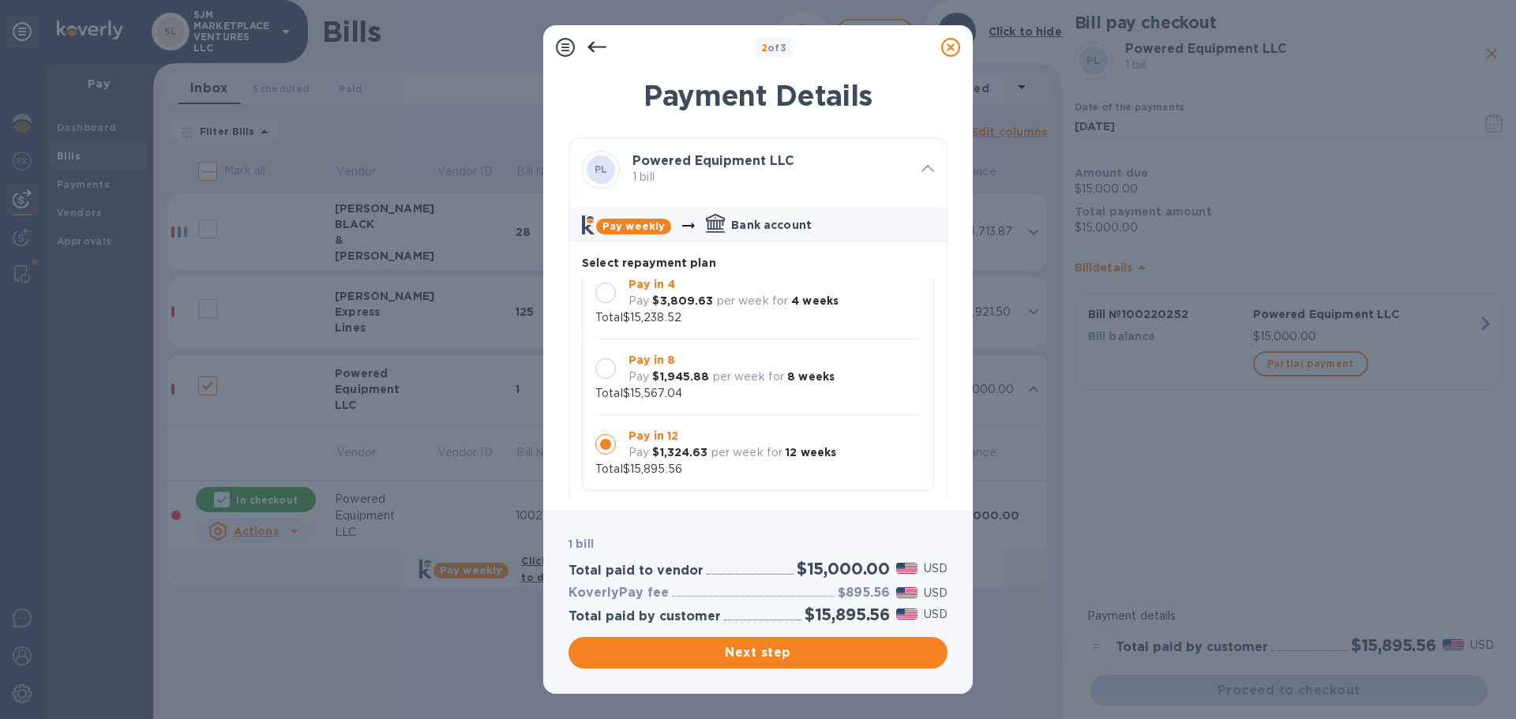
click at [608, 372] on div at bounding box center [605, 368] width 21 height 21
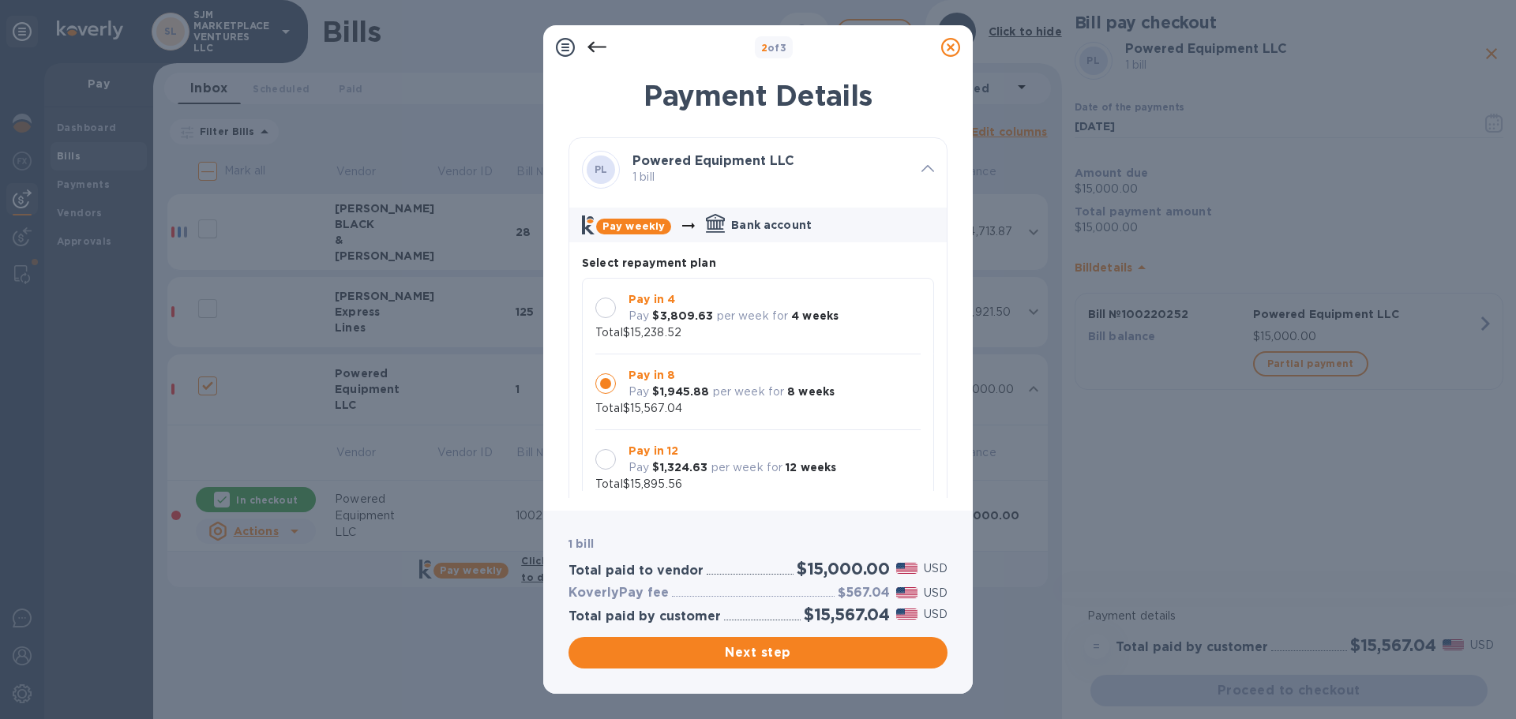
click at [950, 46] on icon at bounding box center [950, 47] width 19 height 19
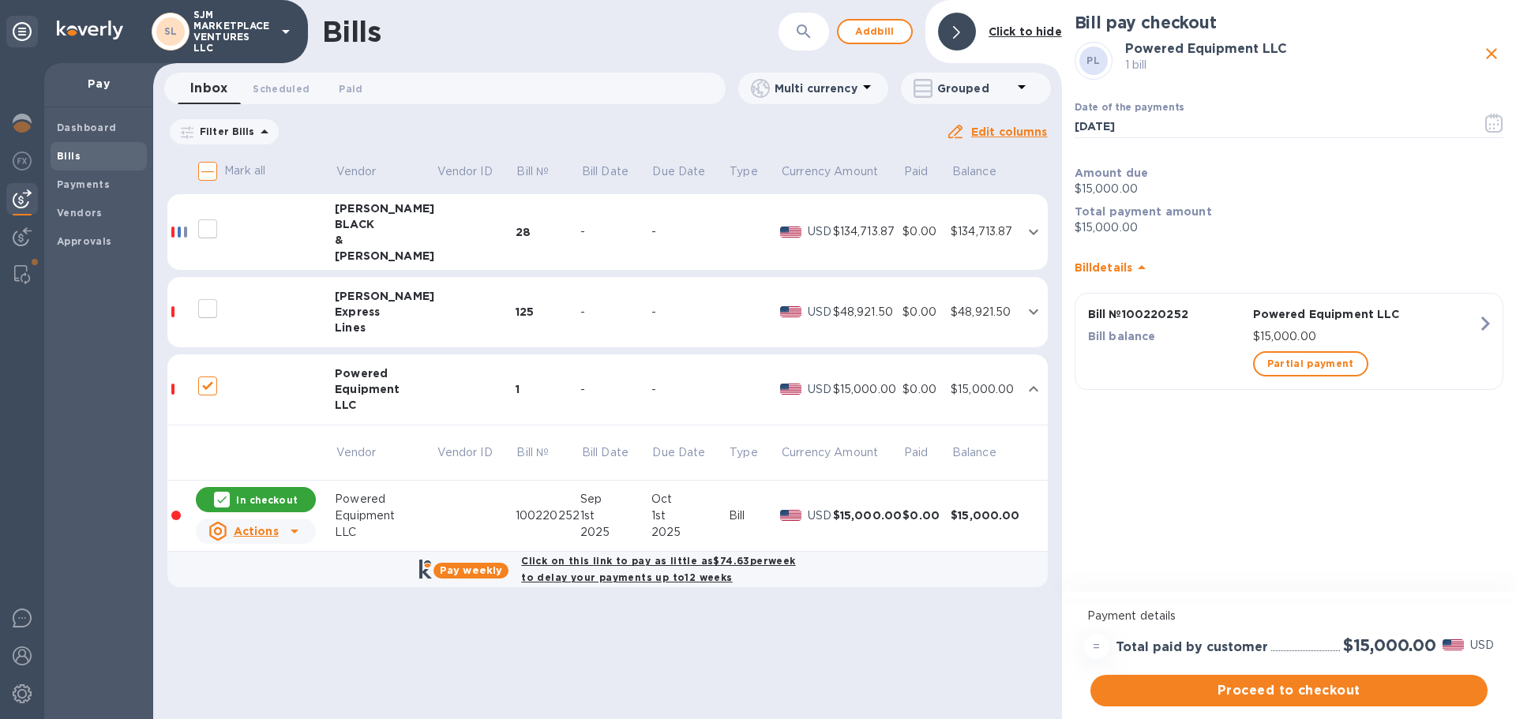
click at [550, 512] on div "100220252" at bounding box center [548, 516] width 65 height 17
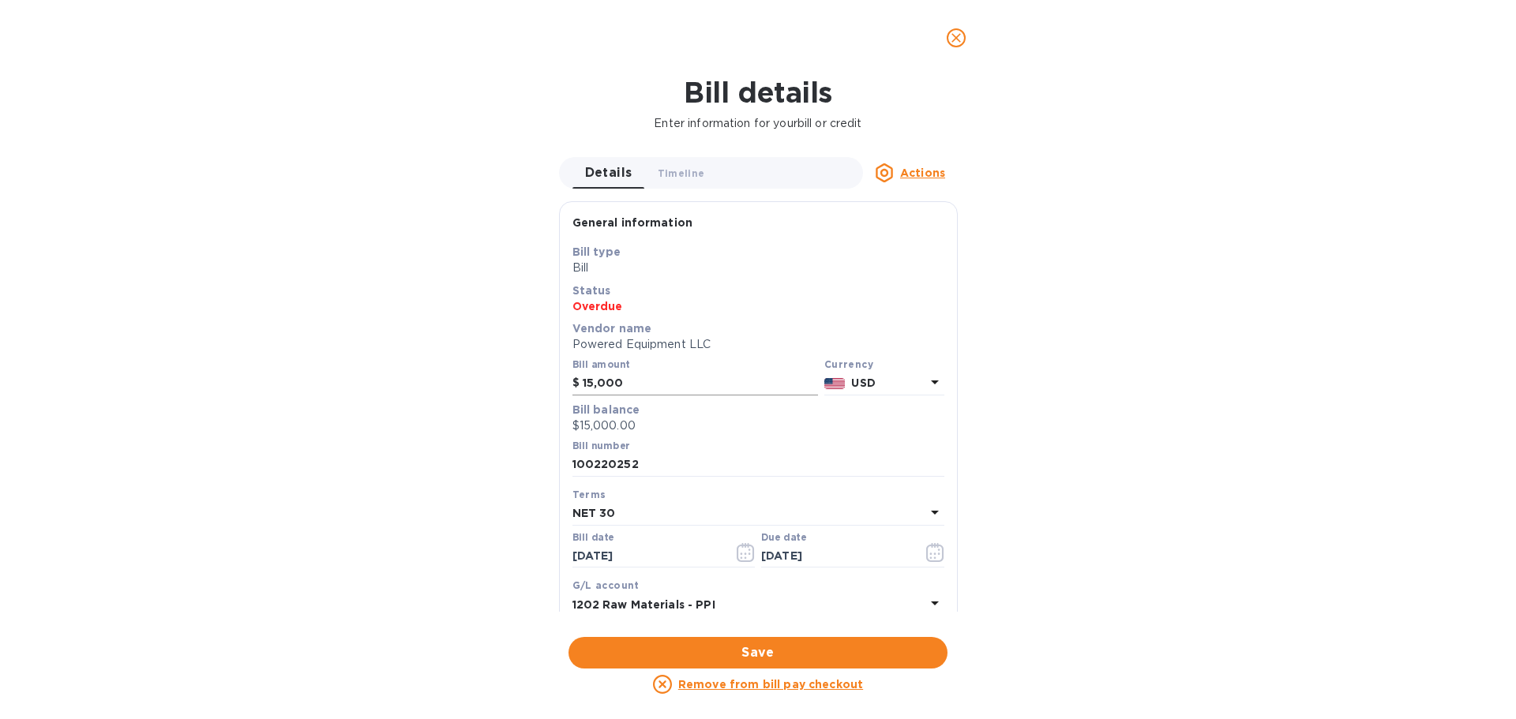
click at [591, 383] on input "15,000" at bounding box center [700, 384] width 235 height 24
click at [594, 388] on input "15,000" at bounding box center [700, 384] width 235 height 24
type input "17,000"
click at [1176, 673] on div "Bill details Enter information for your bill or credit Details 0 Timeline 0 Act…" at bounding box center [758, 397] width 1516 height 643
click at [824, 656] on span "Save" at bounding box center [758, 652] width 354 height 19
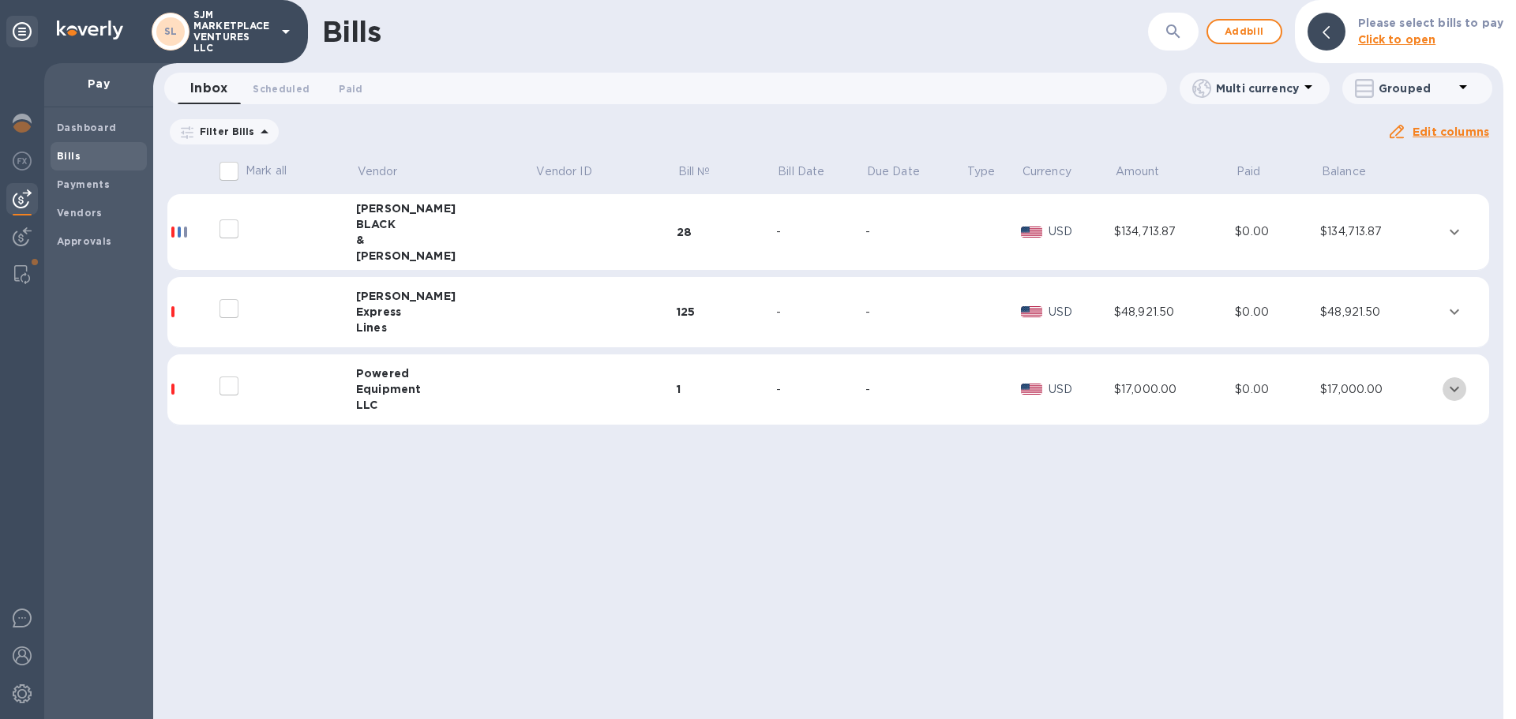
click at [1445, 381] on icon "expand row" at bounding box center [1454, 389] width 19 height 19
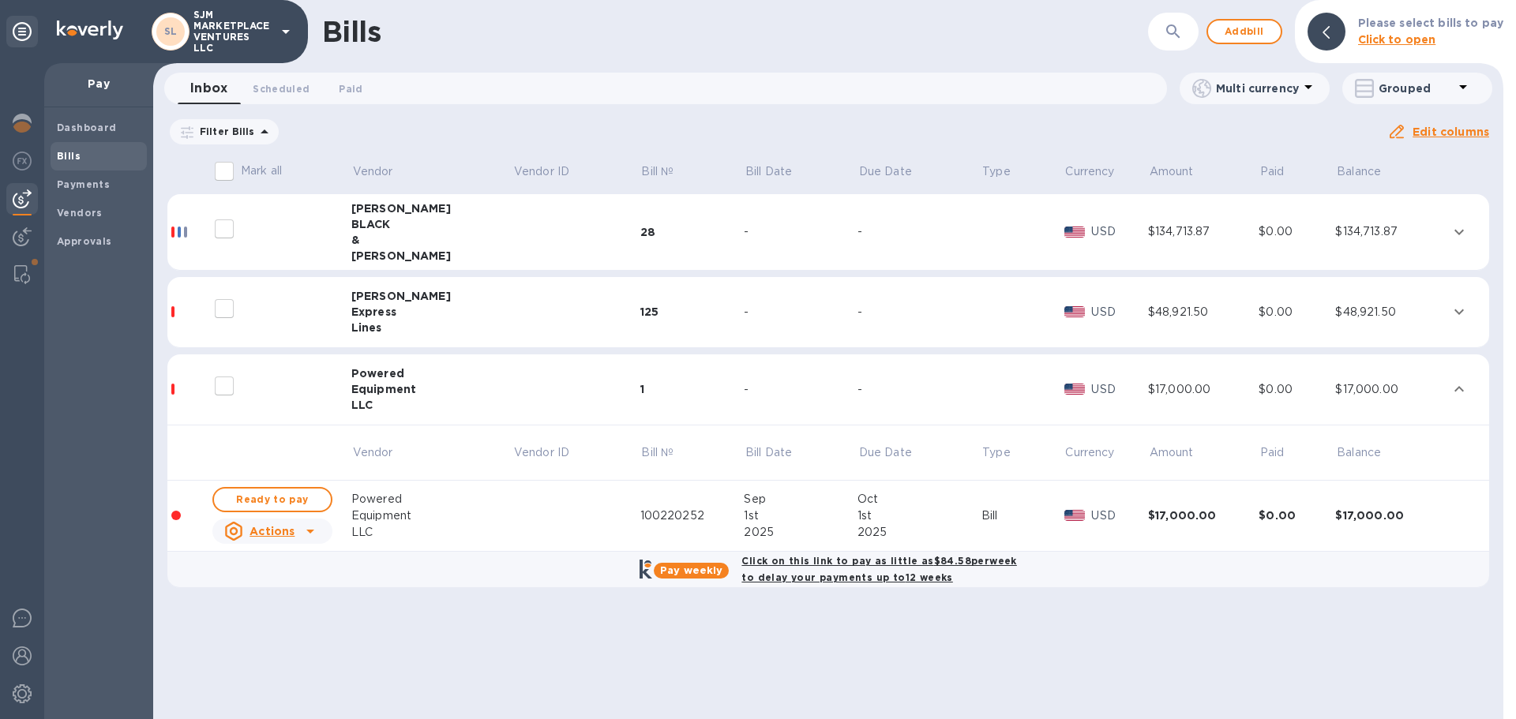
click at [714, 565] on b "Pay weekly" at bounding box center [691, 570] width 62 height 12
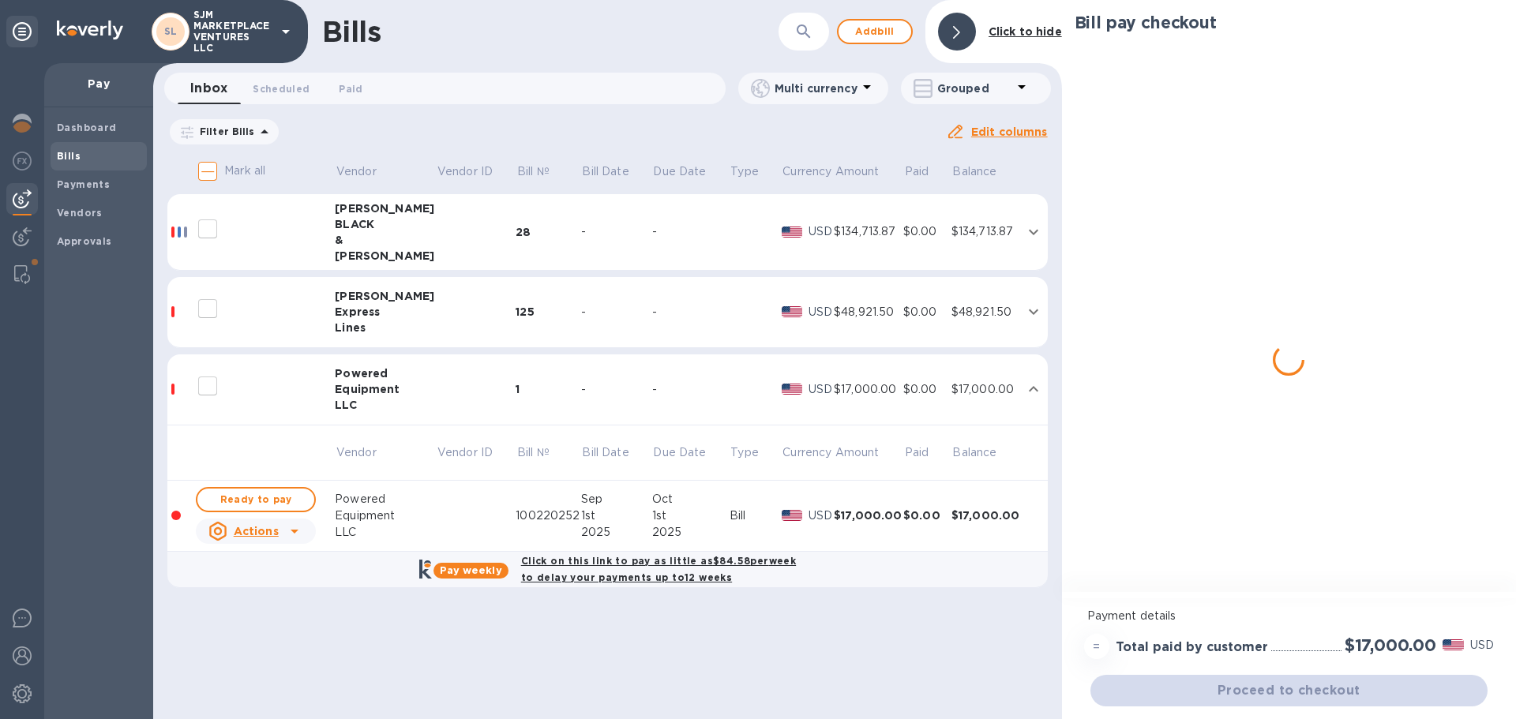
checkbox input "true"
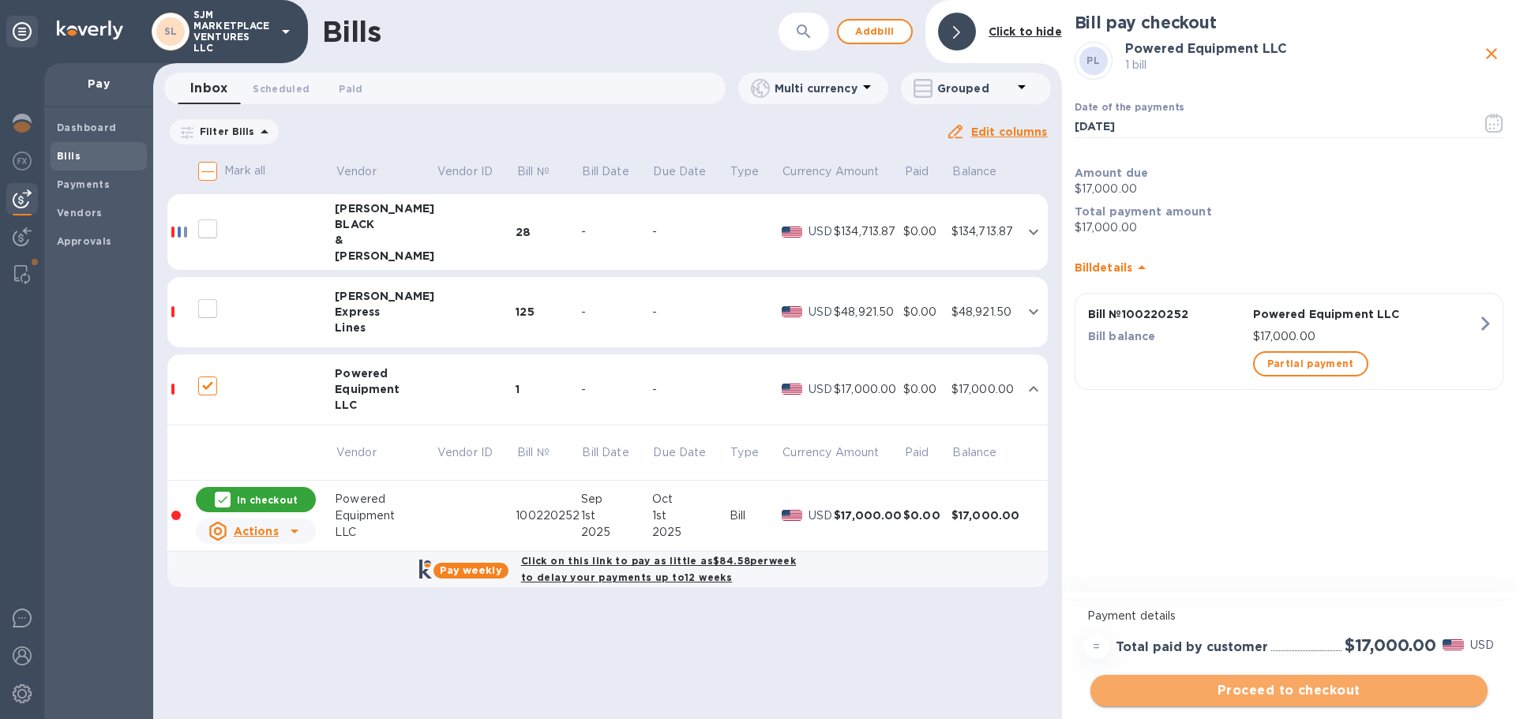
click at [1261, 691] on span "Proceed to checkout" at bounding box center [1289, 690] width 372 height 19
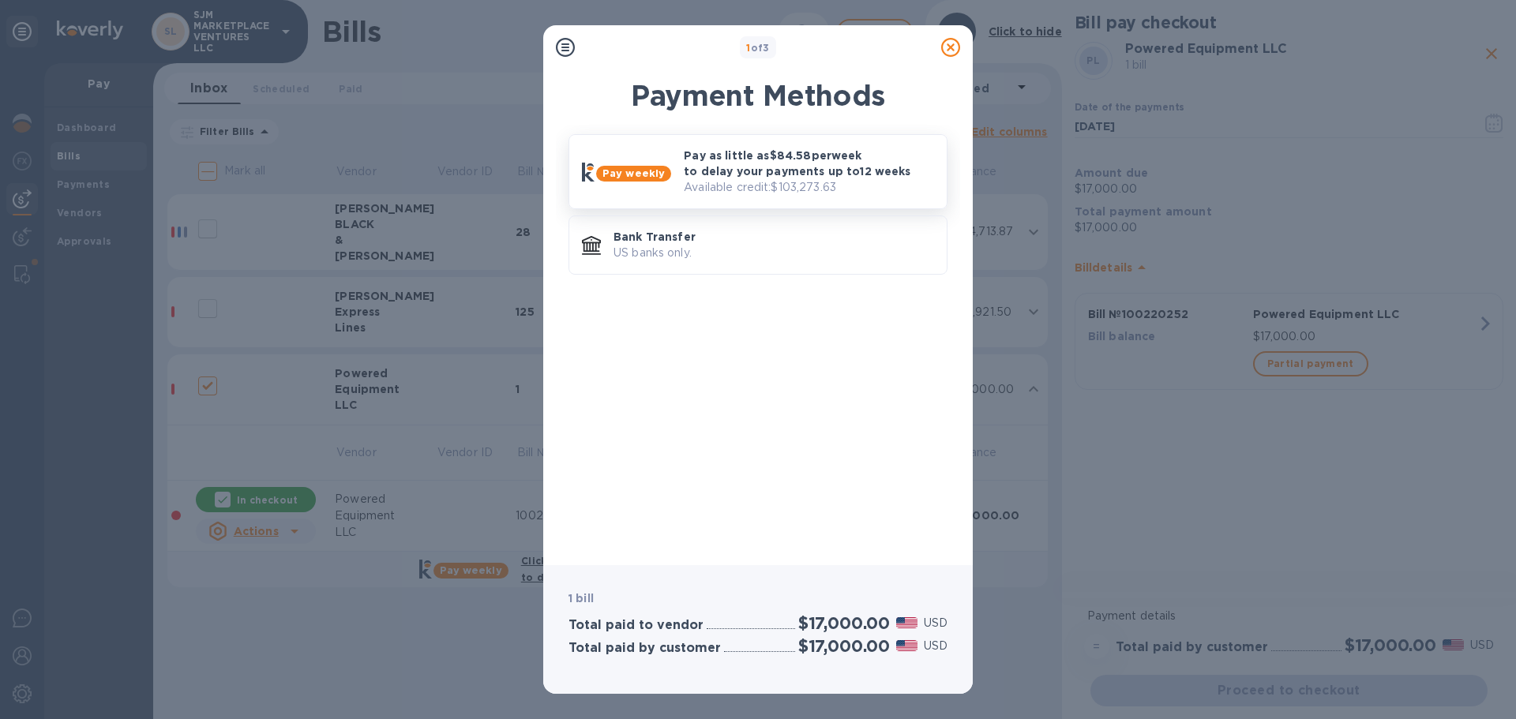
click at [725, 176] on p "Pay as little as $84.58 per week to delay your payments up to 12 weeks" at bounding box center [809, 164] width 250 height 32
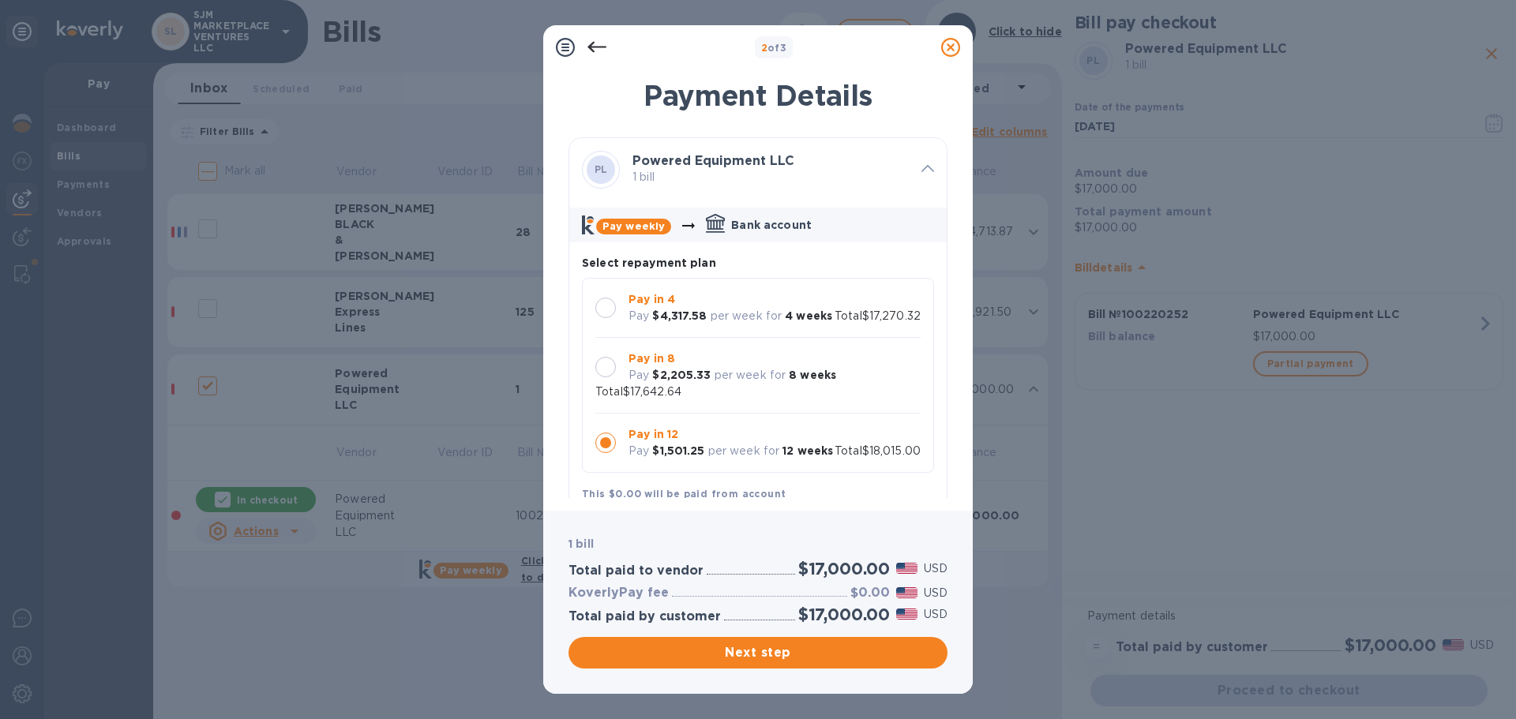
scroll to position [15, 0]
click at [609, 374] on div at bounding box center [605, 367] width 21 height 21
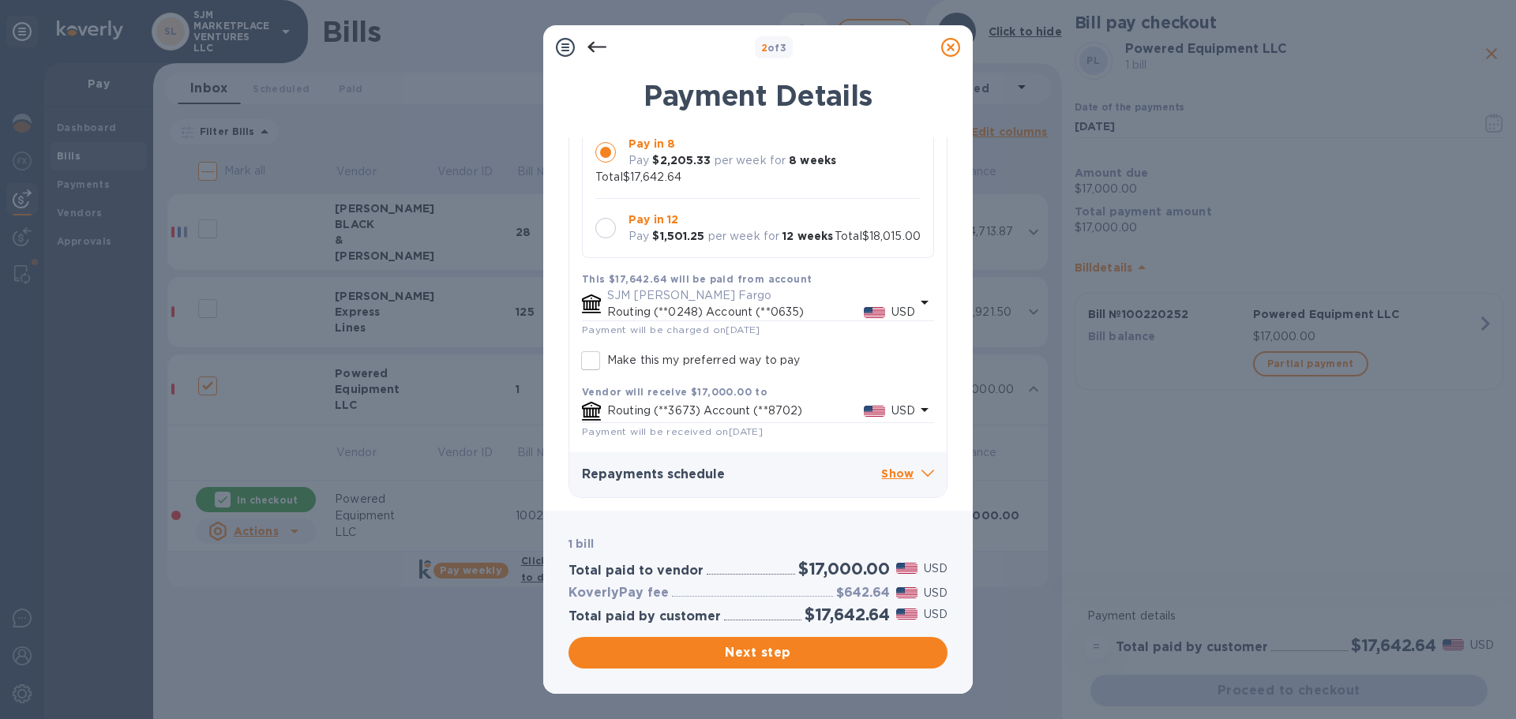
scroll to position [233, 0]
click at [924, 472] on icon at bounding box center [927, 473] width 13 height 7
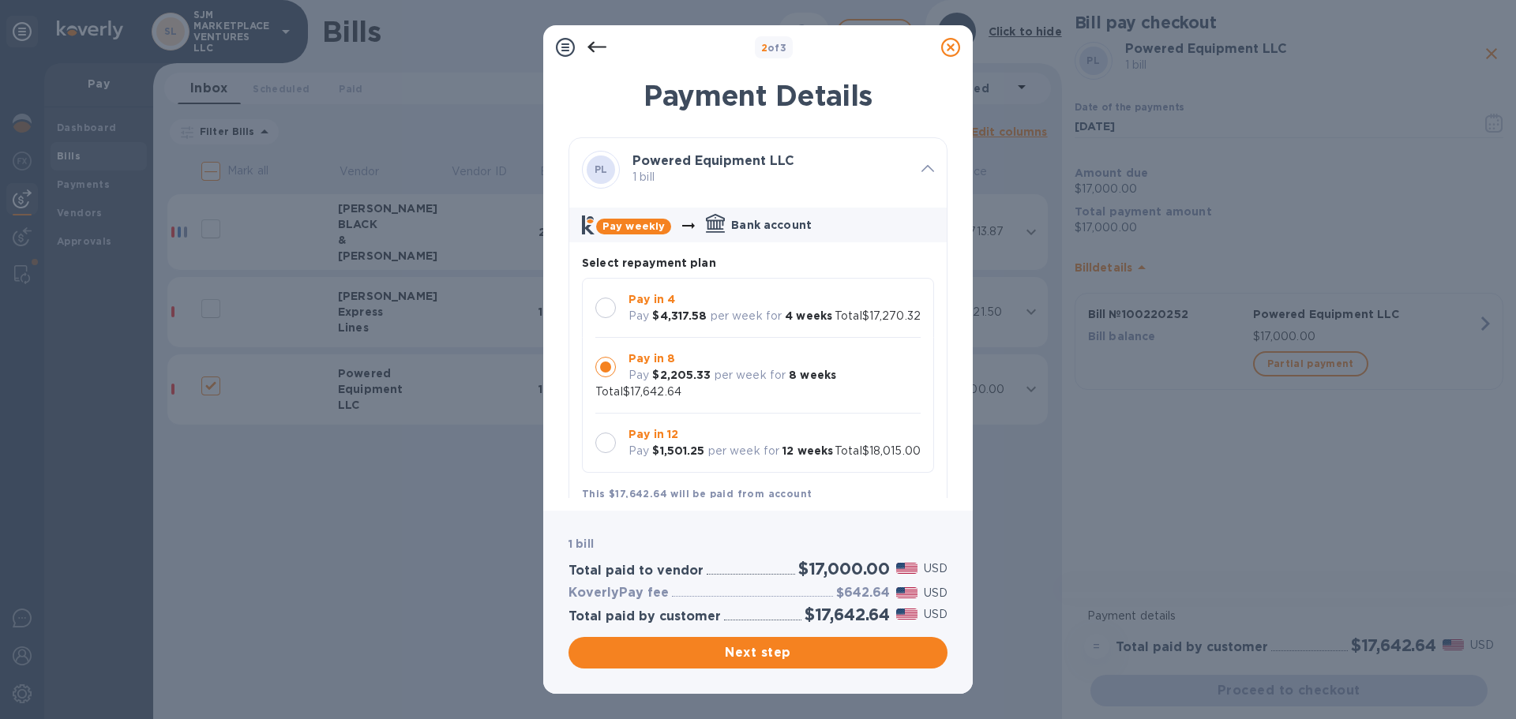
scroll to position [0, 0]
drag, startPoint x: 750, startPoint y: 224, endPoint x: 737, endPoint y: 226, distance: 13.5
click at [747, 224] on p "Bank account" at bounding box center [771, 225] width 81 height 16
click at [626, 228] on b "Pay weekly" at bounding box center [633, 226] width 62 height 12
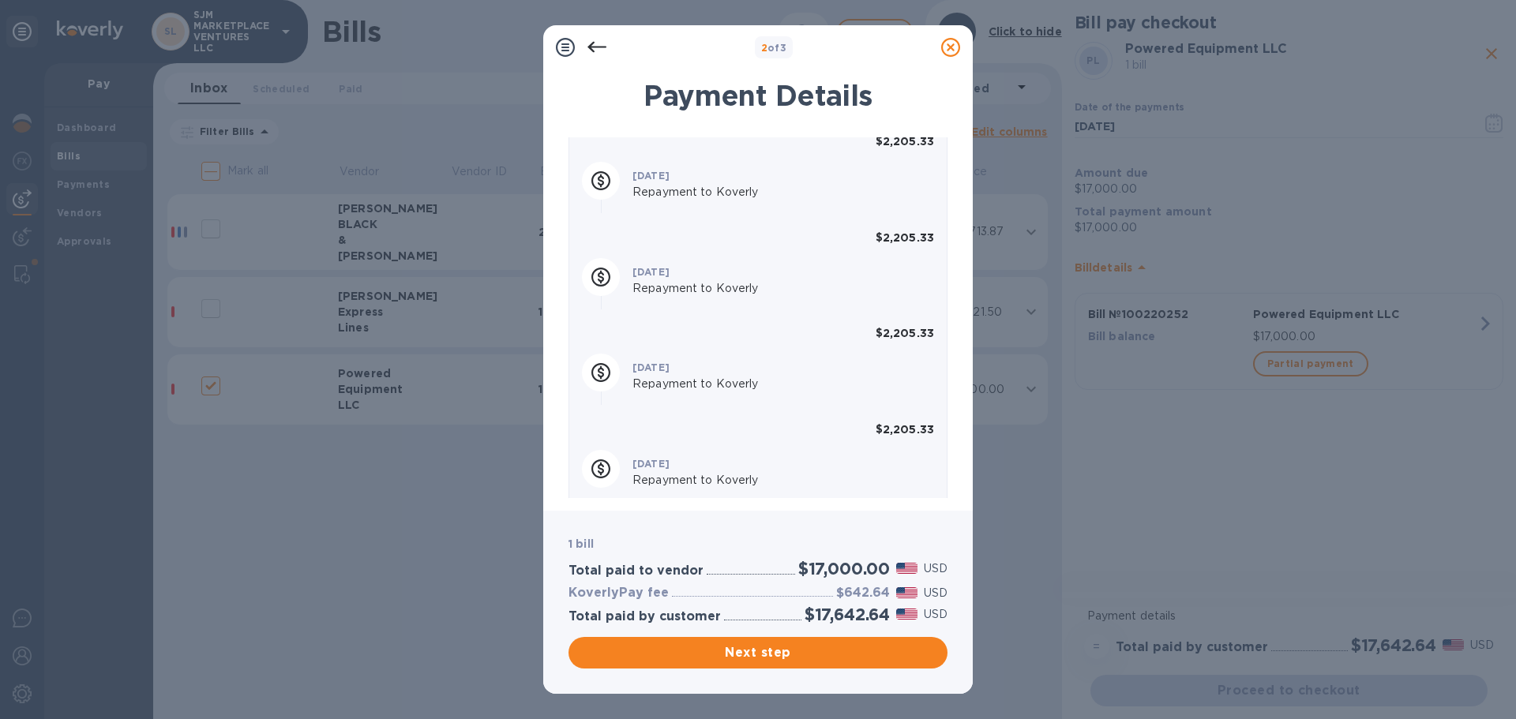
scroll to position [72, 0]
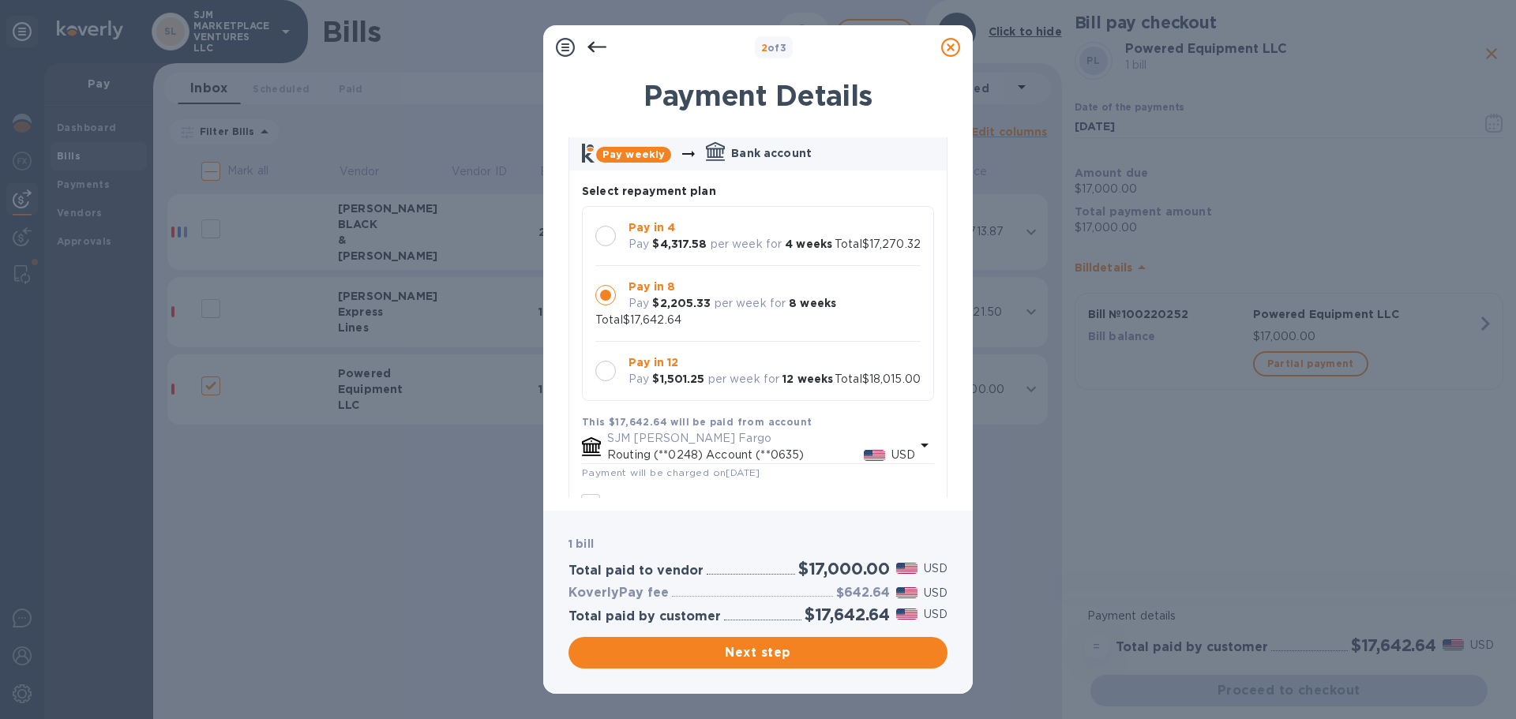
click at [562, 48] on icon at bounding box center [565, 47] width 19 height 19
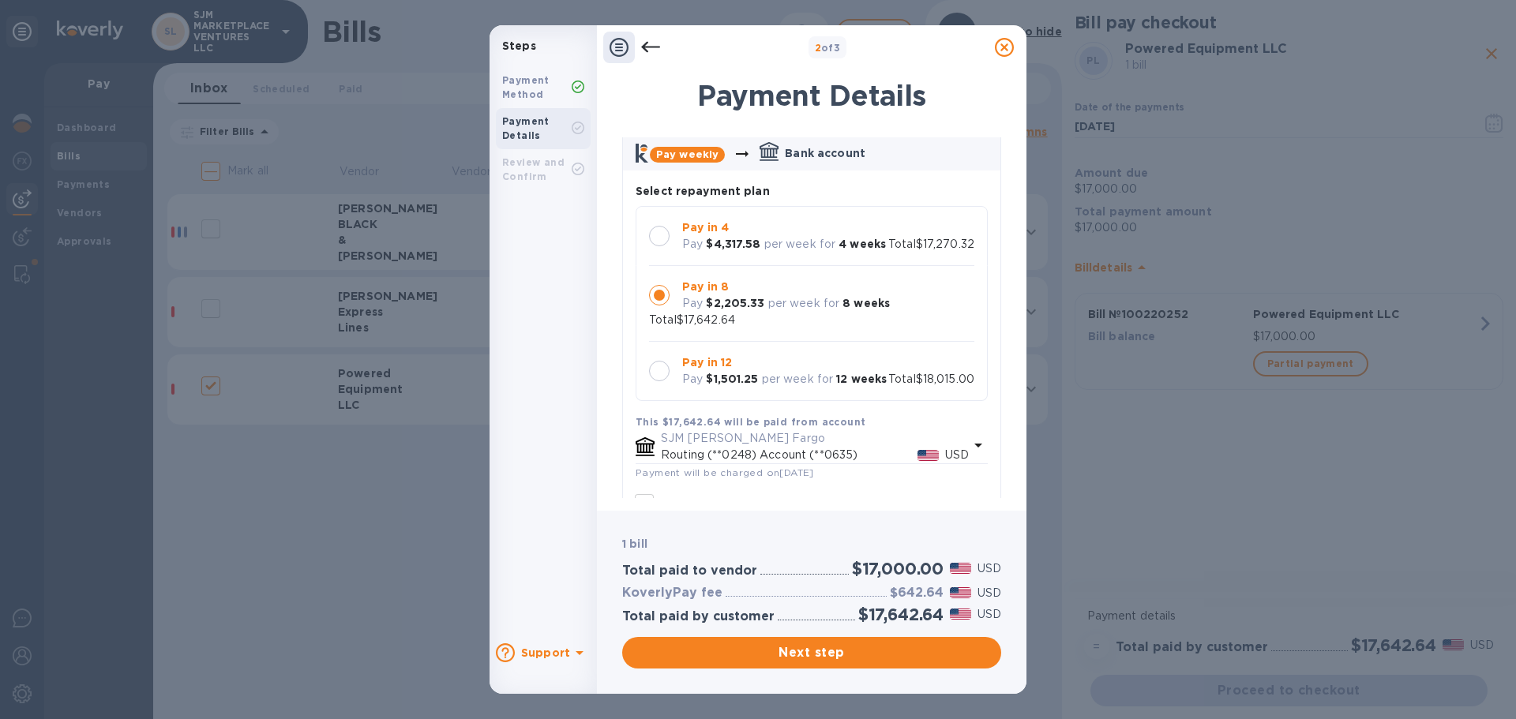
click at [531, 85] on div "Payment Method" at bounding box center [536, 87] width 69 height 28
click at [645, 47] on icon at bounding box center [650, 47] width 19 height 11
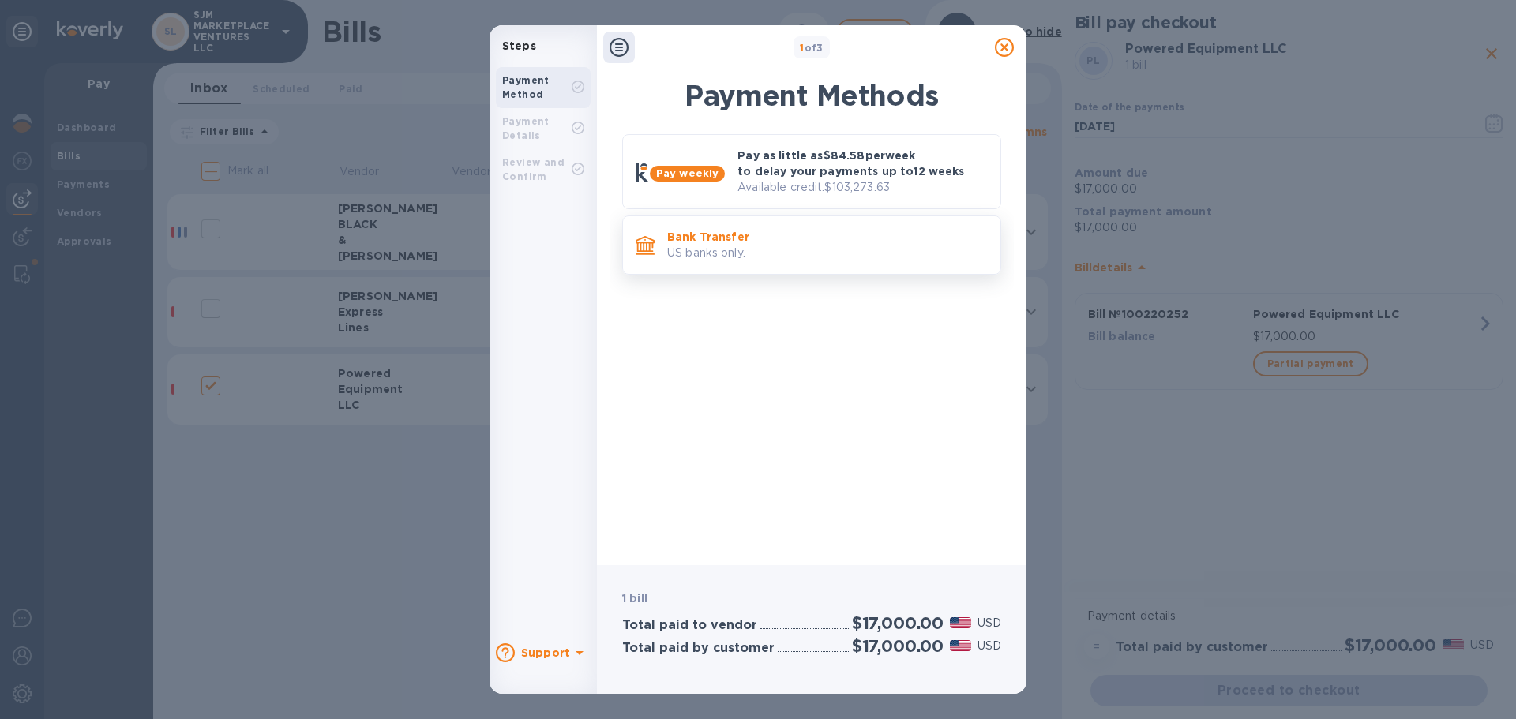
click at [746, 239] on p "Bank Transfer" at bounding box center [827, 237] width 321 height 16
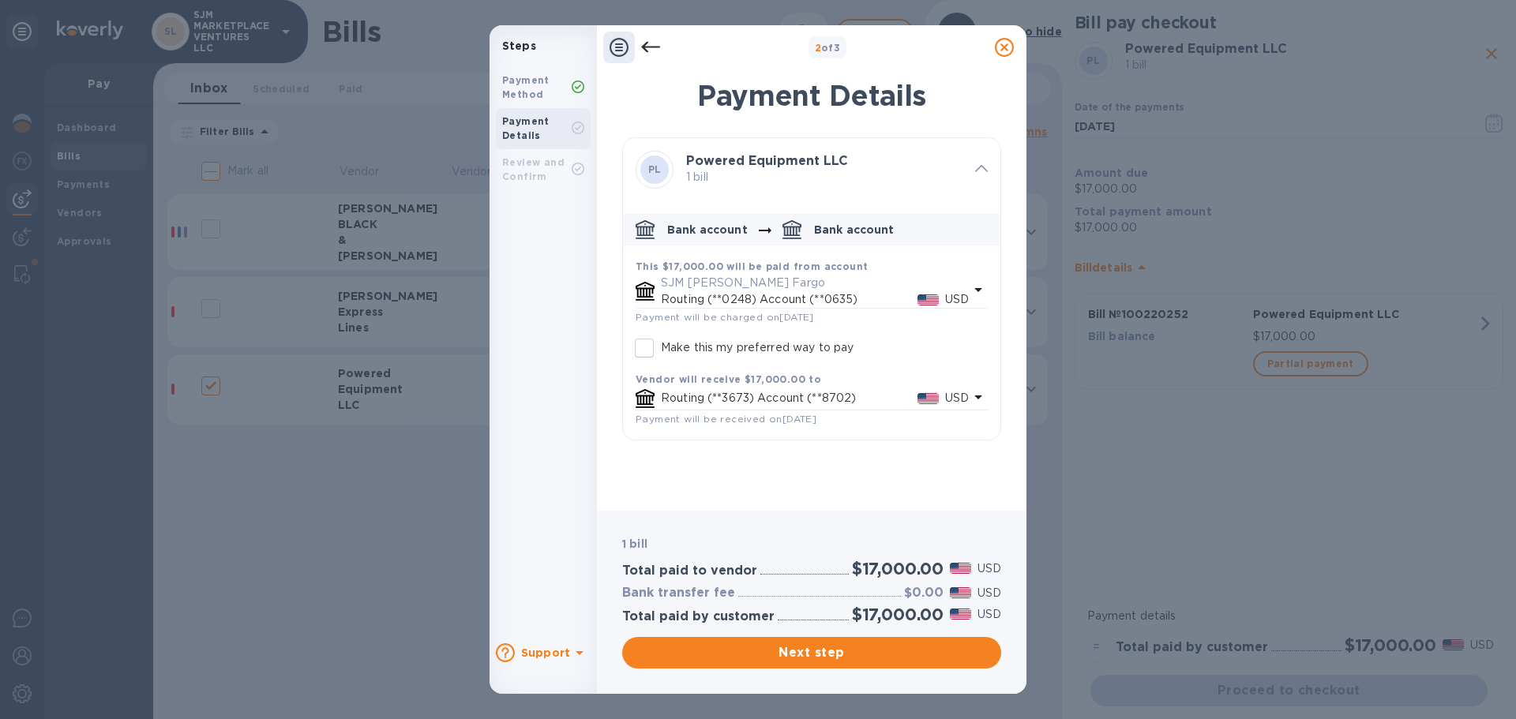
click at [618, 48] on icon at bounding box center [618, 47] width 19 height 19
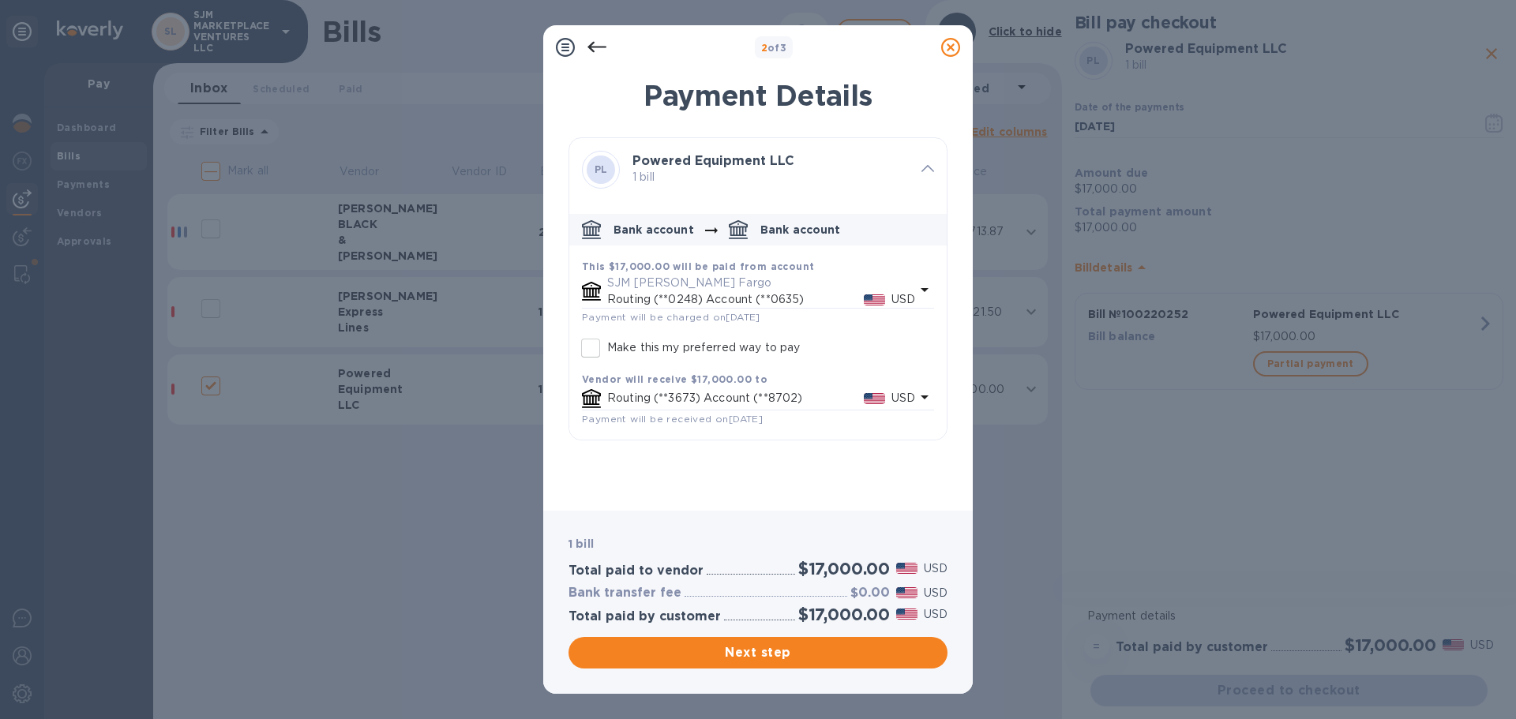
click at [599, 46] on icon at bounding box center [596, 47] width 19 height 19
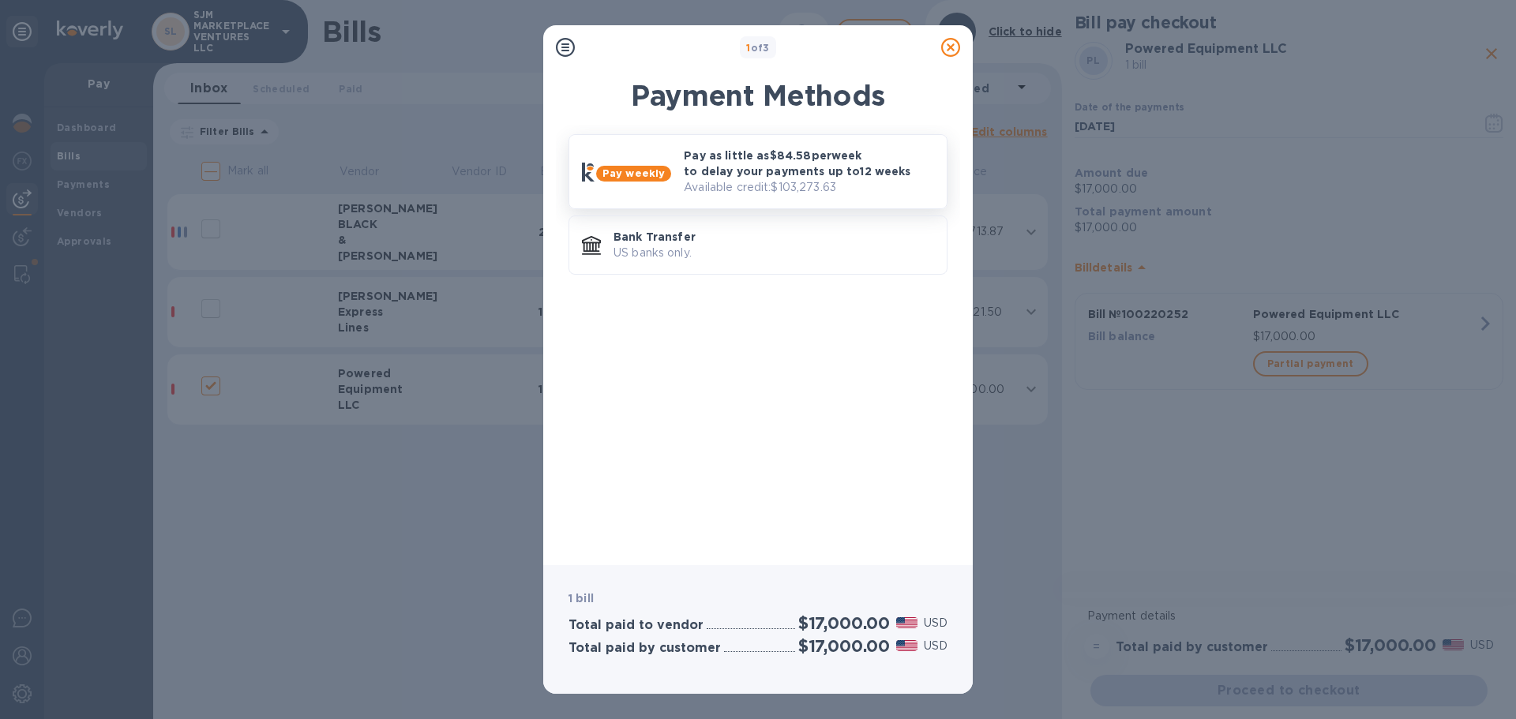
click at [628, 174] on b "Pay weekly" at bounding box center [633, 173] width 62 height 12
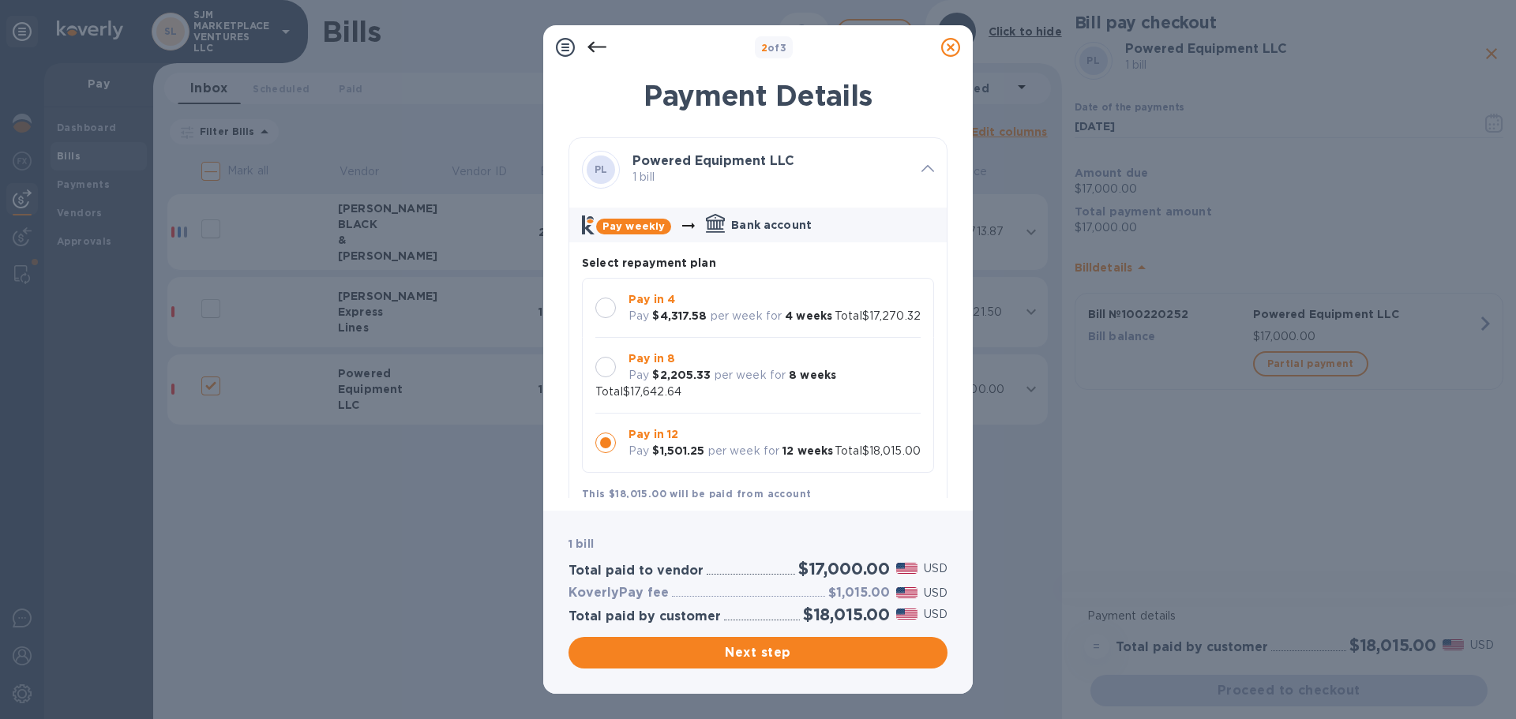
scroll to position [15, 0]
click at [607, 368] on div at bounding box center [605, 367] width 21 height 21
click at [694, 652] on span "Next step" at bounding box center [758, 652] width 354 height 19
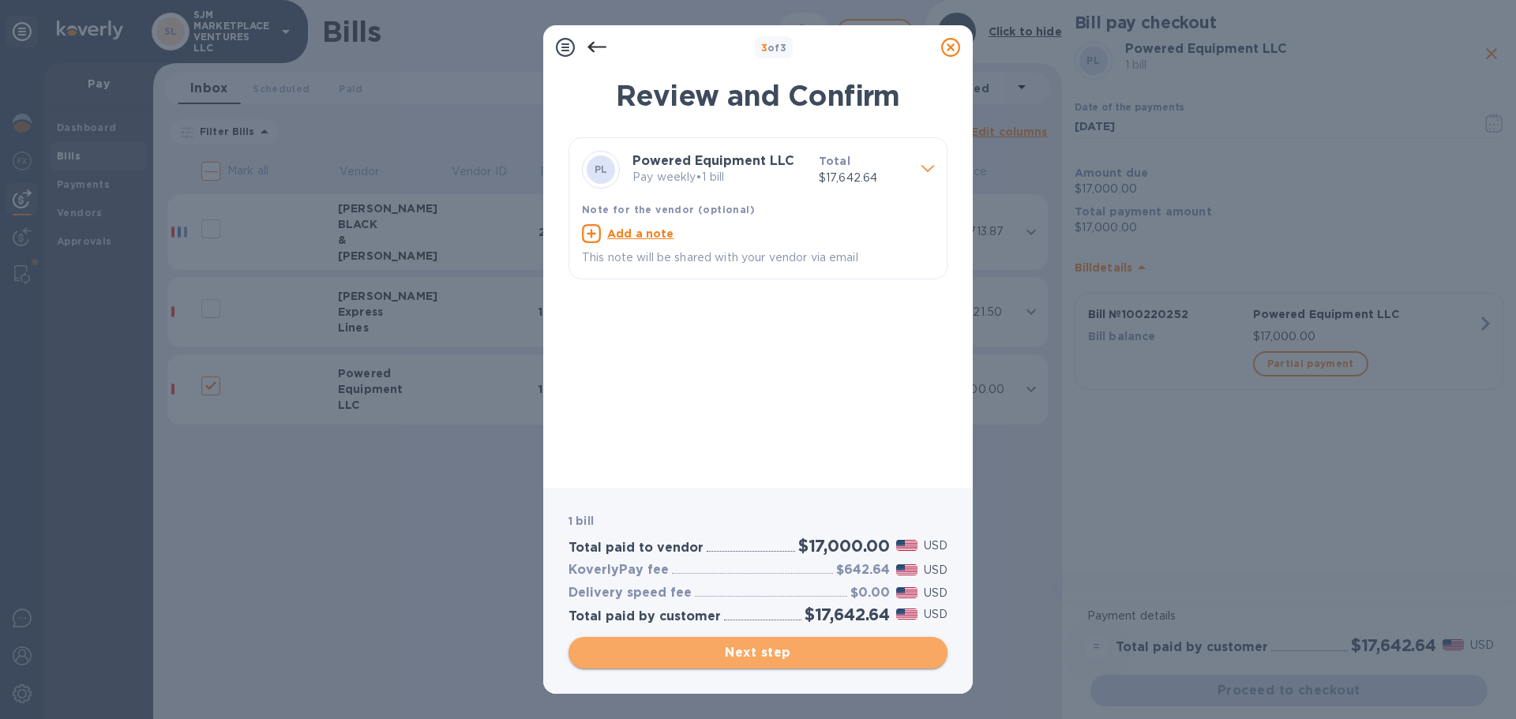
click at [786, 653] on span "Next step" at bounding box center [758, 652] width 354 height 19
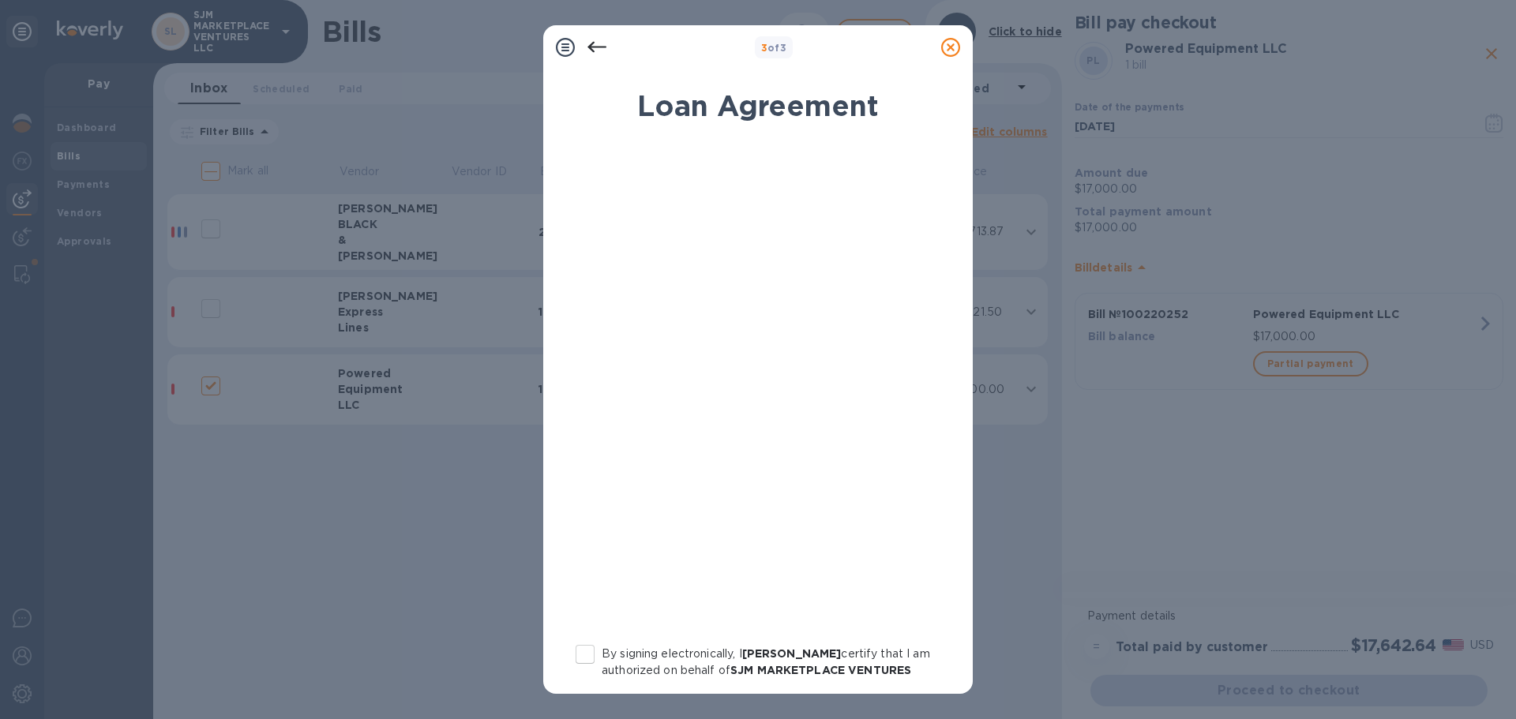
scroll to position [180, 0]
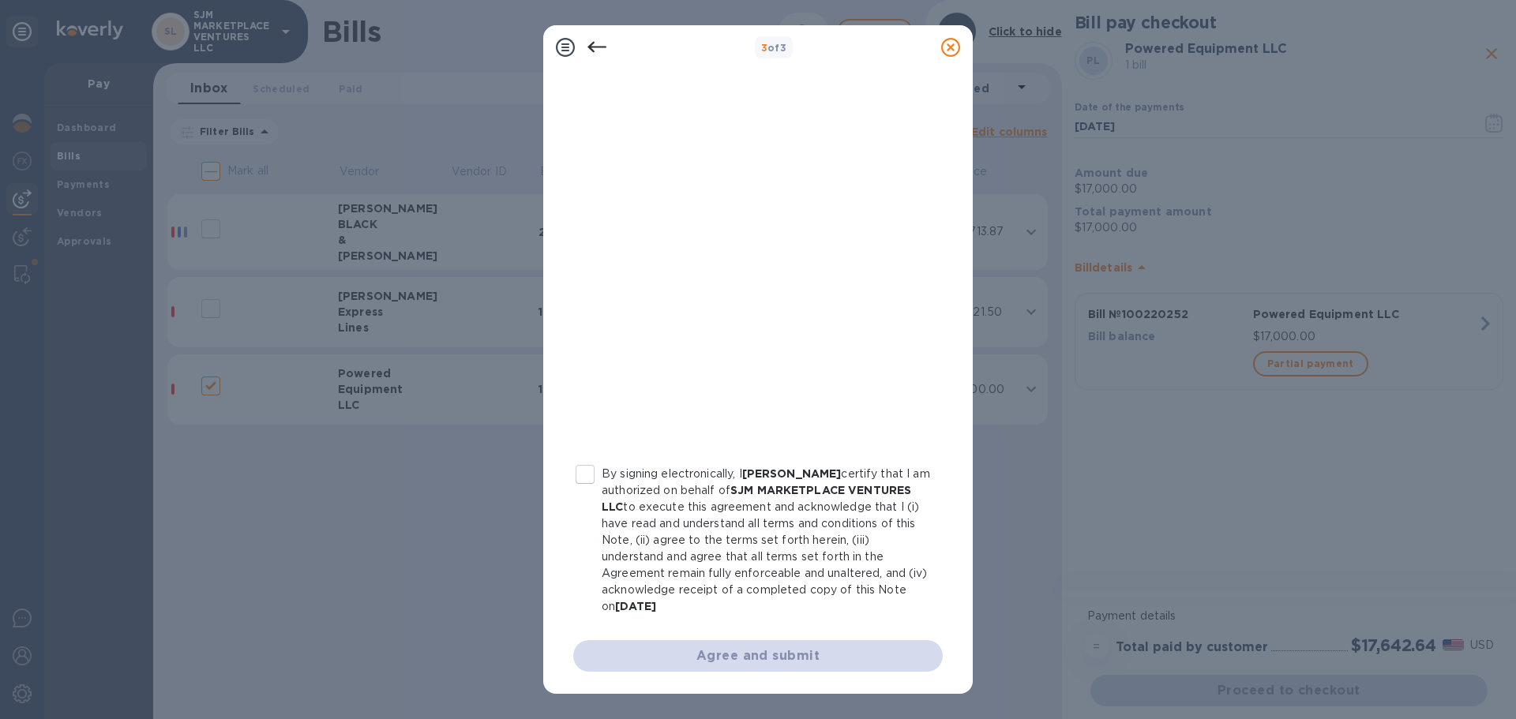
click at [592, 471] on input "By signing electronically, I [PERSON_NAME] certify that I am authorized on beha…" at bounding box center [584, 474] width 33 height 33
checkbox input "true"
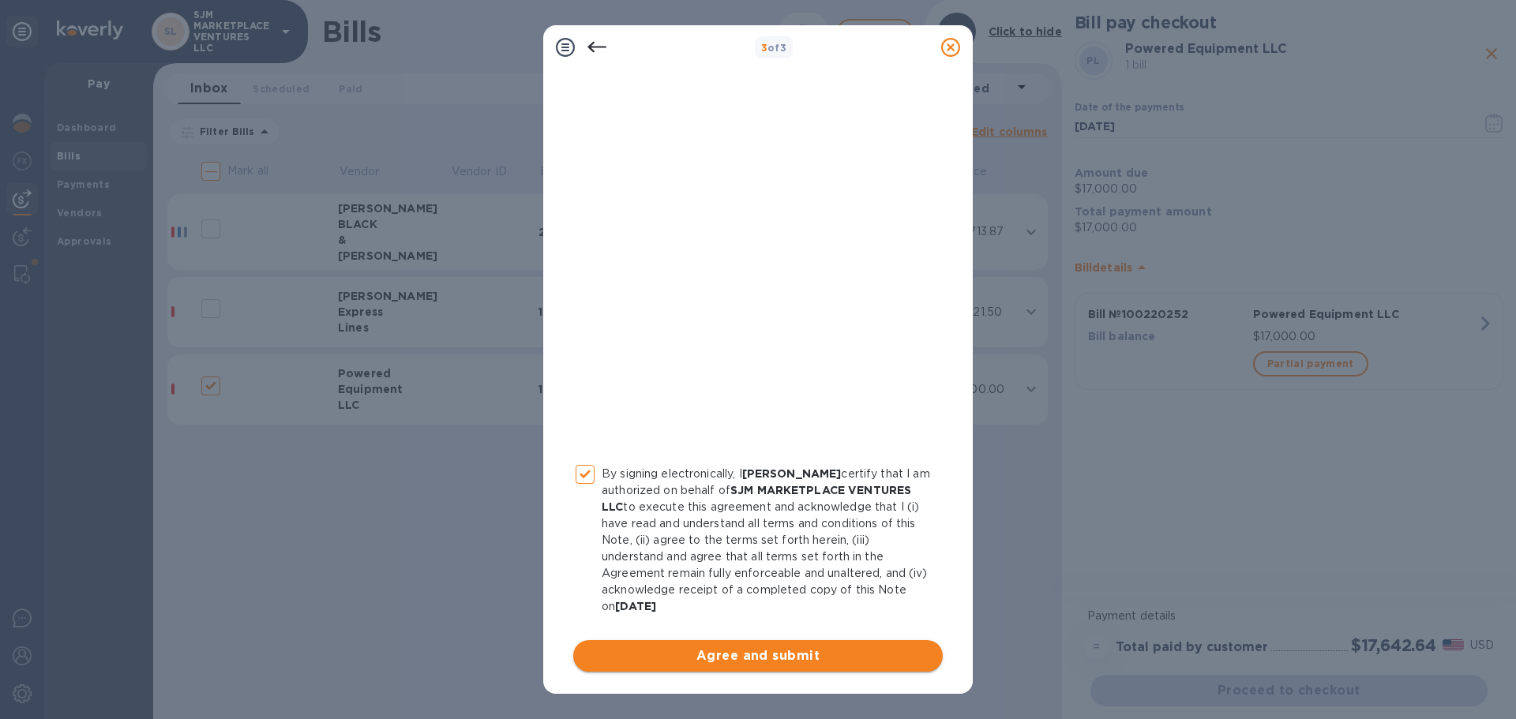
click at [777, 655] on span "Agree and submit" at bounding box center [758, 656] width 344 height 19
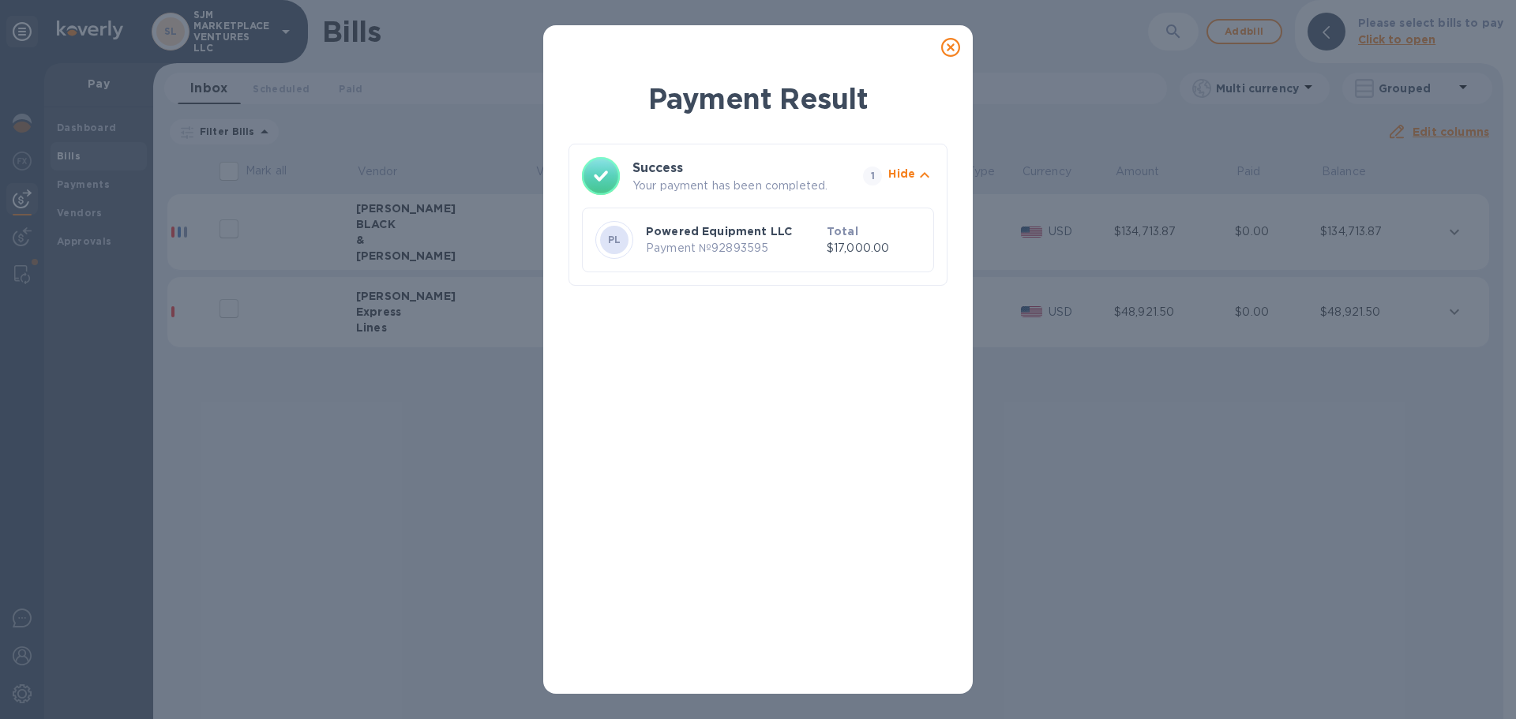
click at [952, 50] on icon at bounding box center [950, 47] width 19 height 19
